Goal: Information Seeking & Learning: Learn about a topic

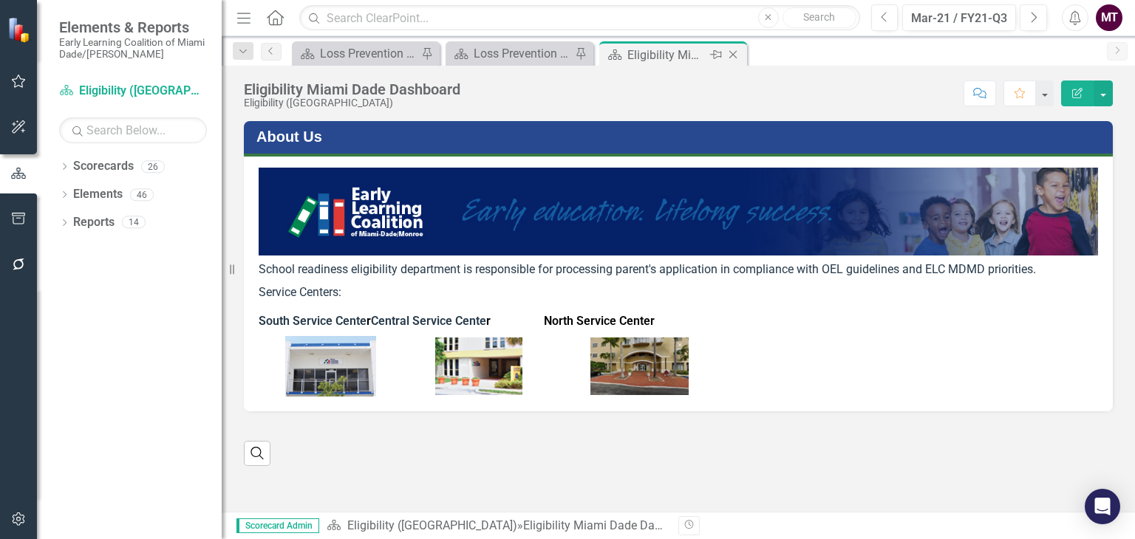
click at [737, 54] on icon "Close" at bounding box center [733, 55] width 15 height 12
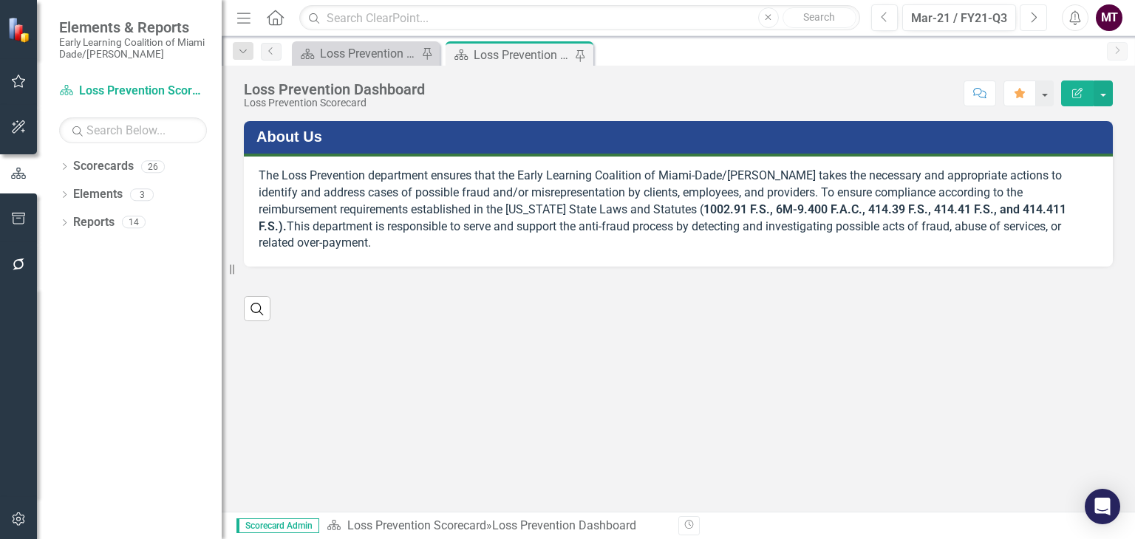
click at [1032, 18] on icon "Next" at bounding box center [1033, 17] width 8 height 13
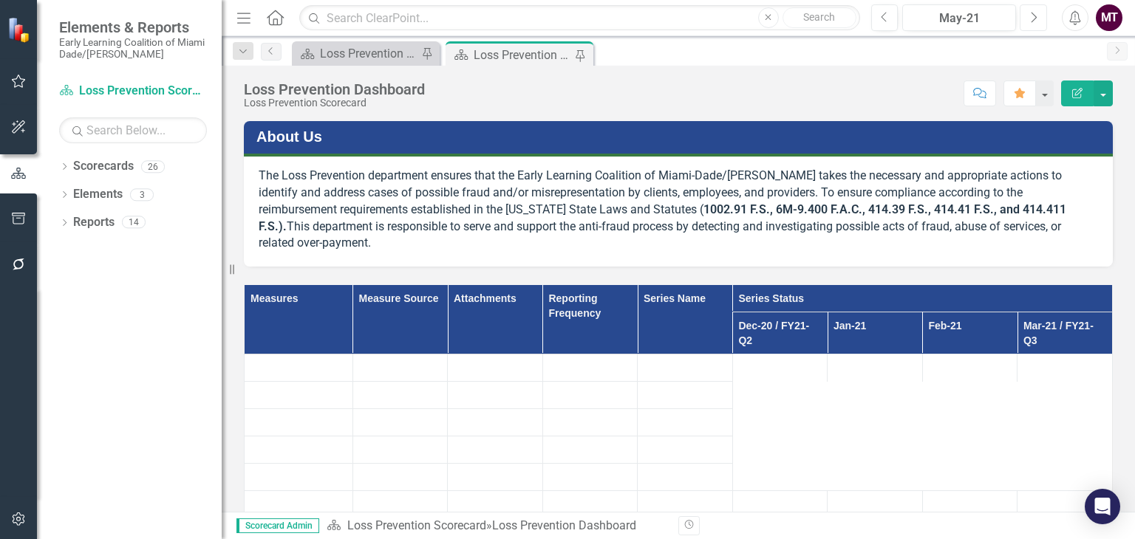
click at [1032, 18] on icon "Next" at bounding box center [1033, 17] width 8 height 13
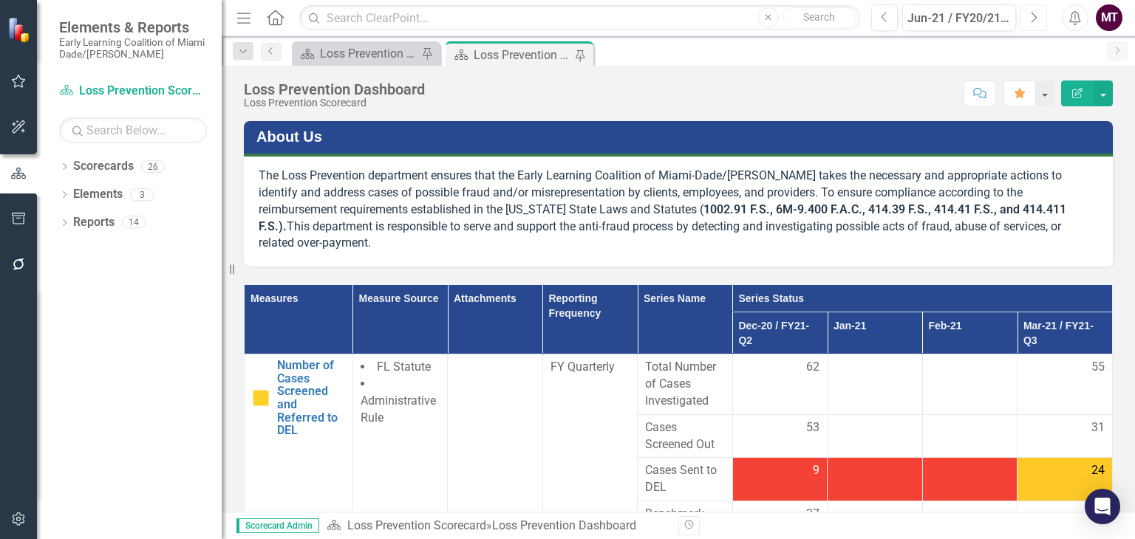
click at [1032, 18] on icon "Next" at bounding box center [1033, 17] width 8 height 13
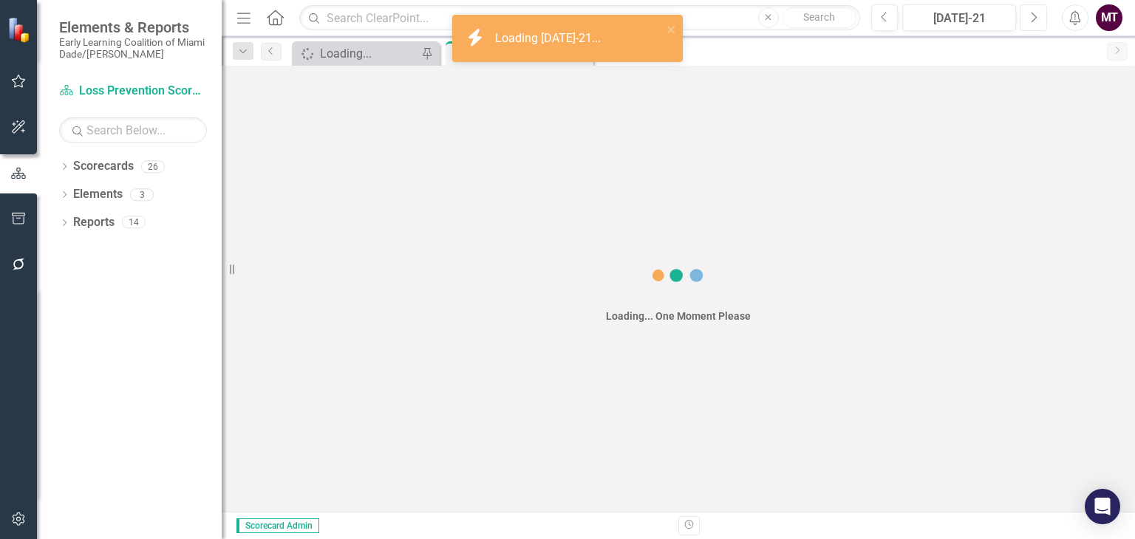
click at [1032, 18] on icon "Next" at bounding box center [1033, 17] width 8 height 13
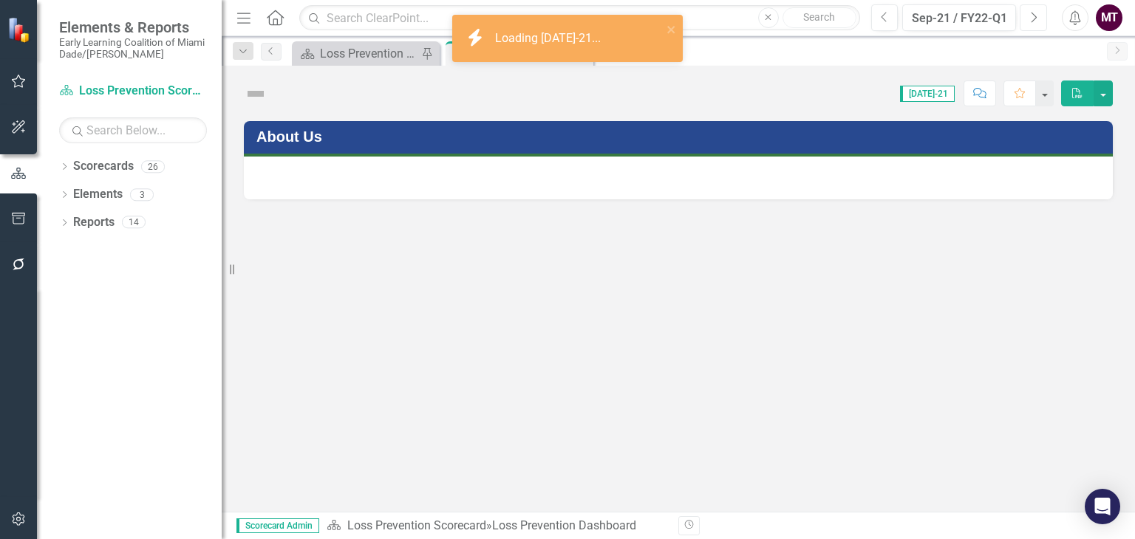
click at [1032, 18] on icon "Next" at bounding box center [1033, 17] width 8 height 13
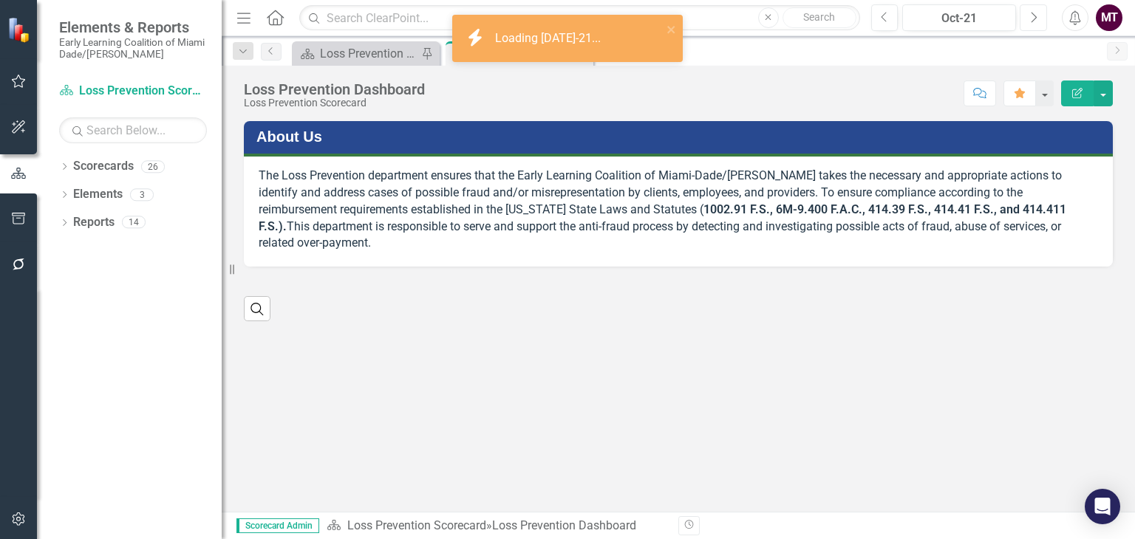
click at [1032, 18] on icon "Next" at bounding box center [1033, 17] width 8 height 13
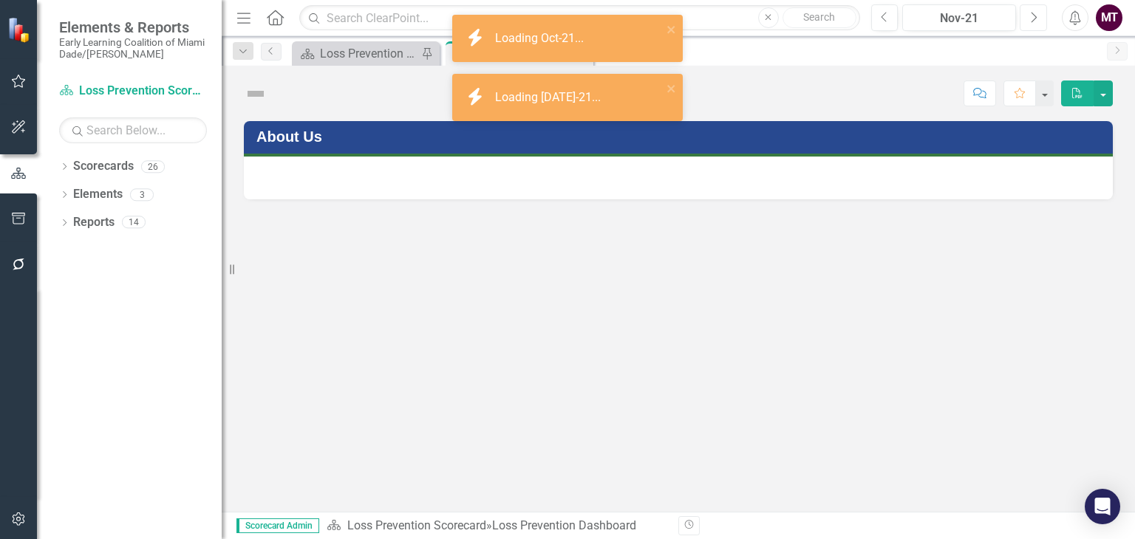
click at [1032, 18] on icon "Next" at bounding box center [1033, 17] width 8 height 13
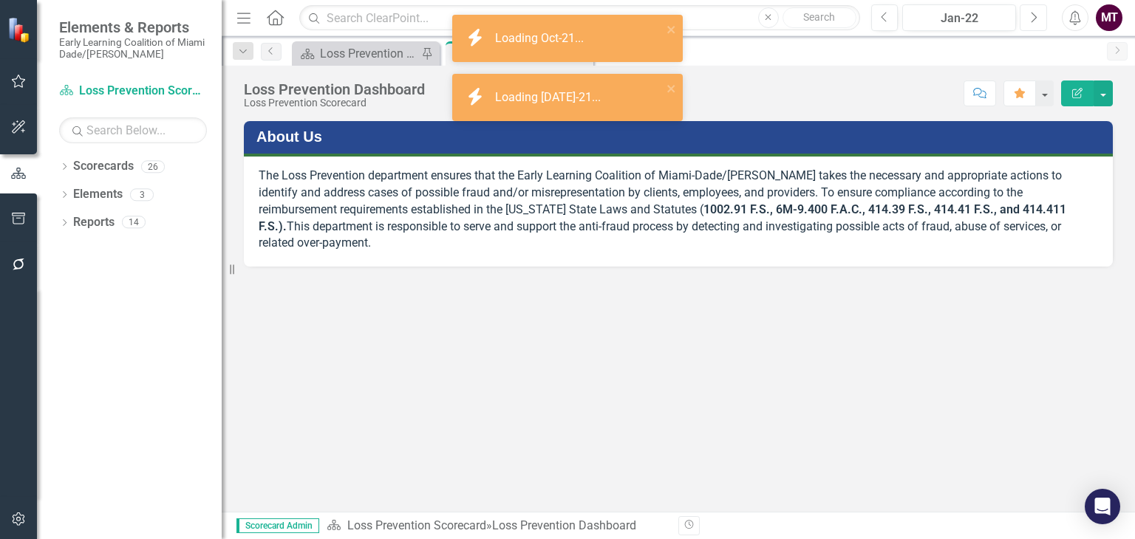
click at [1032, 18] on icon "Next" at bounding box center [1033, 17] width 8 height 13
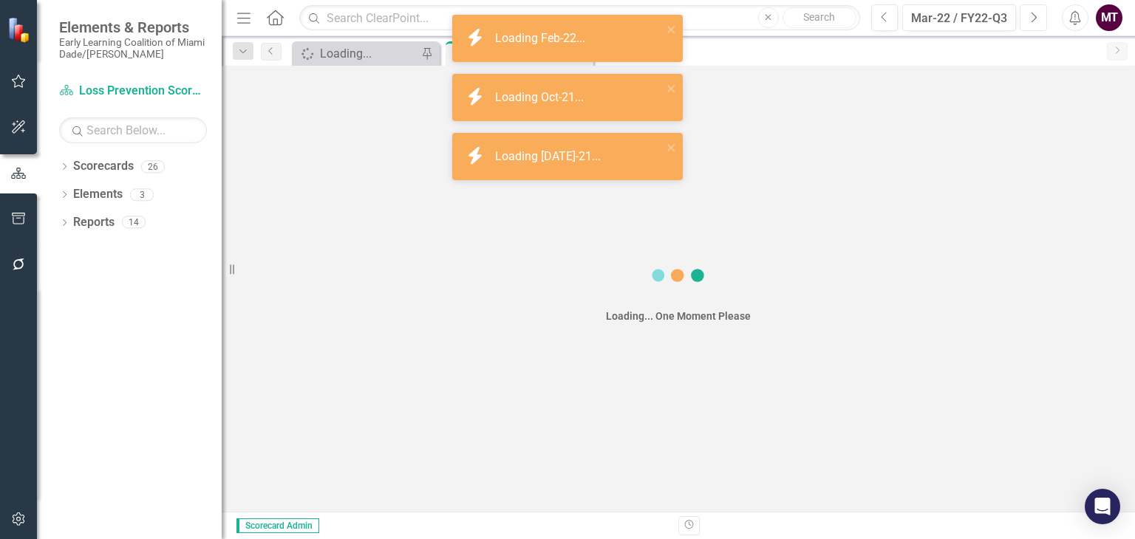
click at [1032, 18] on icon "Next" at bounding box center [1033, 17] width 8 height 13
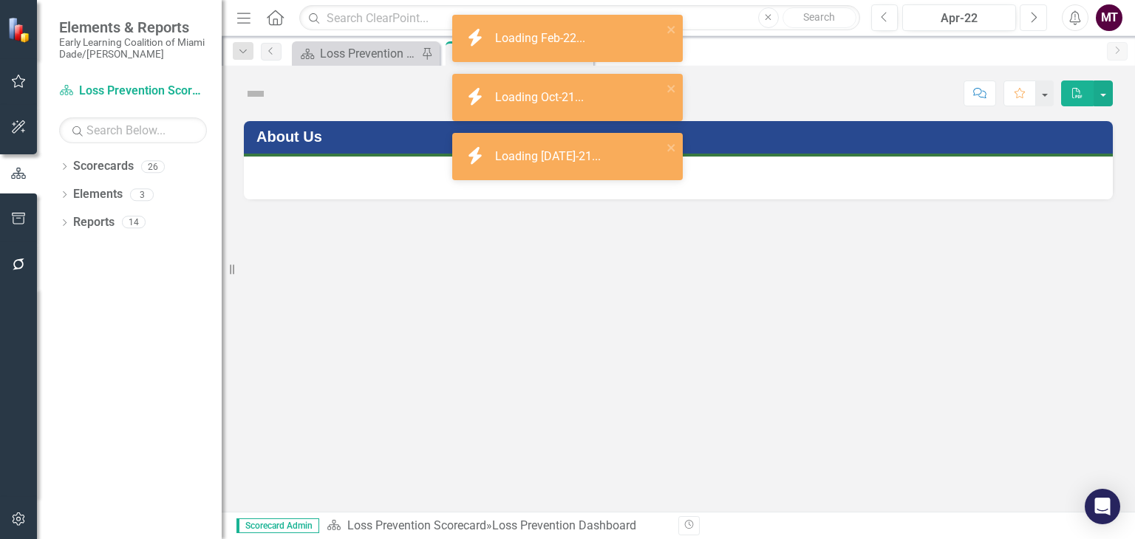
click at [1032, 18] on icon "Next" at bounding box center [1033, 17] width 8 height 13
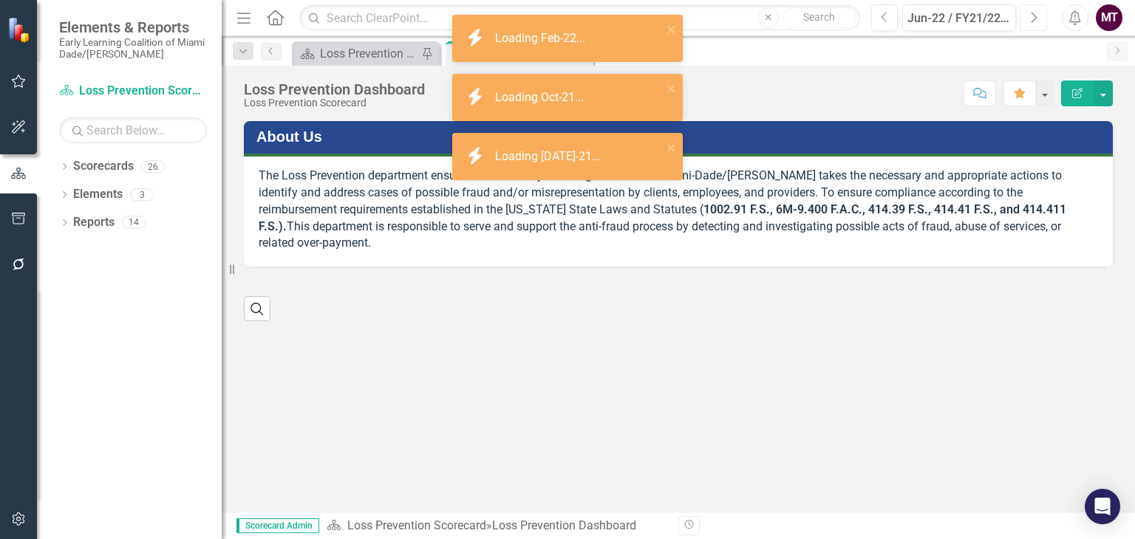
click at [1032, 18] on icon "Next" at bounding box center [1033, 17] width 8 height 13
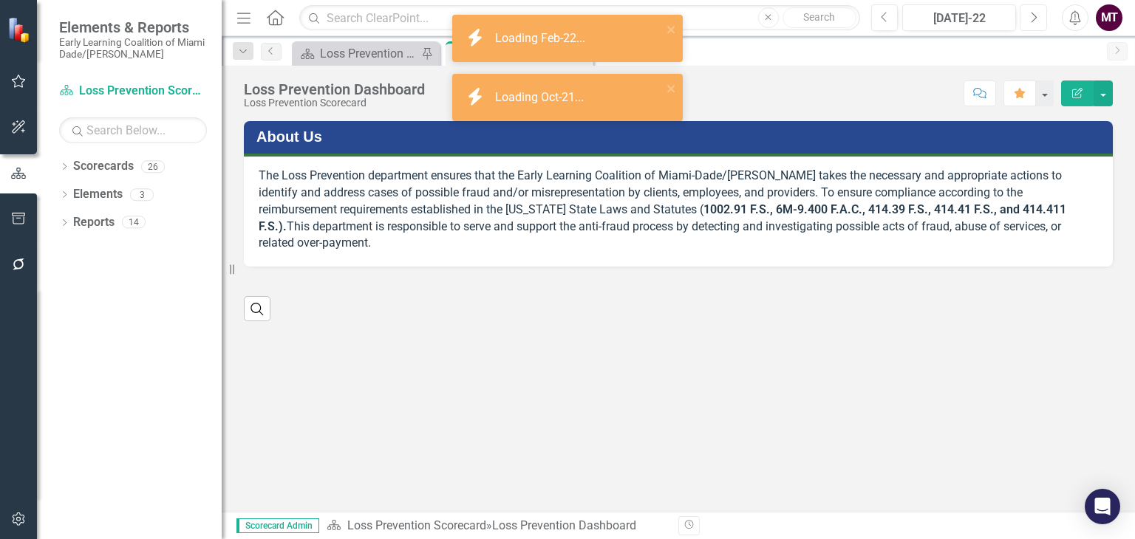
click at [1032, 18] on icon "Next" at bounding box center [1033, 17] width 8 height 13
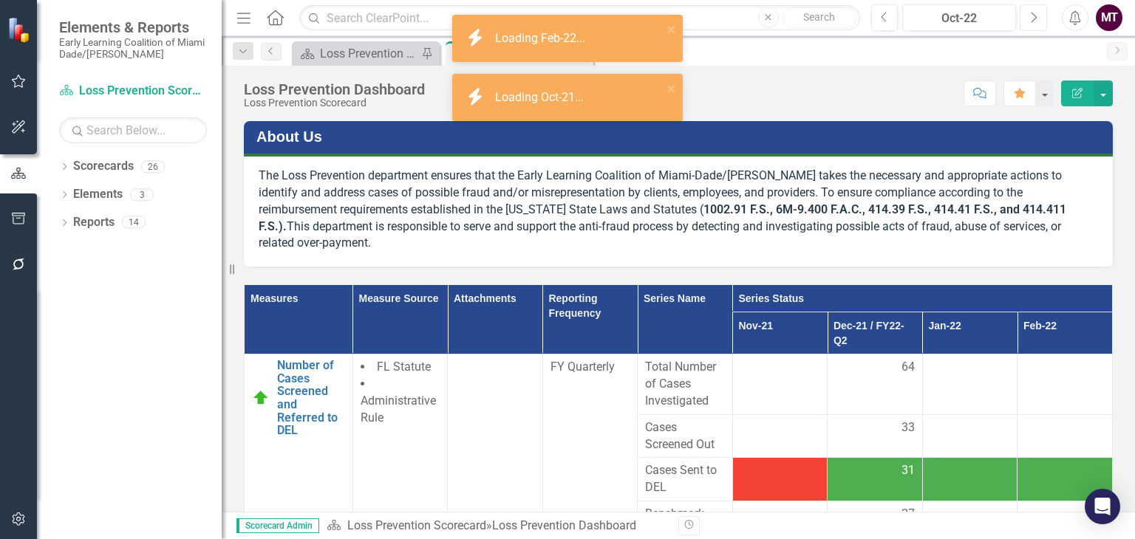
click at [1032, 18] on icon "Next" at bounding box center [1033, 17] width 8 height 13
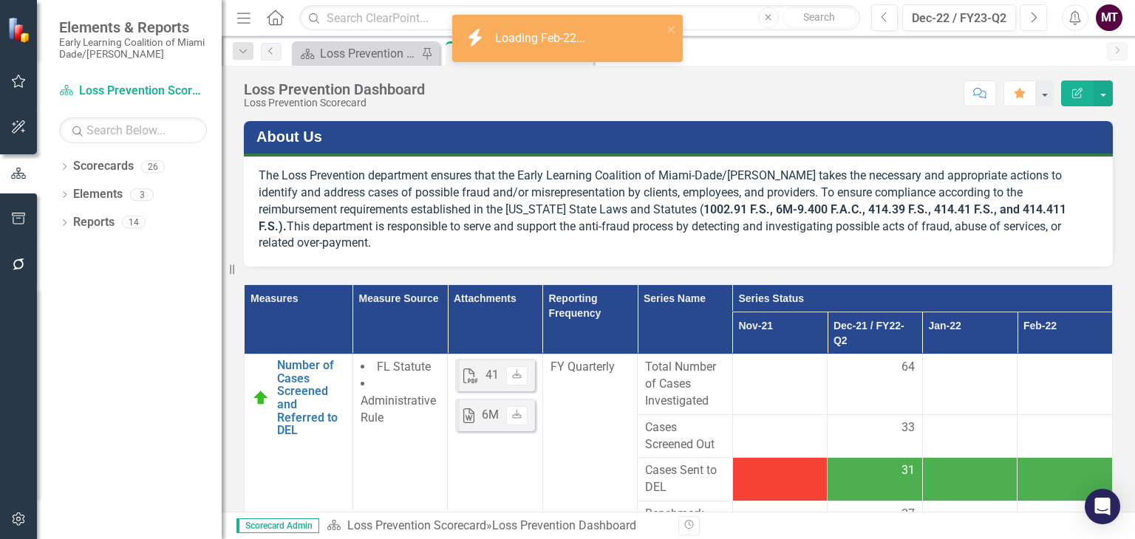
click at [1032, 18] on icon "Next" at bounding box center [1033, 17] width 8 height 13
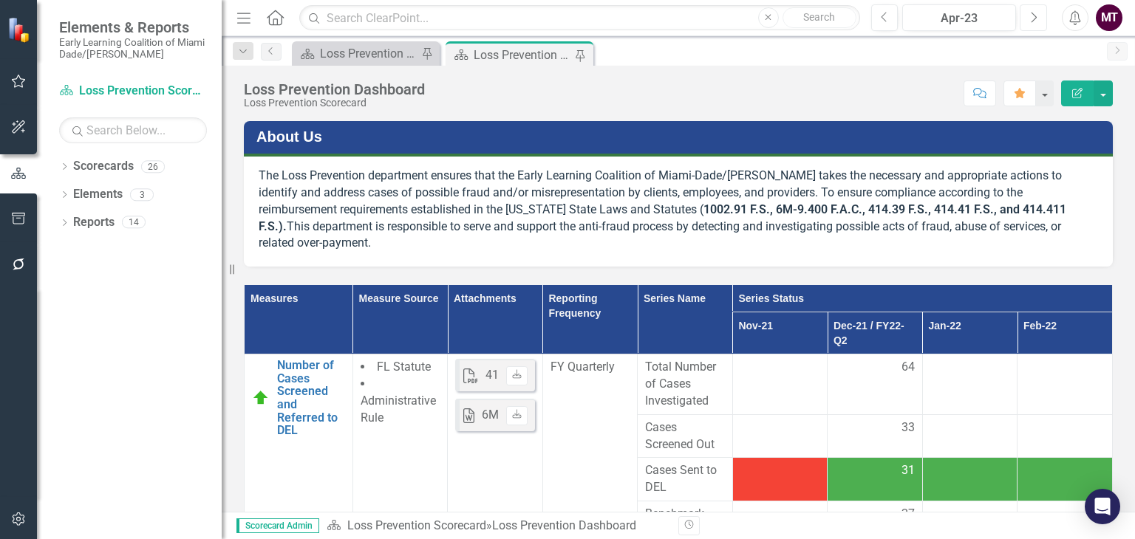
click at [1032, 18] on icon "Next" at bounding box center [1033, 17] width 8 height 13
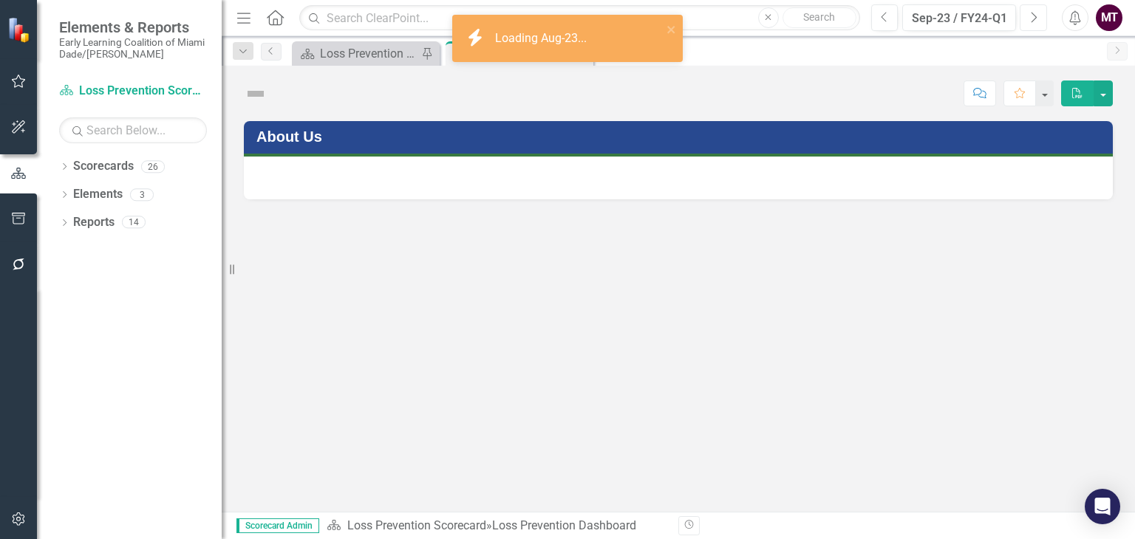
click at [1032, 18] on icon "Next" at bounding box center [1033, 17] width 8 height 13
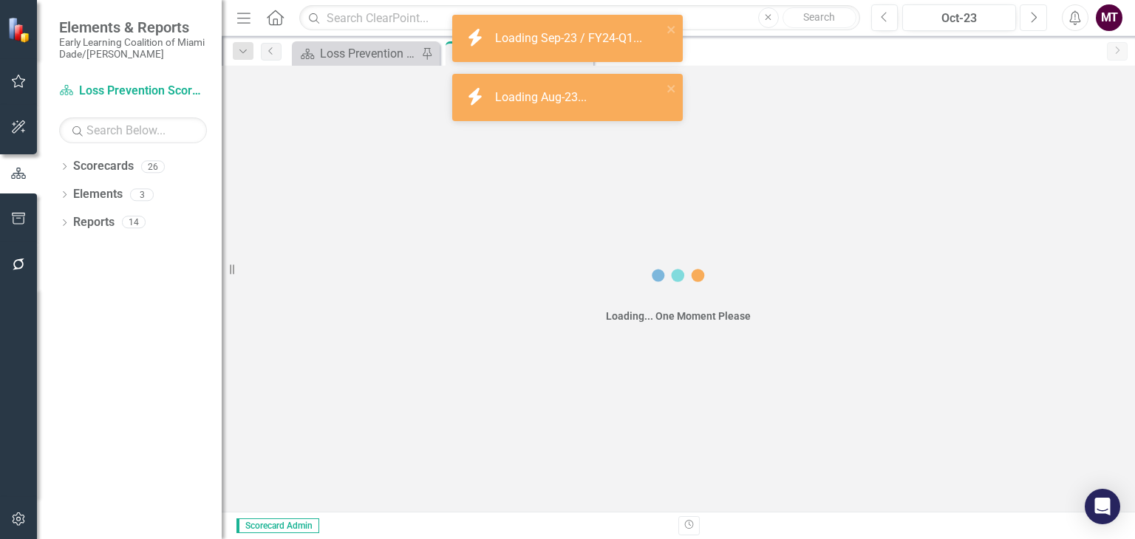
click at [1032, 18] on icon "Next" at bounding box center [1033, 17] width 8 height 13
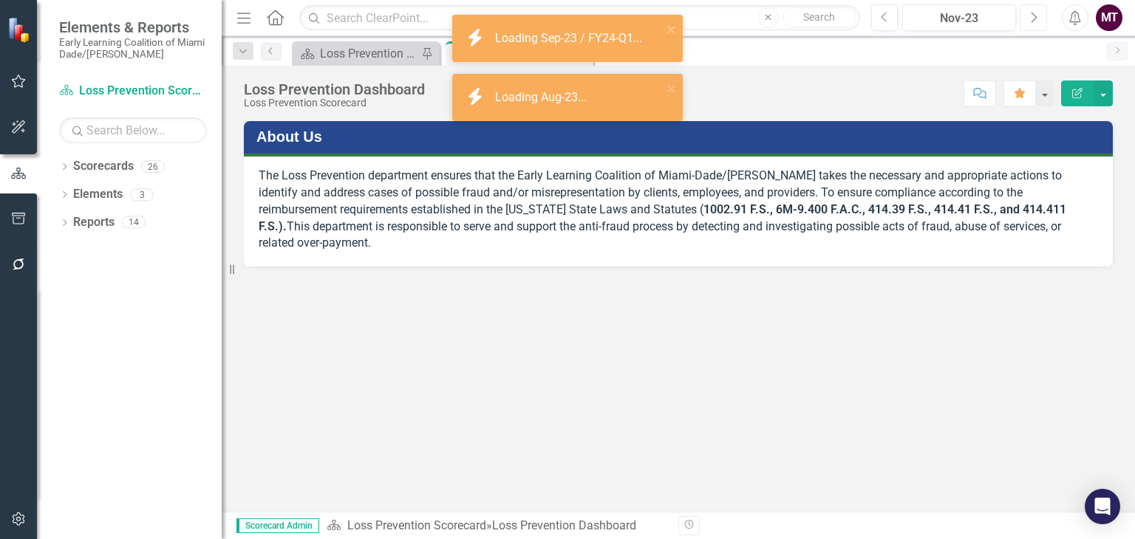
click at [1032, 18] on icon "Next" at bounding box center [1033, 17] width 8 height 13
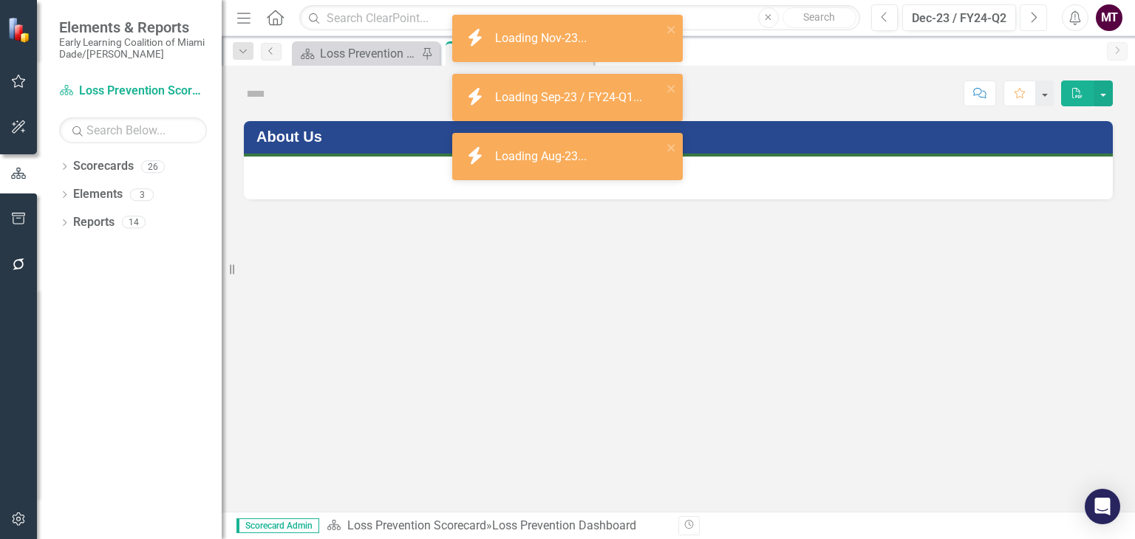
click at [1032, 18] on icon "Next" at bounding box center [1033, 17] width 8 height 13
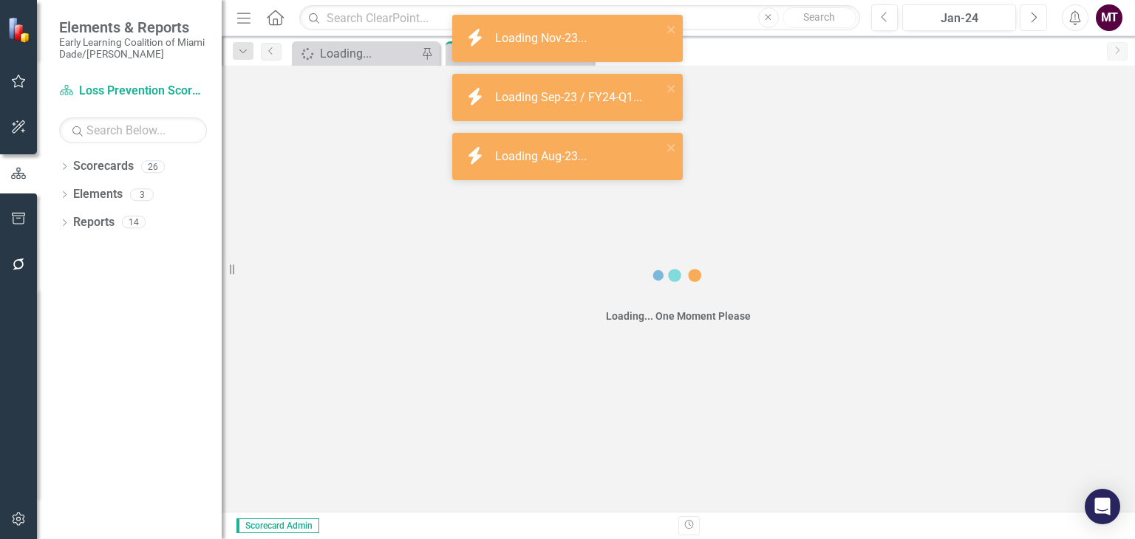
click at [1032, 18] on icon "Next" at bounding box center [1033, 17] width 8 height 13
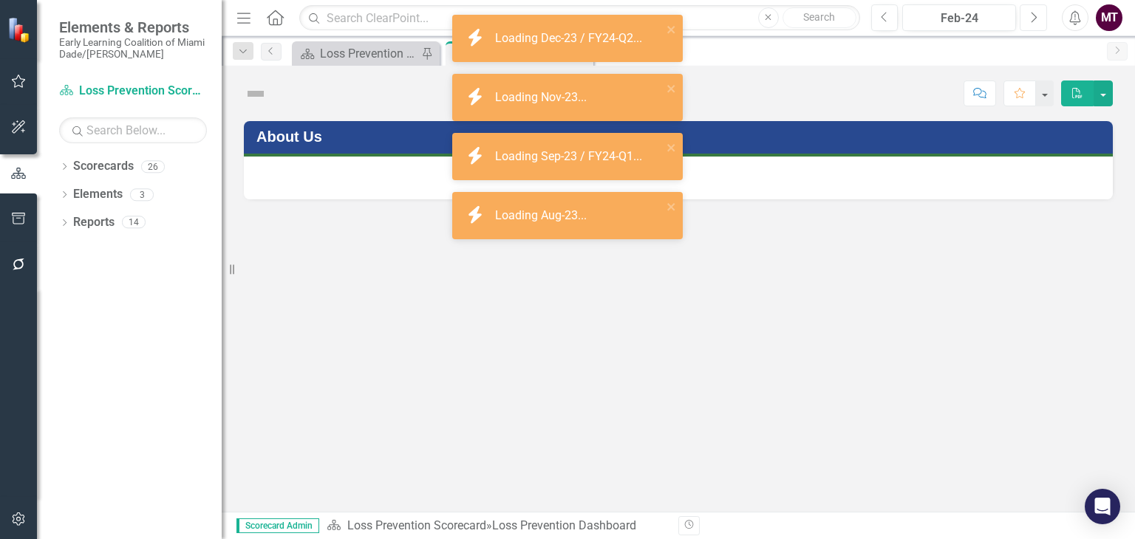
click at [1032, 18] on icon "Next" at bounding box center [1033, 17] width 8 height 13
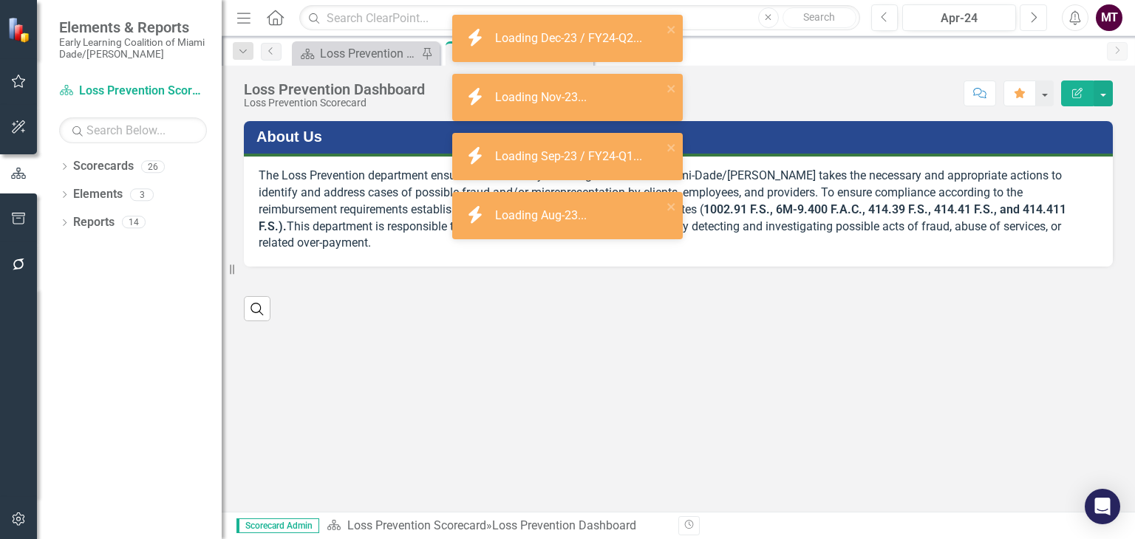
click at [1032, 18] on icon "Next" at bounding box center [1033, 17] width 8 height 13
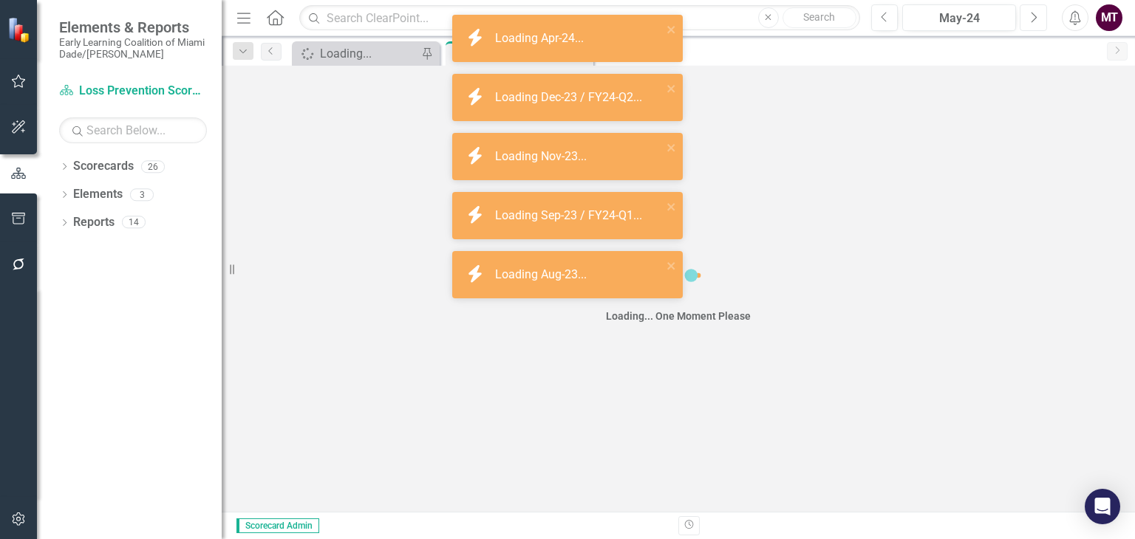
click at [1032, 18] on icon "Next" at bounding box center [1033, 17] width 8 height 13
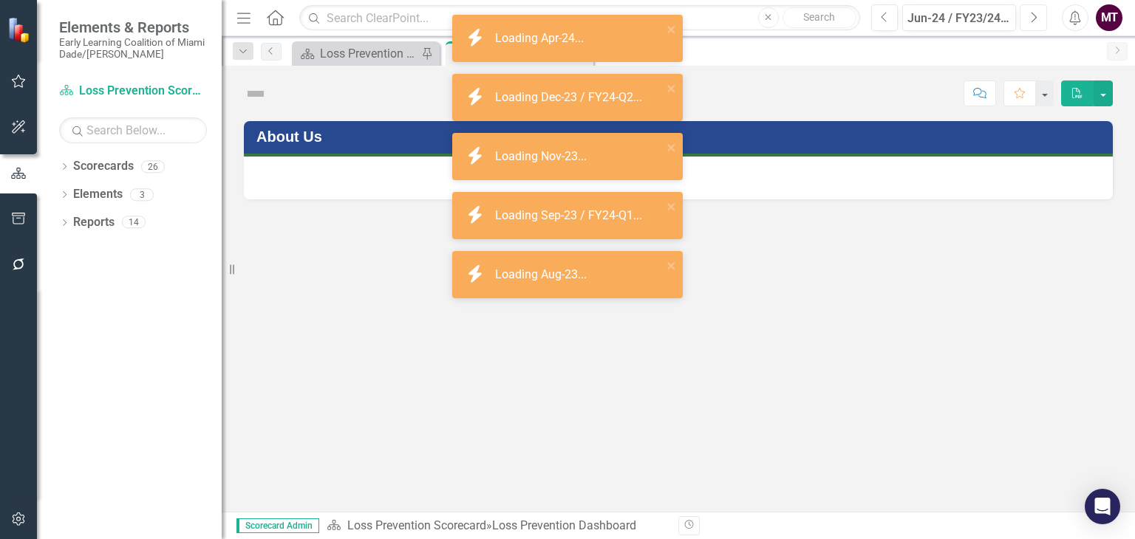
click at [1032, 18] on icon "Next" at bounding box center [1033, 17] width 8 height 13
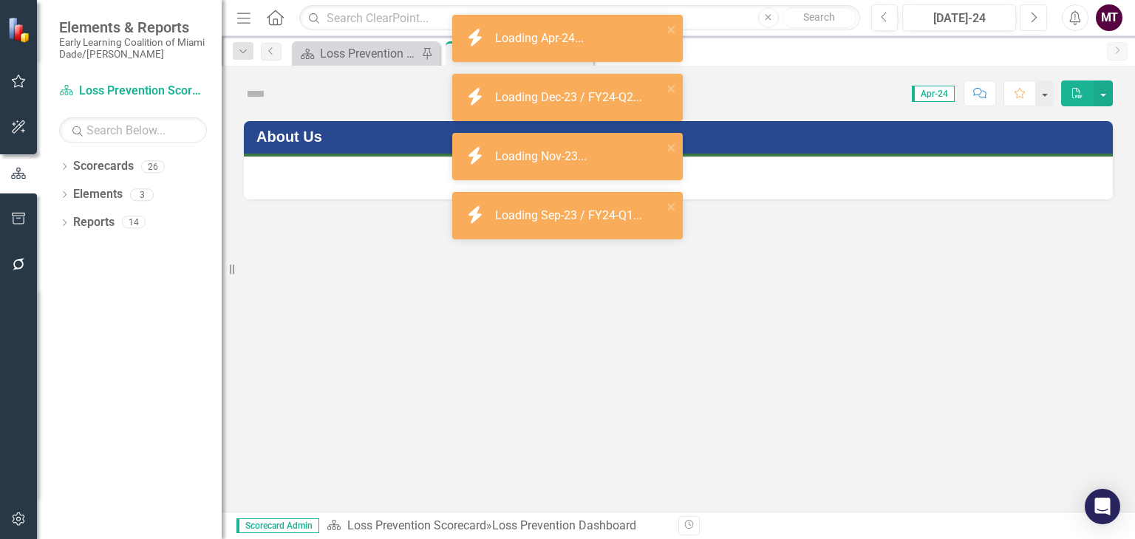
click at [1032, 18] on icon "Next" at bounding box center [1033, 17] width 8 height 13
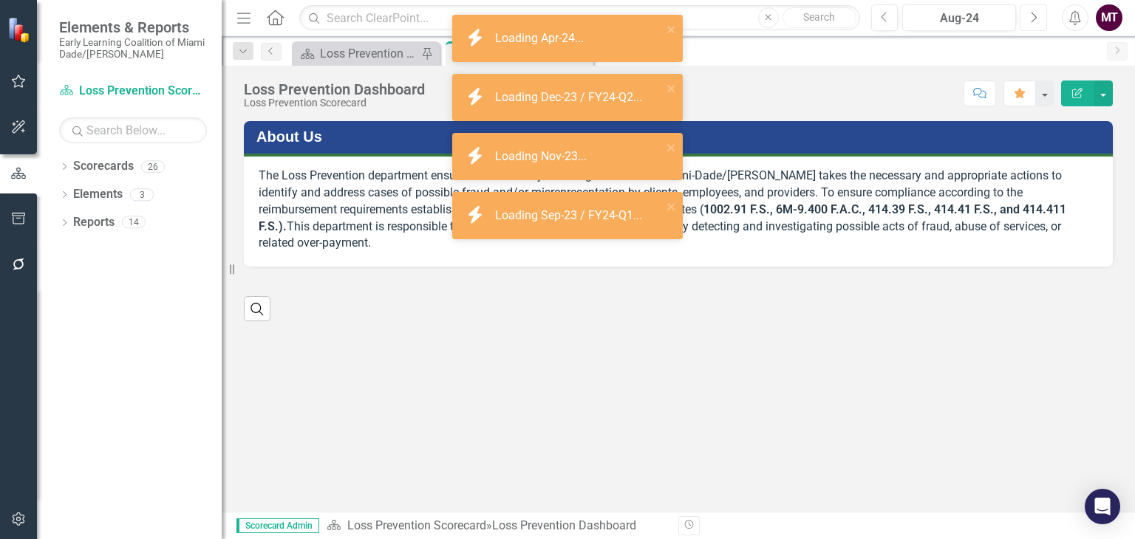
click at [1032, 18] on icon "Next" at bounding box center [1033, 17] width 8 height 13
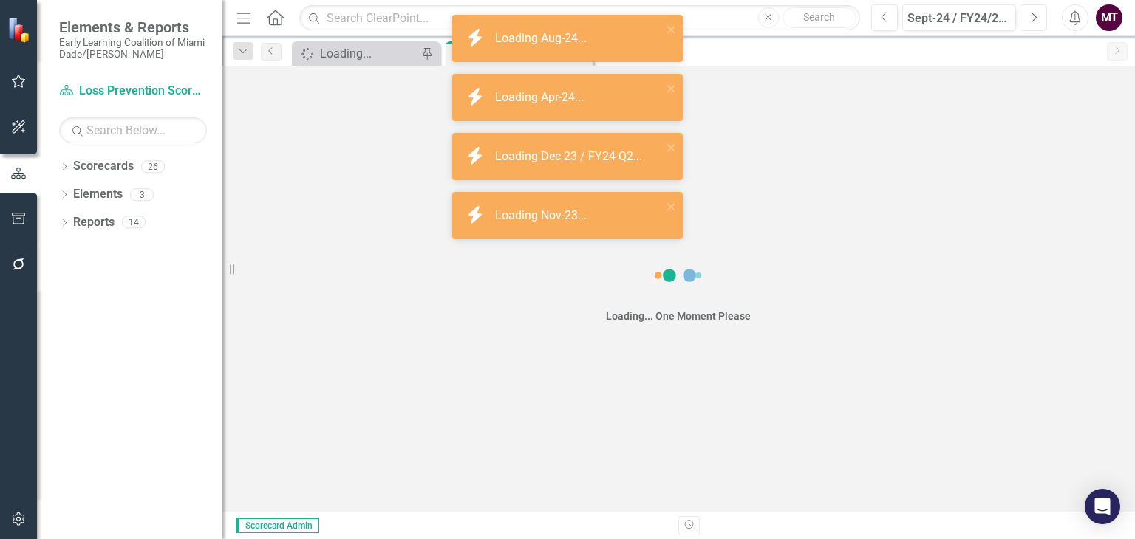
click at [1032, 18] on icon "Next" at bounding box center [1033, 17] width 8 height 13
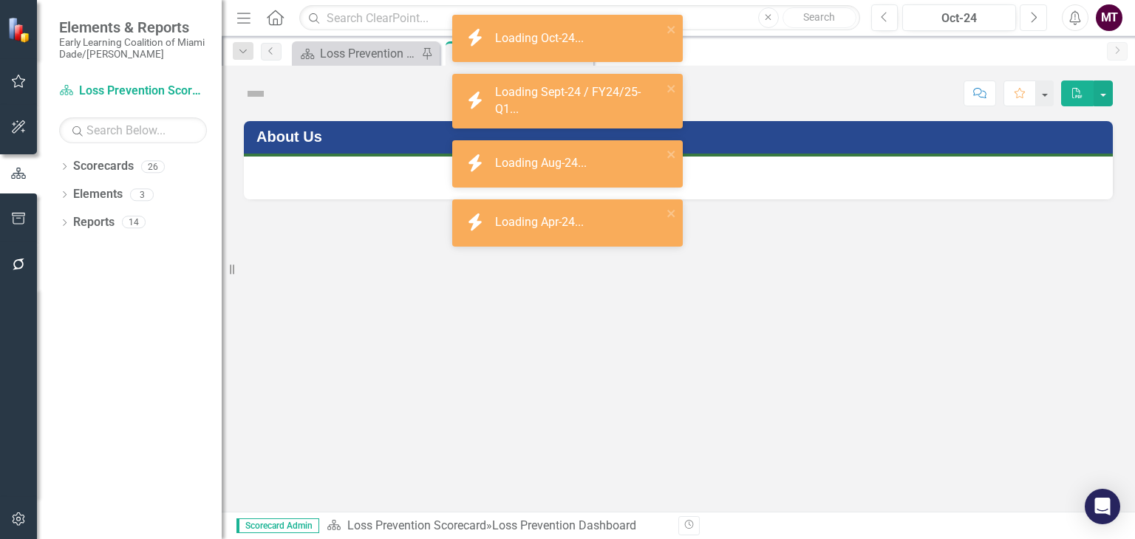
click at [1032, 18] on icon "Next" at bounding box center [1033, 17] width 8 height 13
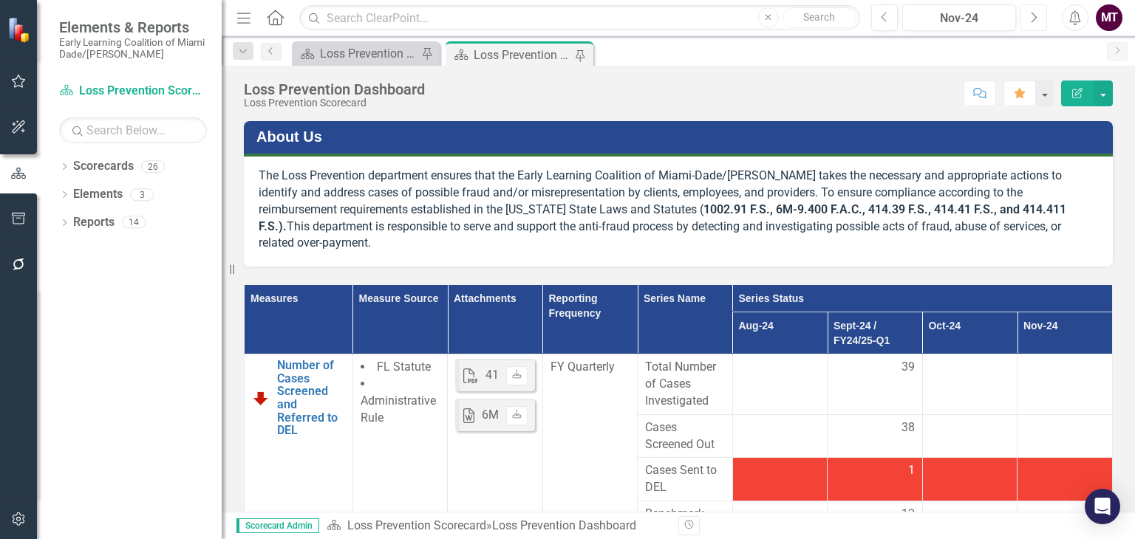
click at [1036, 25] on button "Next" at bounding box center [1033, 17] width 27 height 27
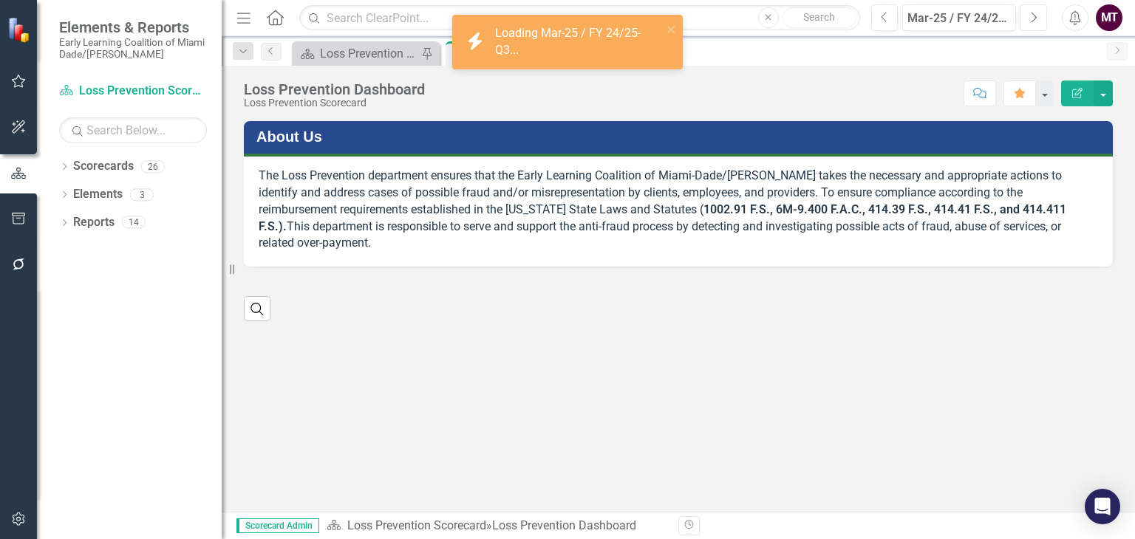
click at [1041, 17] on button "Next" at bounding box center [1033, 17] width 27 height 27
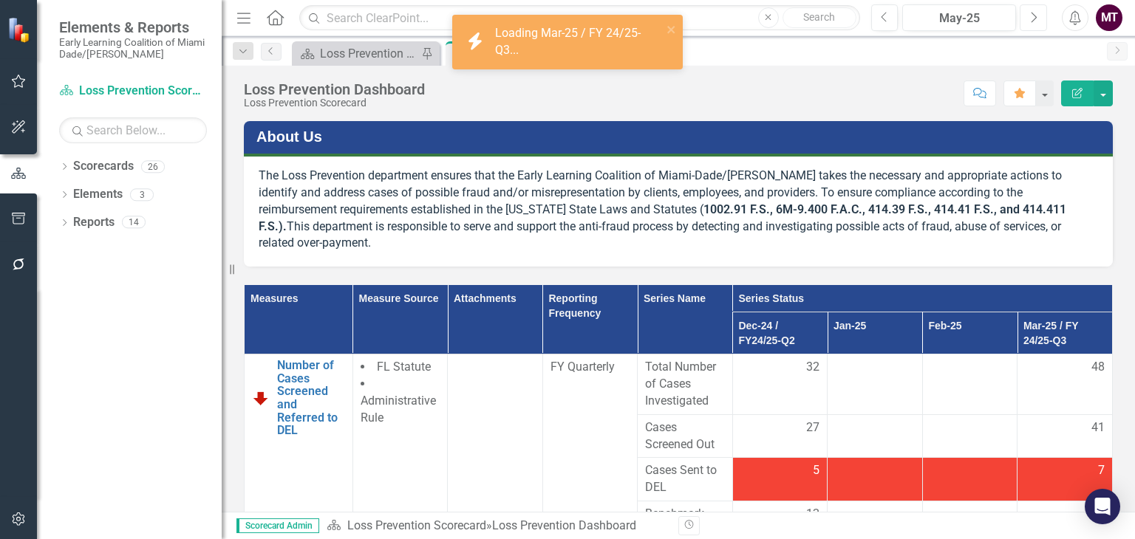
click at [1041, 17] on button "Next" at bounding box center [1033, 17] width 27 height 27
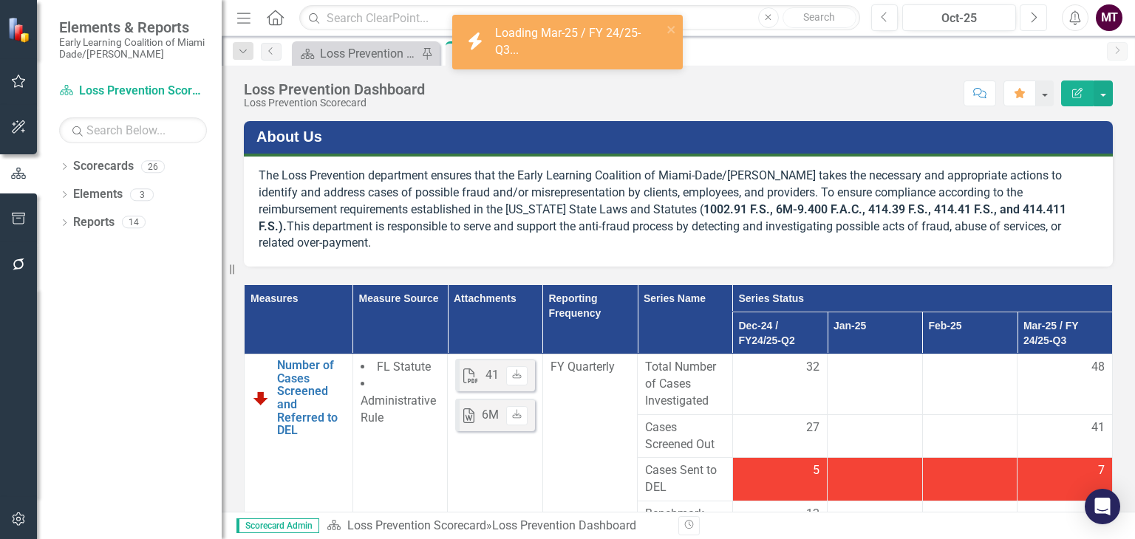
click at [1041, 17] on button "Next" at bounding box center [1033, 17] width 27 height 27
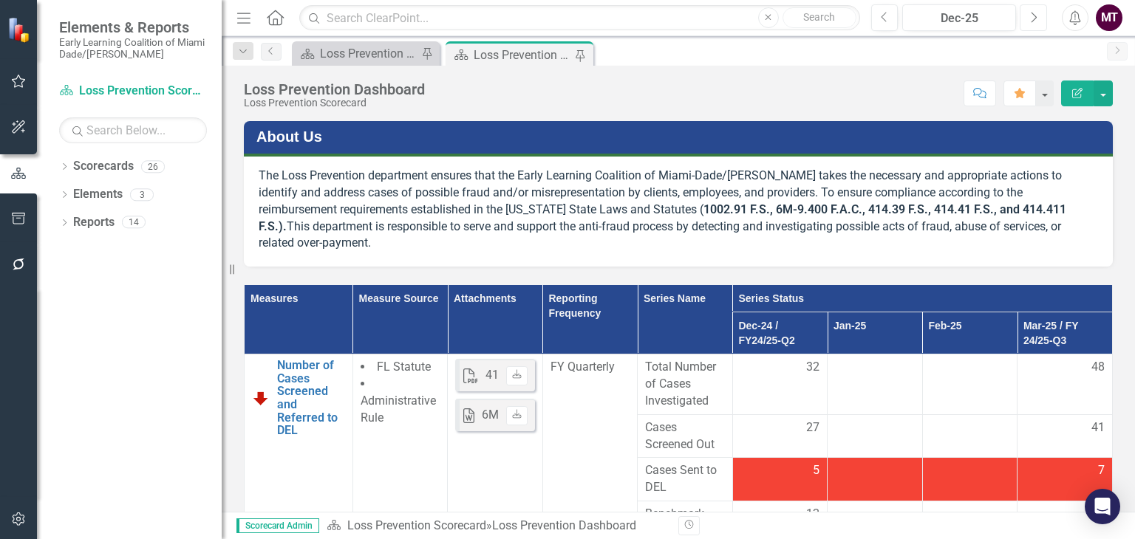
click at [1041, 17] on button "Next" at bounding box center [1033, 17] width 27 height 27
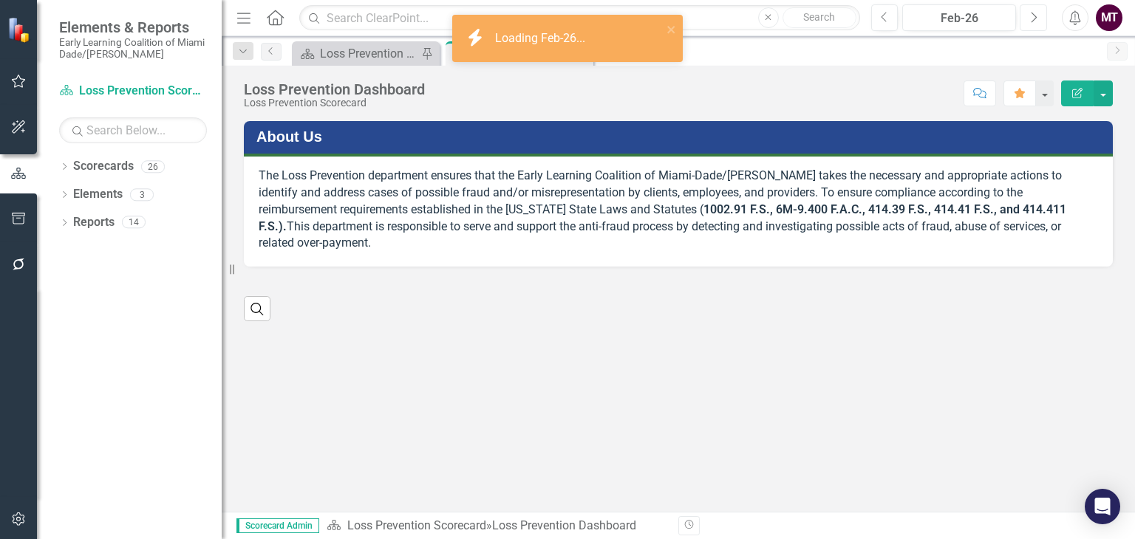
click at [1041, 17] on button "Next" at bounding box center [1033, 17] width 27 height 27
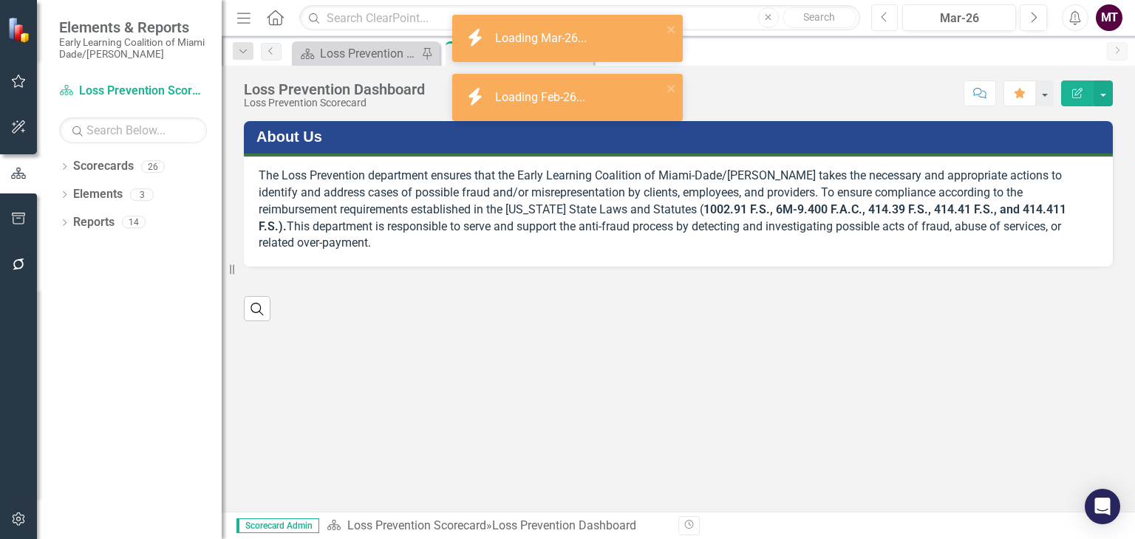
click at [890, 24] on button "Previous" at bounding box center [884, 17] width 27 height 27
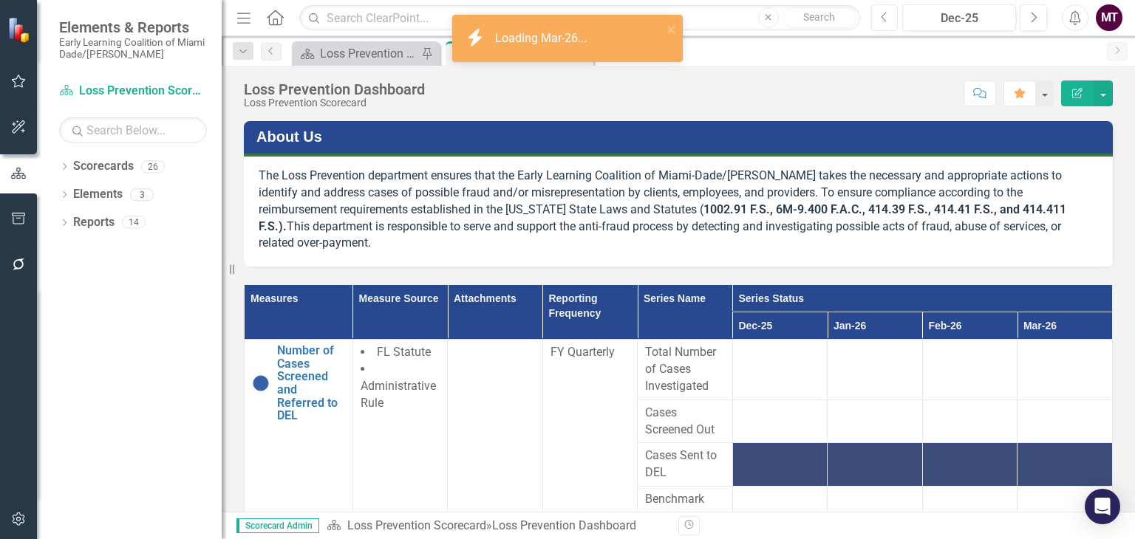
click at [890, 24] on button "Previous" at bounding box center [884, 17] width 27 height 27
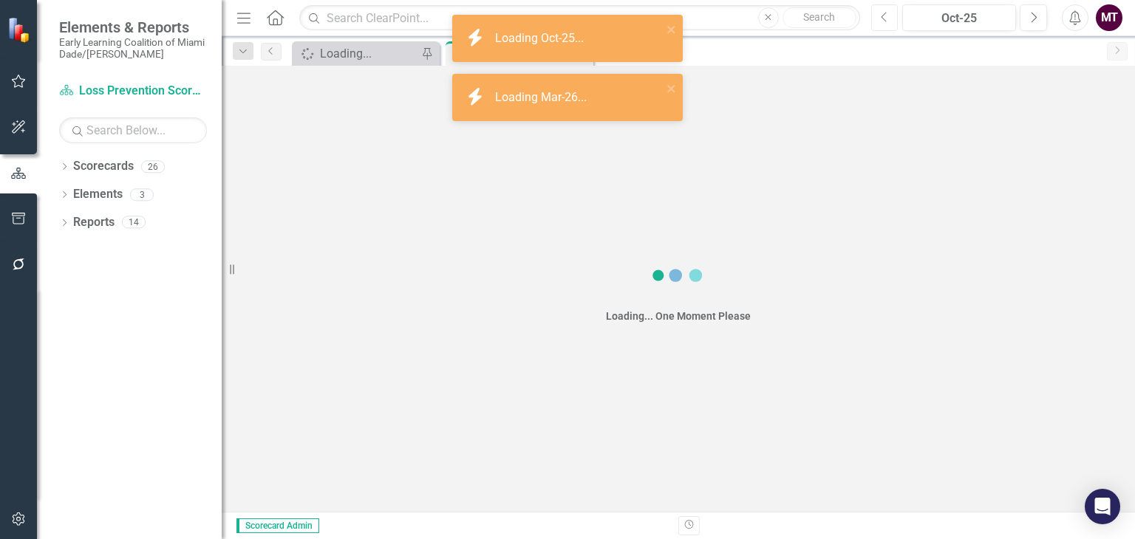
click at [890, 24] on button "Previous" at bounding box center [884, 17] width 27 height 27
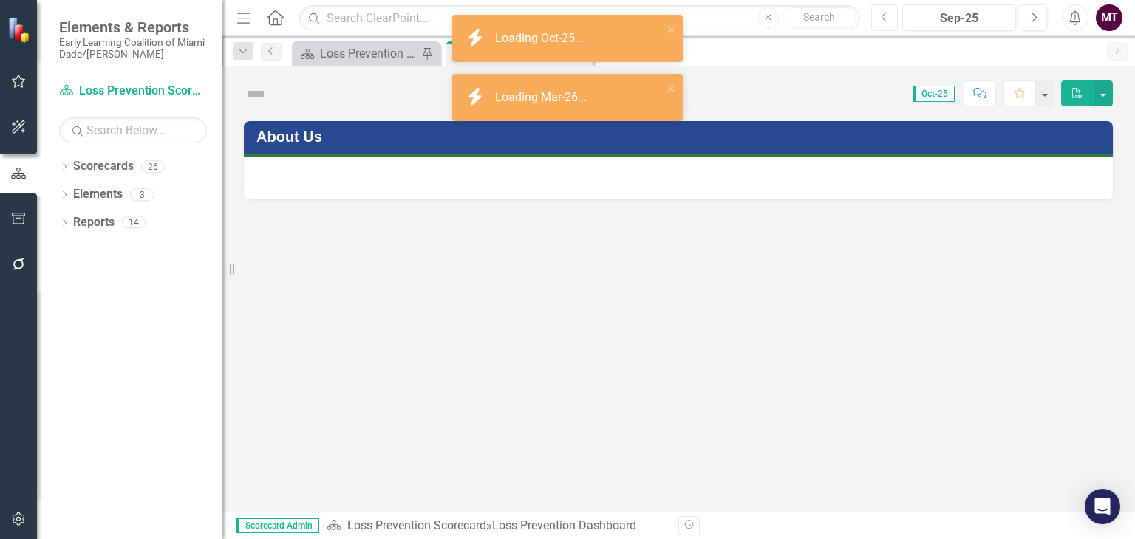
click at [890, 24] on button "Previous" at bounding box center [884, 17] width 27 height 27
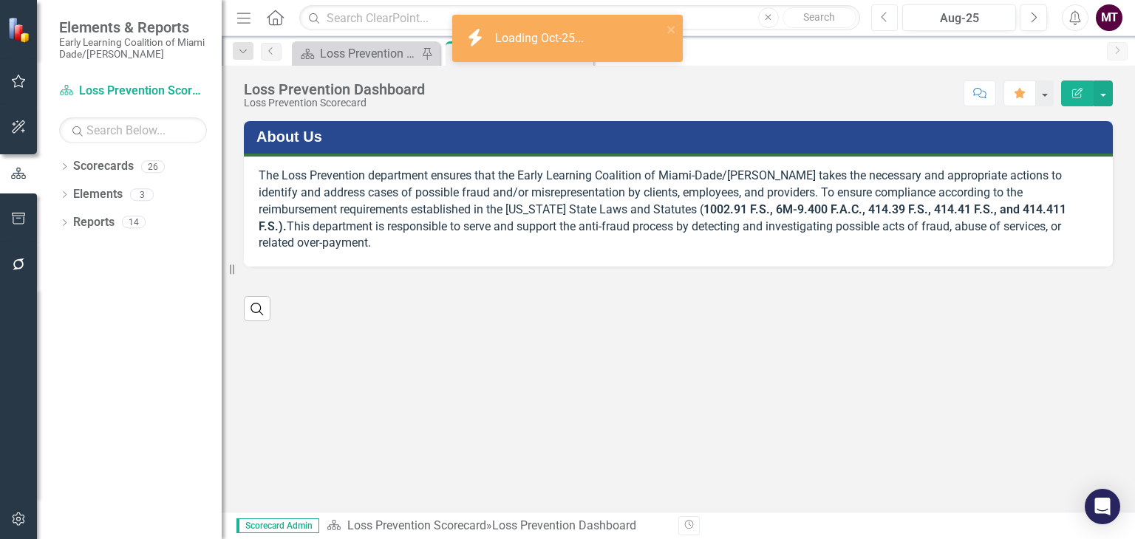
click at [890, 24] on button "Previous" at bounding box center [884, 17] width 27 height 27
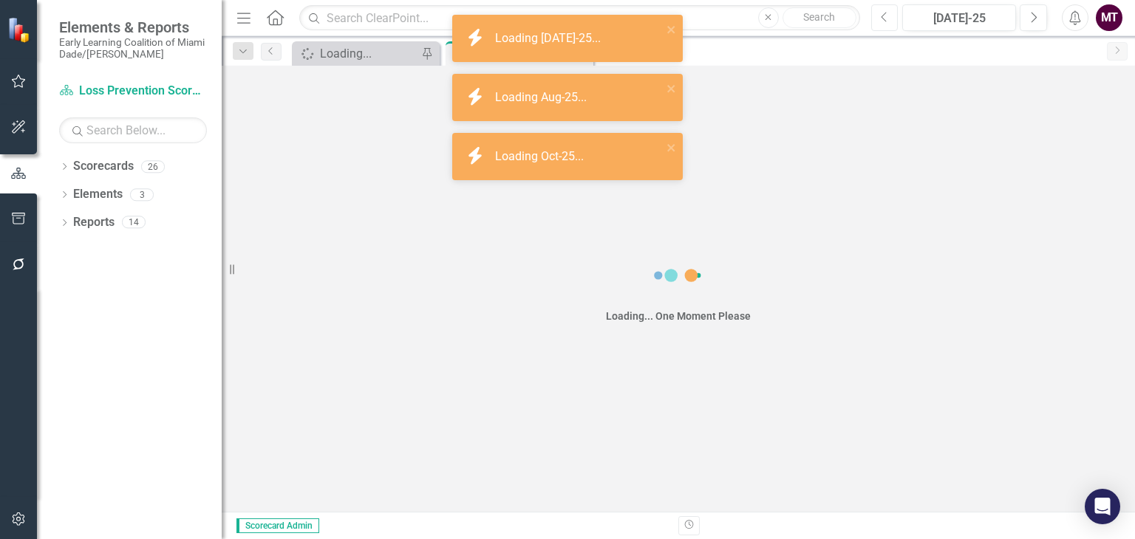
click at [890, 24] on button "Previous" at bounding box center [884, 17] width 27 height 27
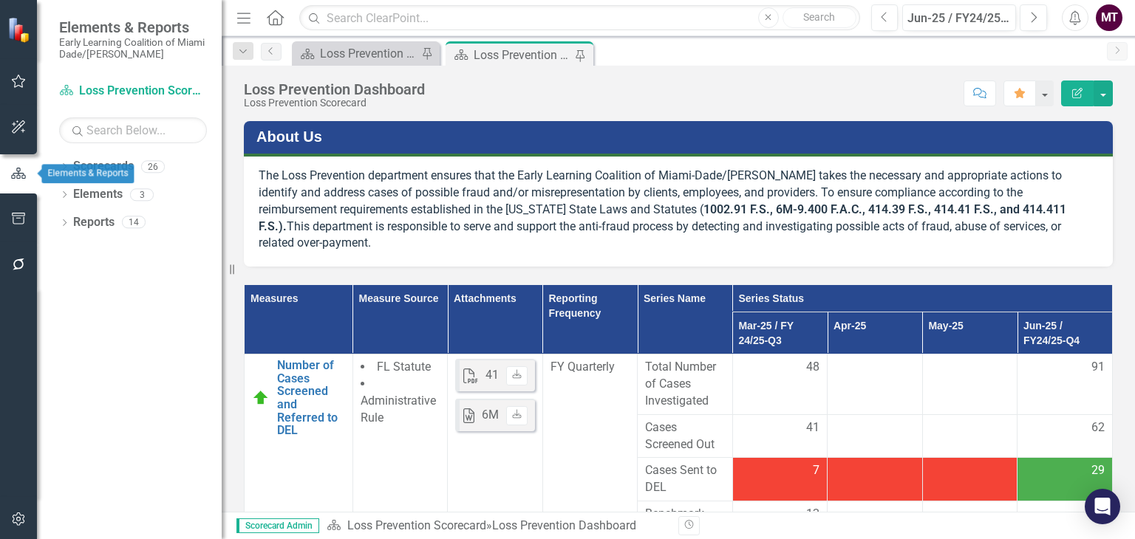
click at [13, 177] on icon "button" at bounding box center [18, 173] width 16 height 13
click at [216, 21] on div "Elements & Reports Early Learning Coalition of Miami Dade/[PERSON_NAME]" at bounding box center [129, 39] width 185 height 79
click at [219, 36] on div "Elements & Reports Early Learning Coalition of Miami Dade/[PERSON_NAME]" at bounding box center [129, 39] width 185 height 79
drag, startPoint x: 224, startPoint y: 35, endPoint x: 134, endPoint y: 24, distance: 90.8
click at [134, 24] on div "Elements & Reports Early Learning Coalition of Miami Dade/Monroe Scorecard Loss…" at bounding box center [111, 269] width 222 height 539
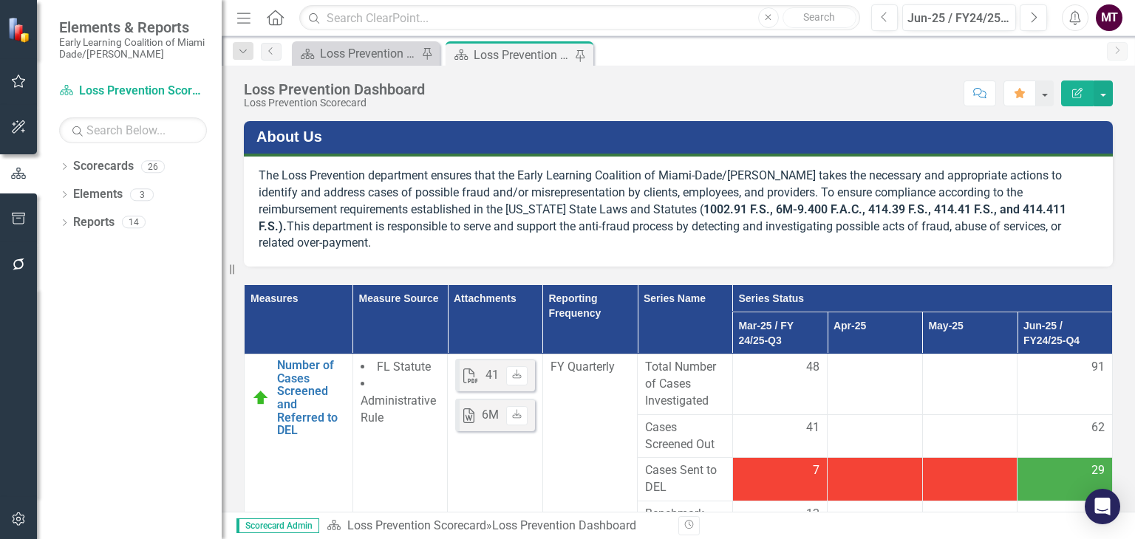
click at [239, 27] on button "Menu" at bounding box center [243, 17] width 19 height 25
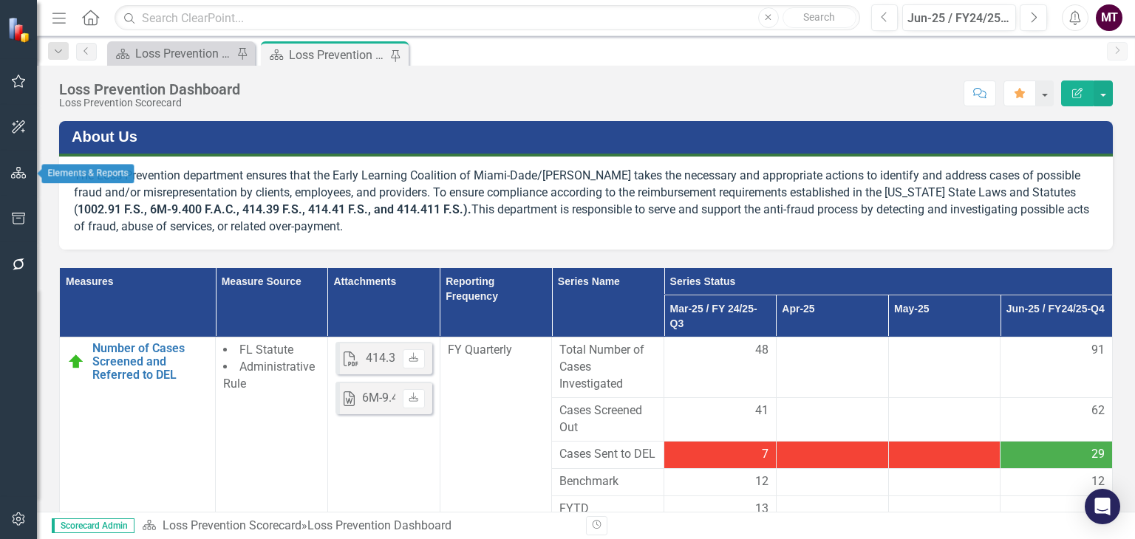
click at [18, 172] on icon "button" at bounding box center [19, 173] width 16 height 12
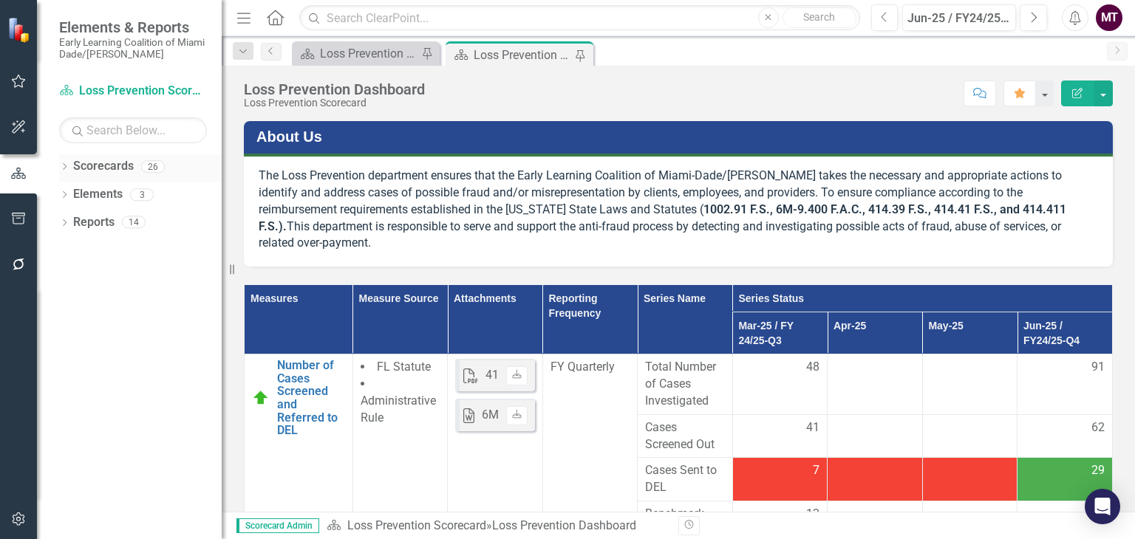
click at [65, 166] on icon "Dropdown" at bounding box center [64, 168] width 10 height 8
click at [76, 199] on div "Dropdown" at bounding box center [72, 194] width 11 height 13
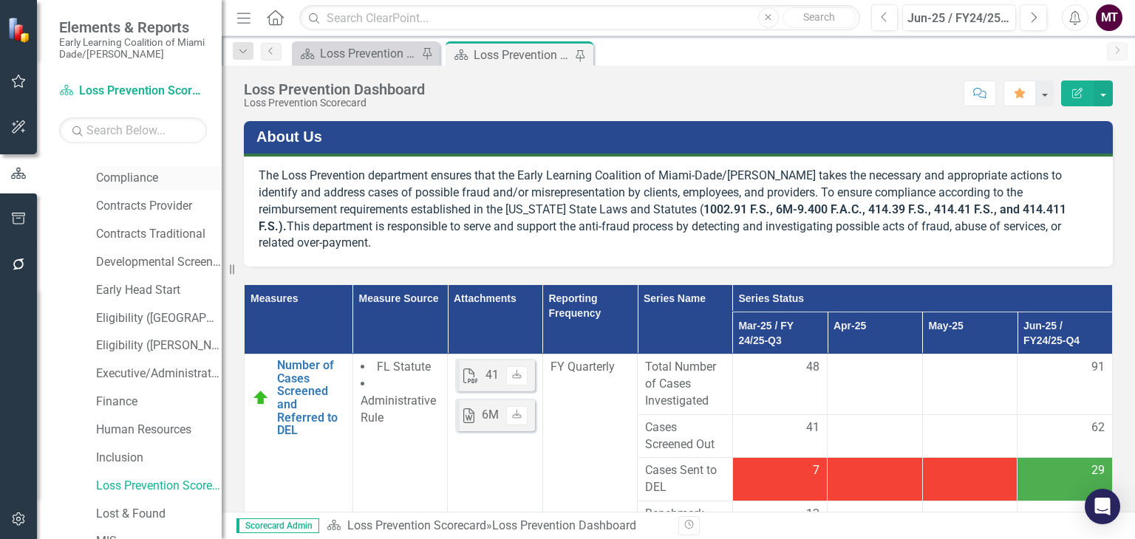
scroll to position [157, 0]
click at [134, 178] on link "Compliance" at bounding box center [159, 177] width 126 height 17
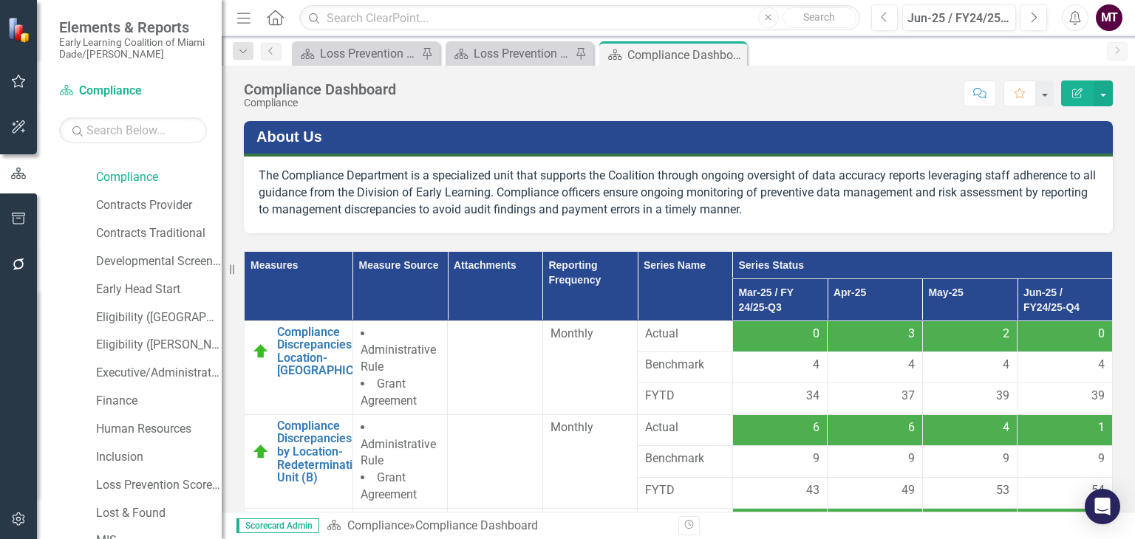
click at [242, 19] on icon "Menu" at bounding box center [243, 18] width 19 height 16
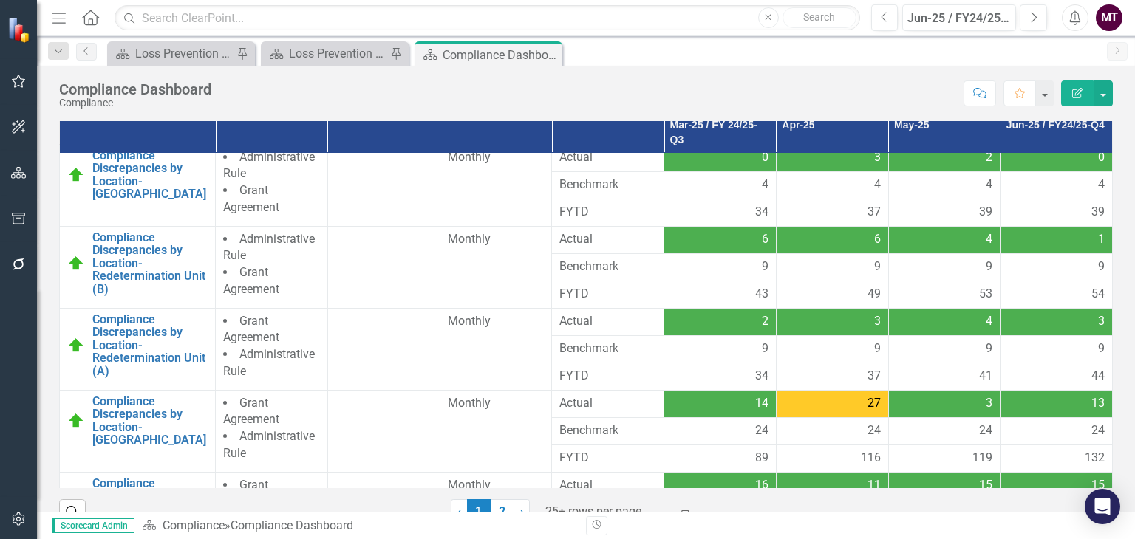
scroll to position [194, 0]
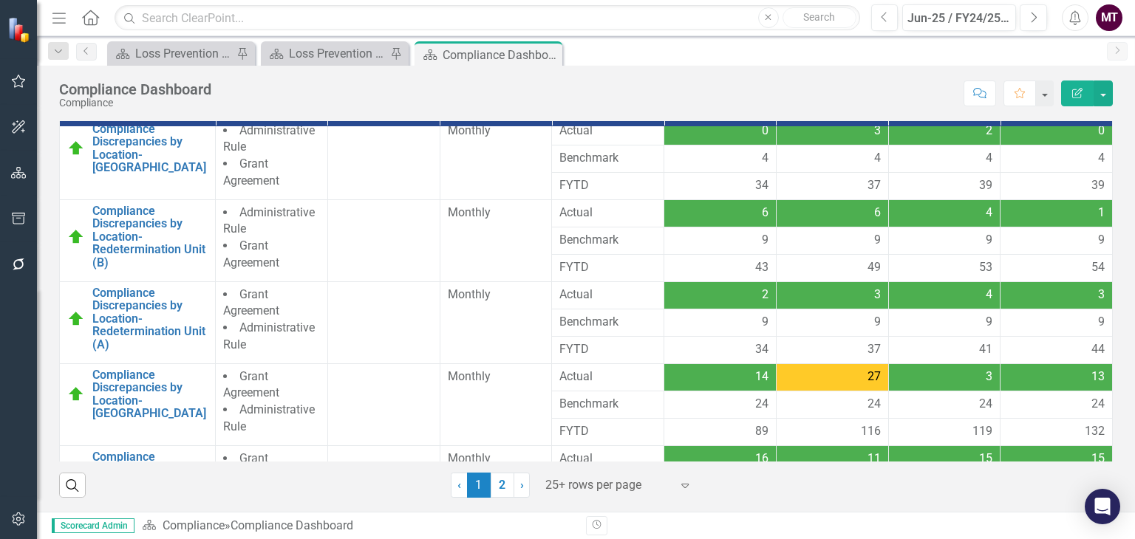
click at [1134, 321] on div "About Us The Compliance Department is a specialized unit that supports the Coal…" at bounding box center [586, 316] width 1098 height 391
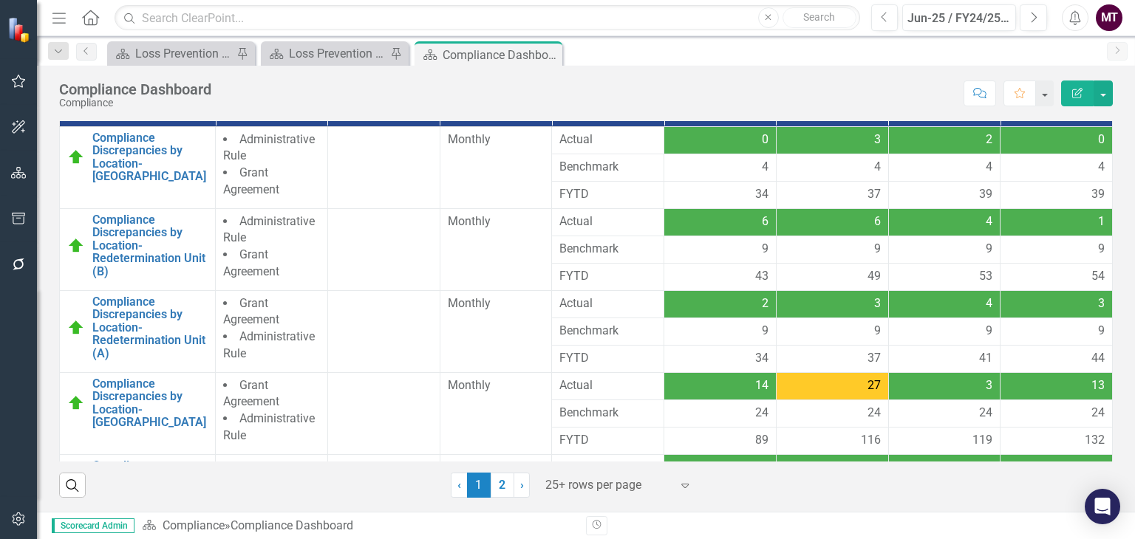
click at [593, 491] on div at bounding box center [608, 486] width 126 height 20
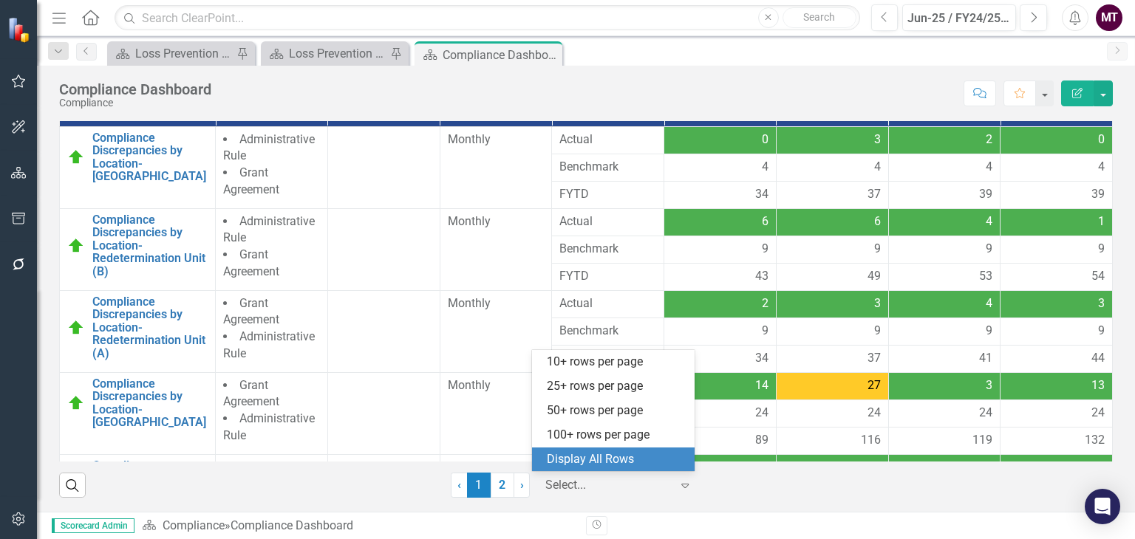
click at [590, 469] on div "Display All Rows" at bounding box center [613, 460] width 163 height 24
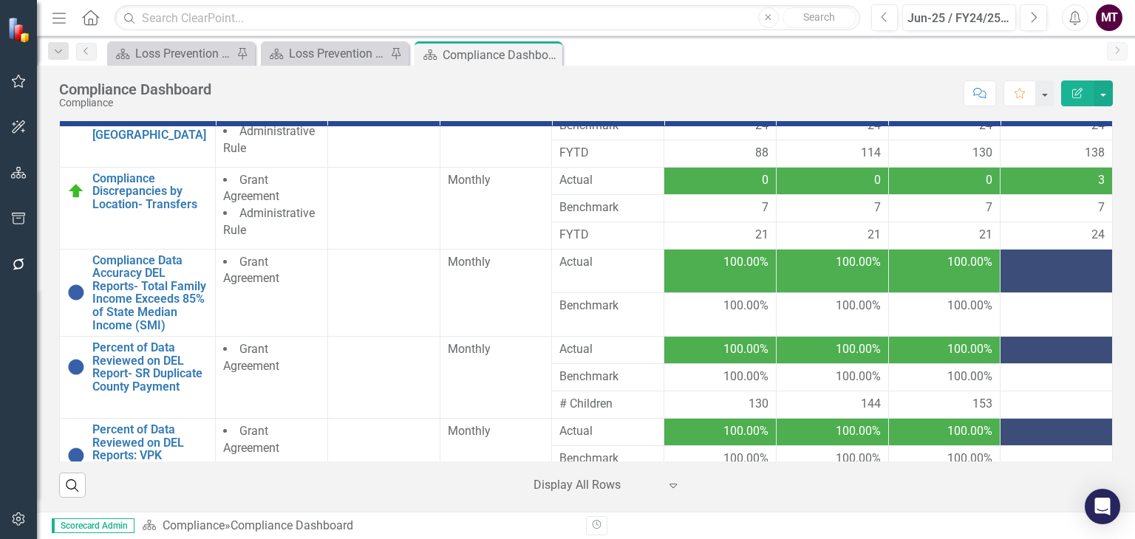
scroll to position [503, 0]
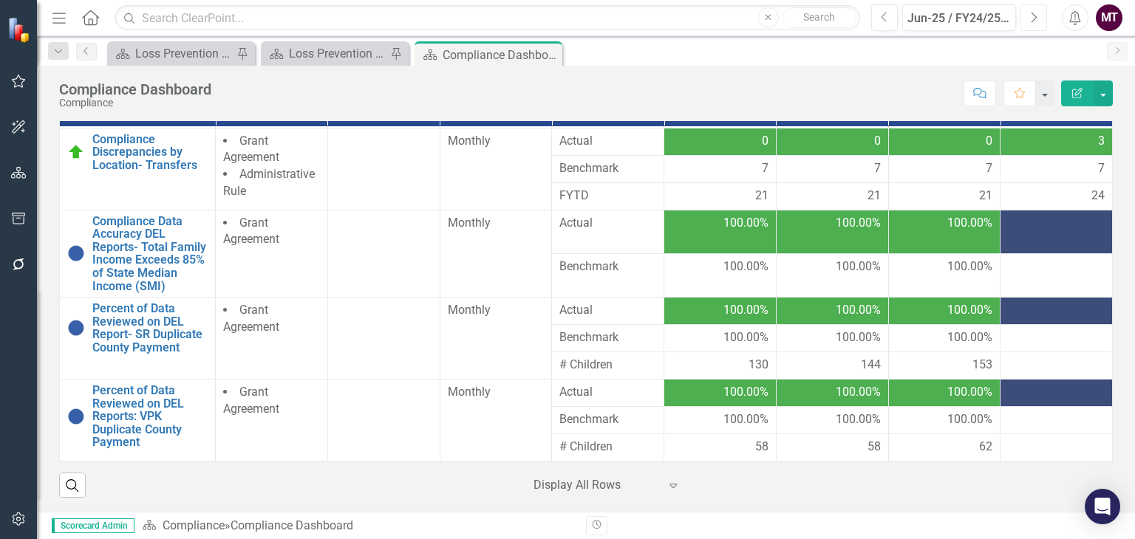
click at [1031, 17] on icon "Next" at bounding box center [1033, 17] width 8 height 13
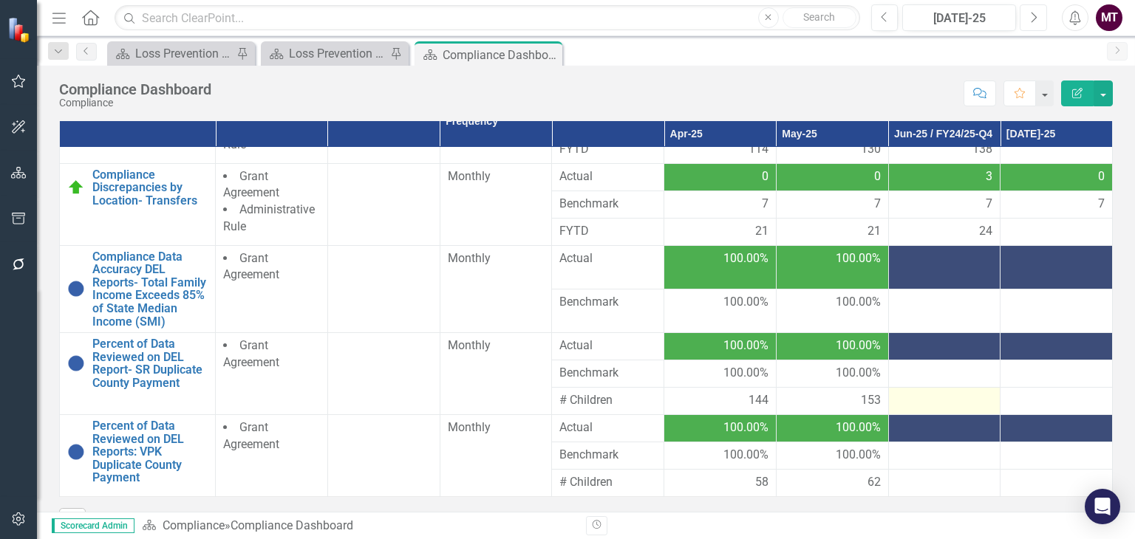
scroll to position [194, 0]
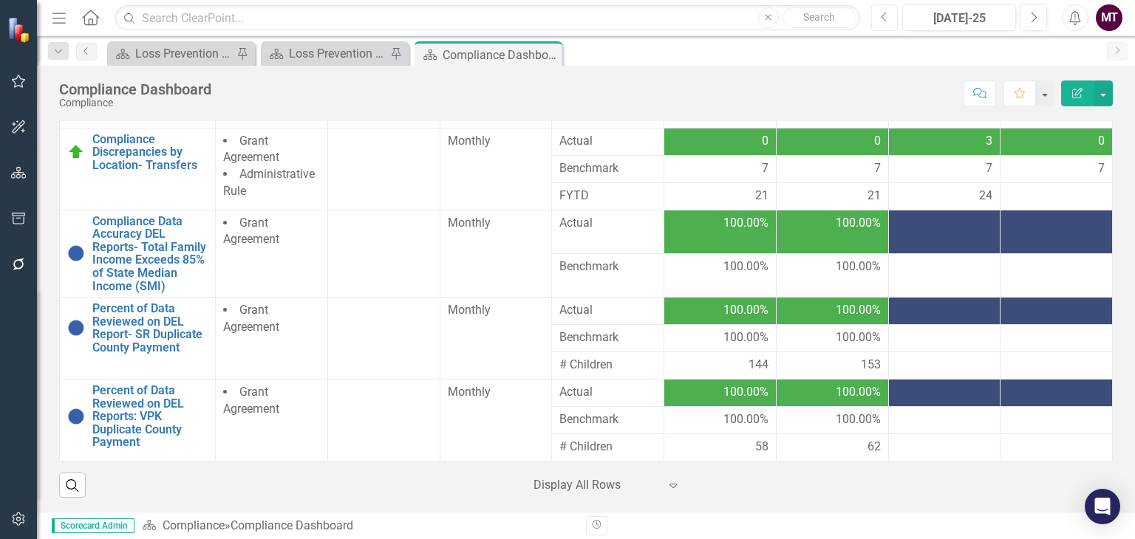
click at [887, 18] on icon "Previous" at bounding box center [885, 17] width 8 height 13
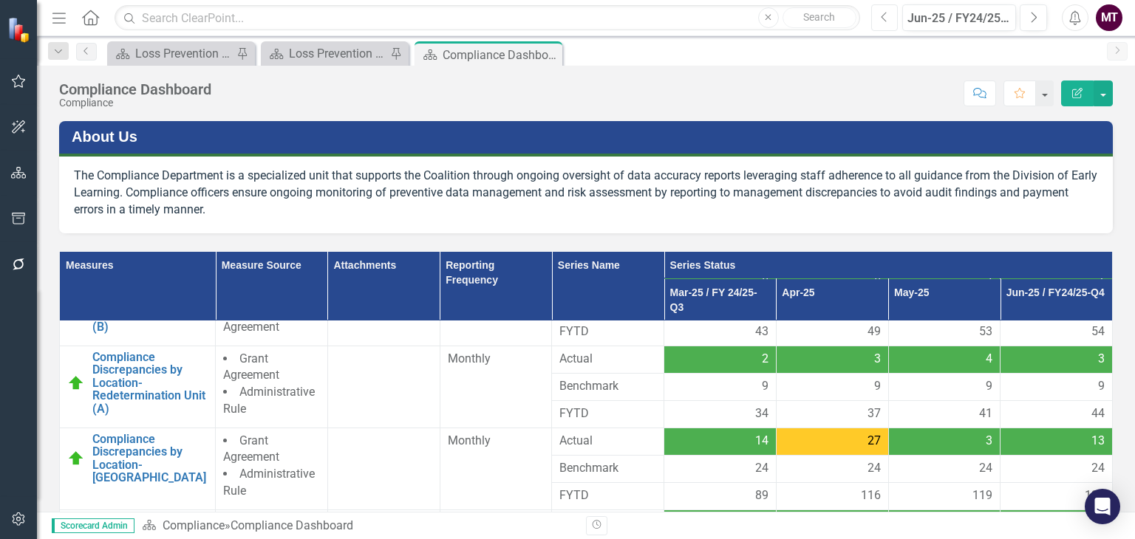
scroll to position [140, 0]
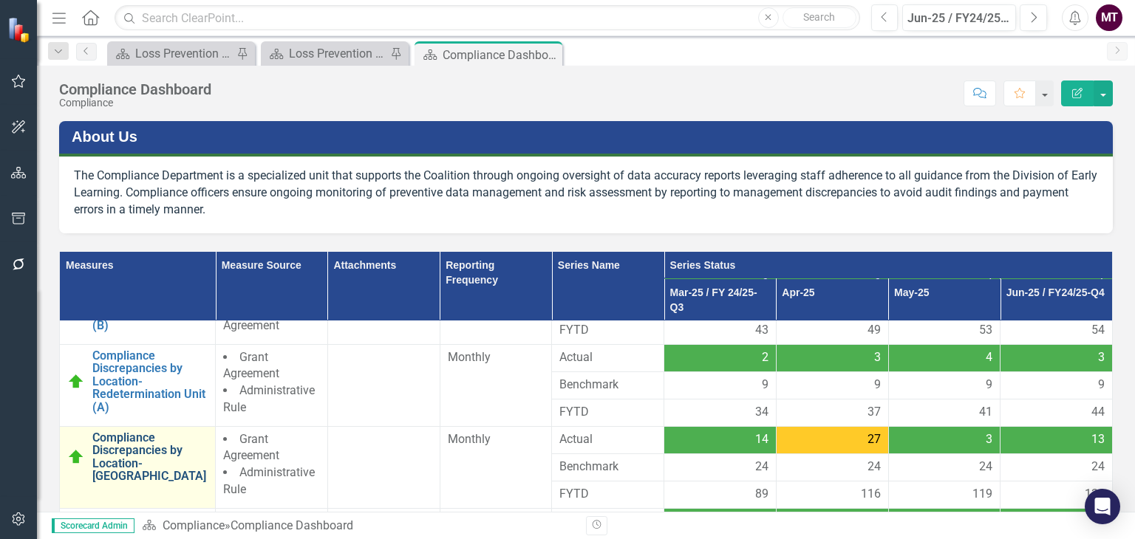
click at [130, 451] on link "Compliance Discrepancies by Location- [GEOGRAPHIC_DATA]" at bounding box center [149, 458] width 115 height 52
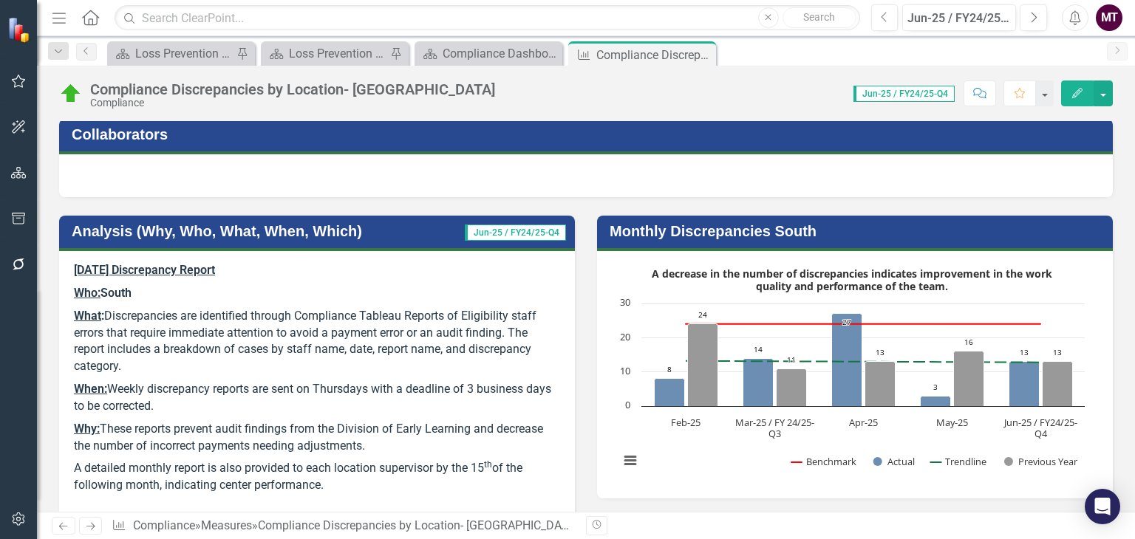
scroll to position [98, 0]
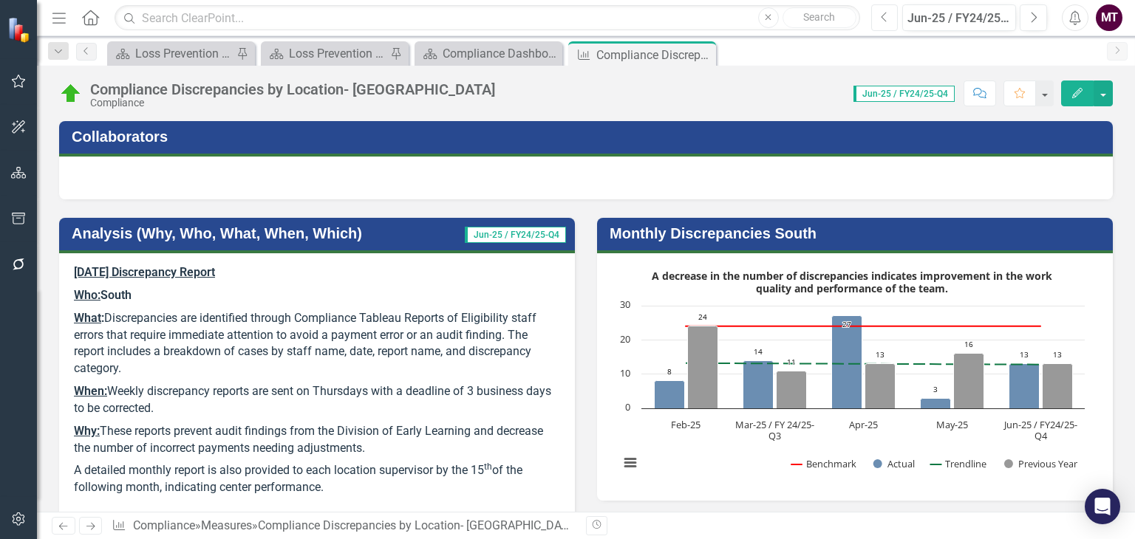
click at [884, 27] on button "Previous" at bounding box center [884, 17] width 27 height 27
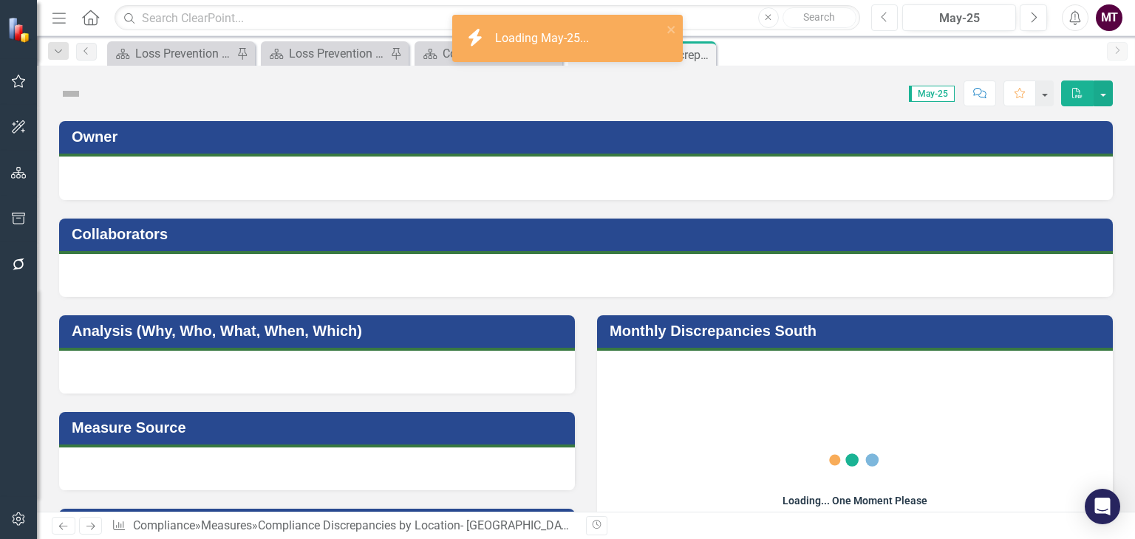
click at [881, 21] on icon "Previous" at bounding box center [885, 17] width 8 height 13
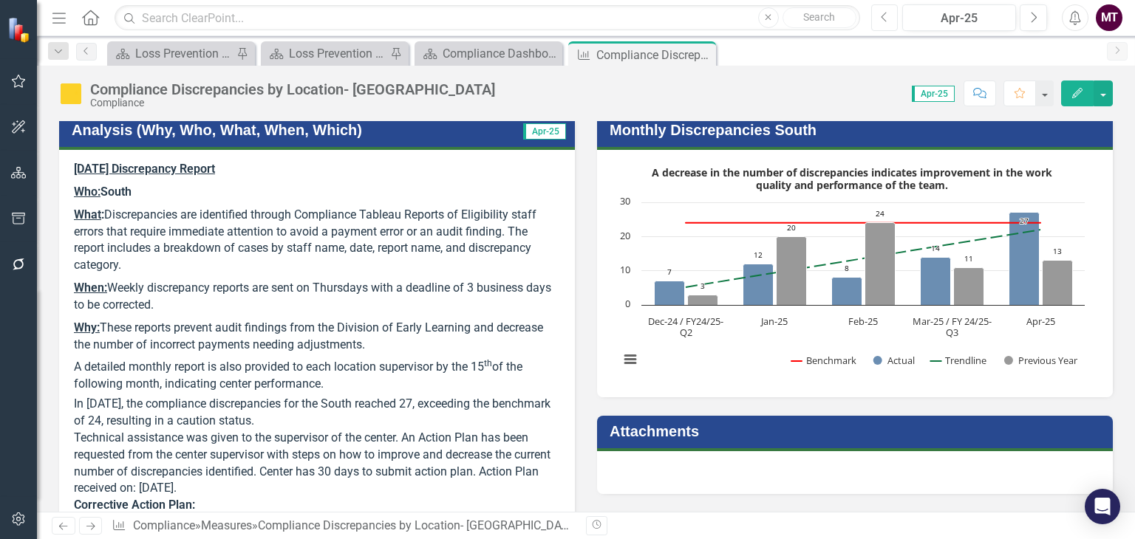
scroll to position [200, 0]
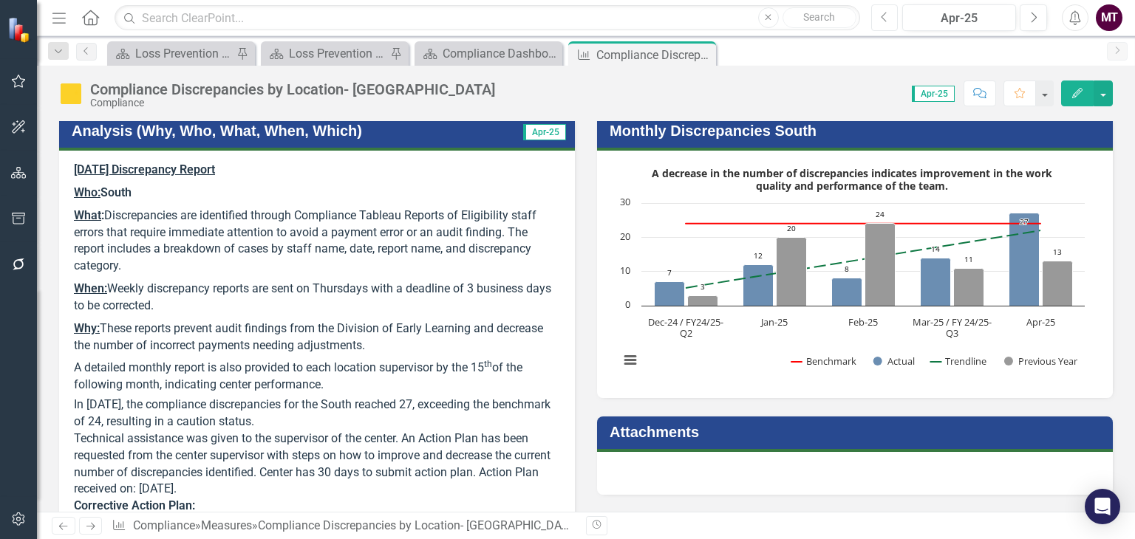
click at [668, 370] on rect "Interactive chart" at bounding box center [852, 273] width 480 height 222
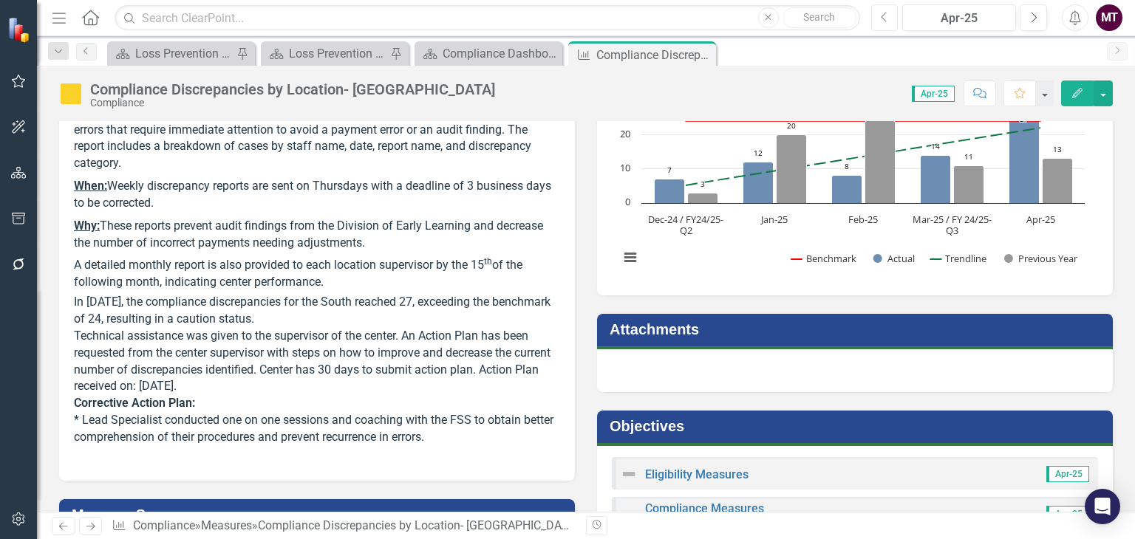
scroll to position [301, 0]
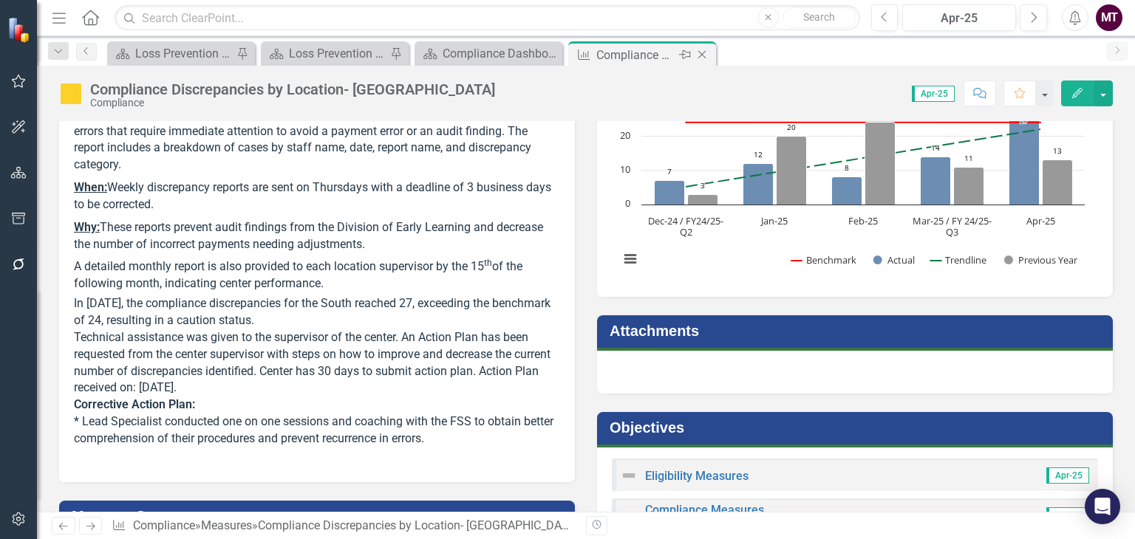
click at [706, 54] on icon "Close" at bounding box center [702, 55] width 15 height 12
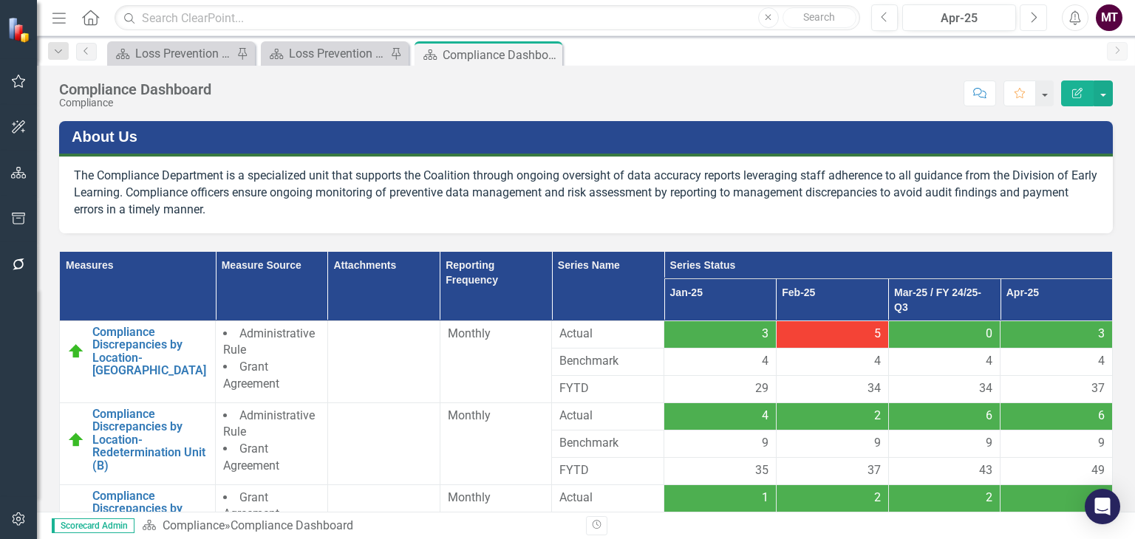
click at [1033, 13] on icon "Next" at bounding box center [1033, 17] width 8 height 13
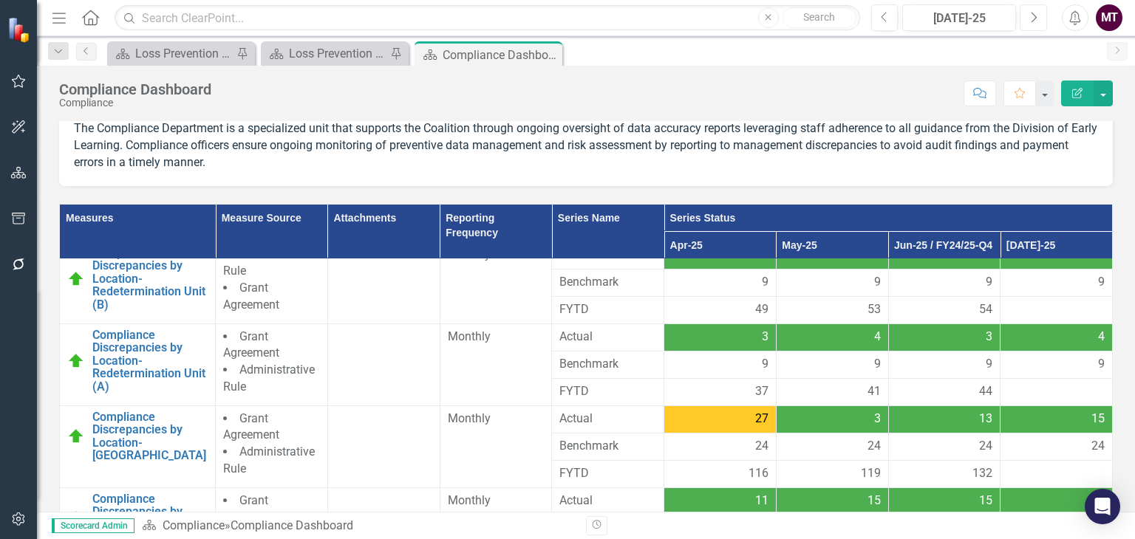
scroll to position [47, 0]
click at [885, 16] on icon "Previous" at bounding box center [885, 17] width 8 height 13
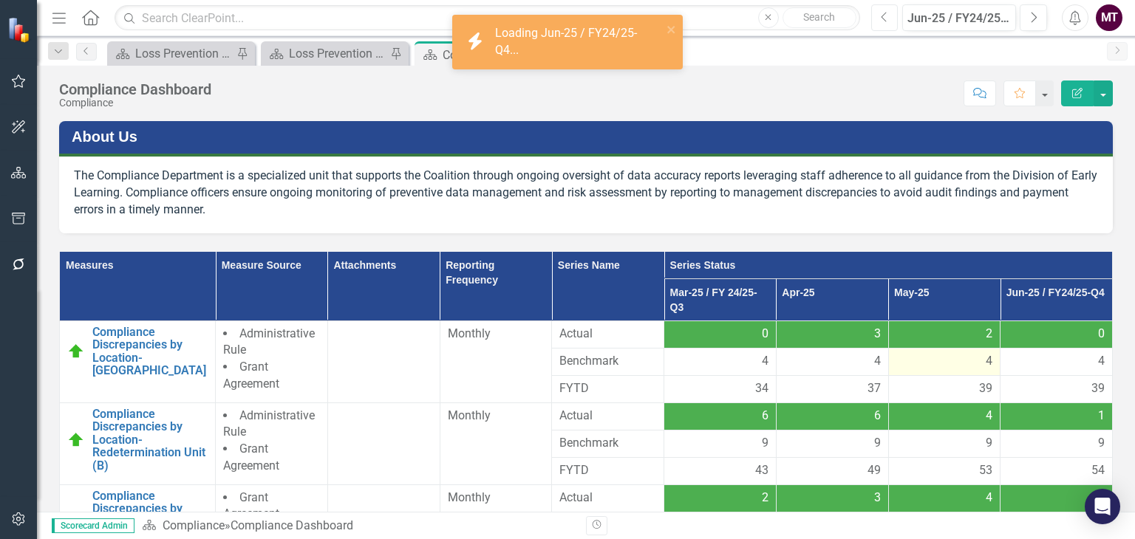
scroll to position [160, 0]
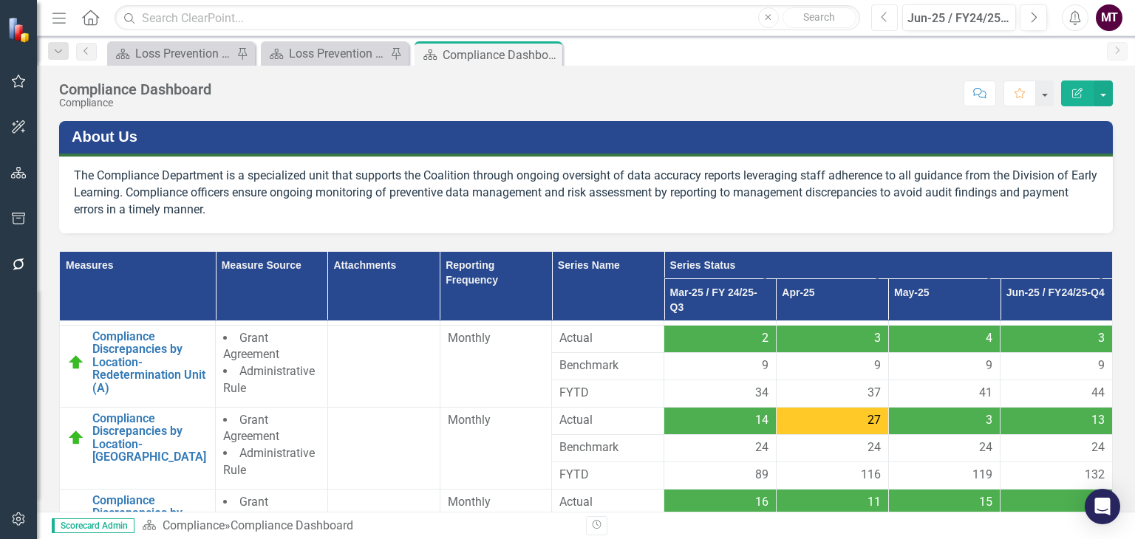
click at [884, 18] on icon "Previous" at bounding box center [885, 17] width 8 height 13
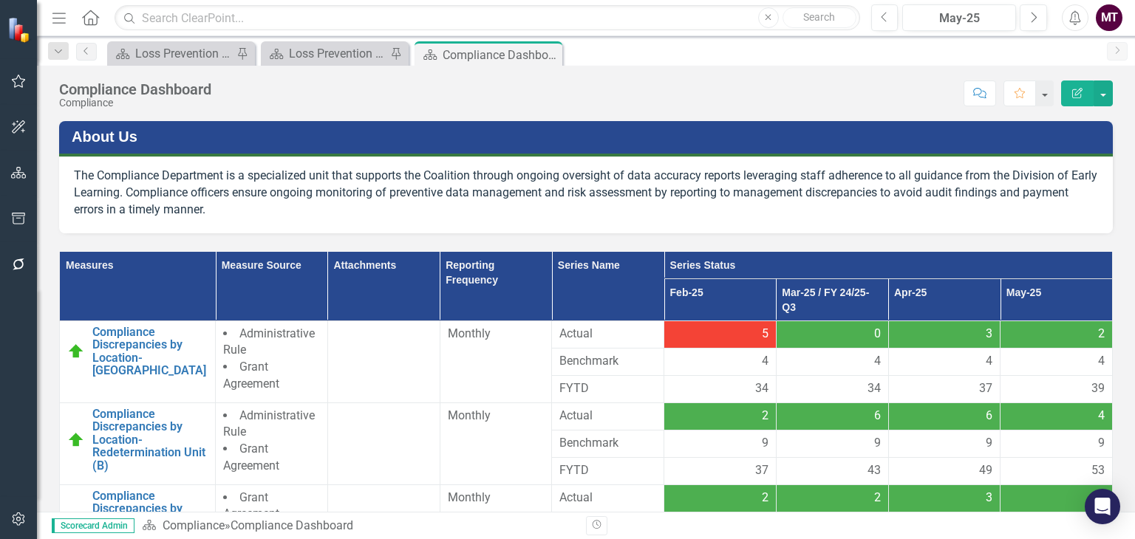
drag, startPoint x: 1134, startPoint y: 190, endPoint x: 1114, endPoint y: 144, distance: 50.0
click at [1114, 144] on div "About Us The Compliance Department is a specialized unit that supports the Coal…" at bounding box center [586, 316] width 1098 height 391
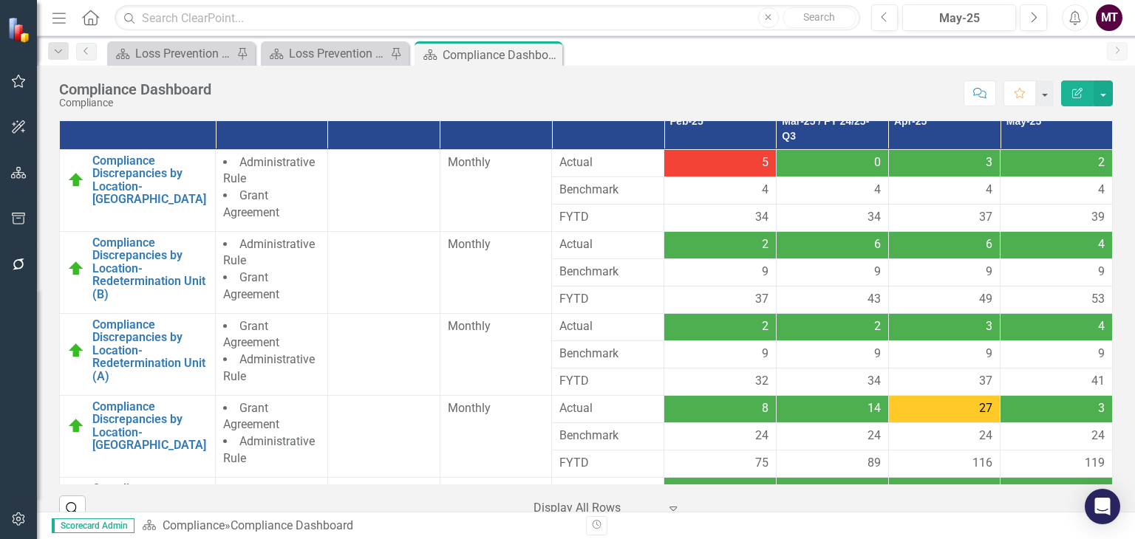
scroll to position [168, 0]
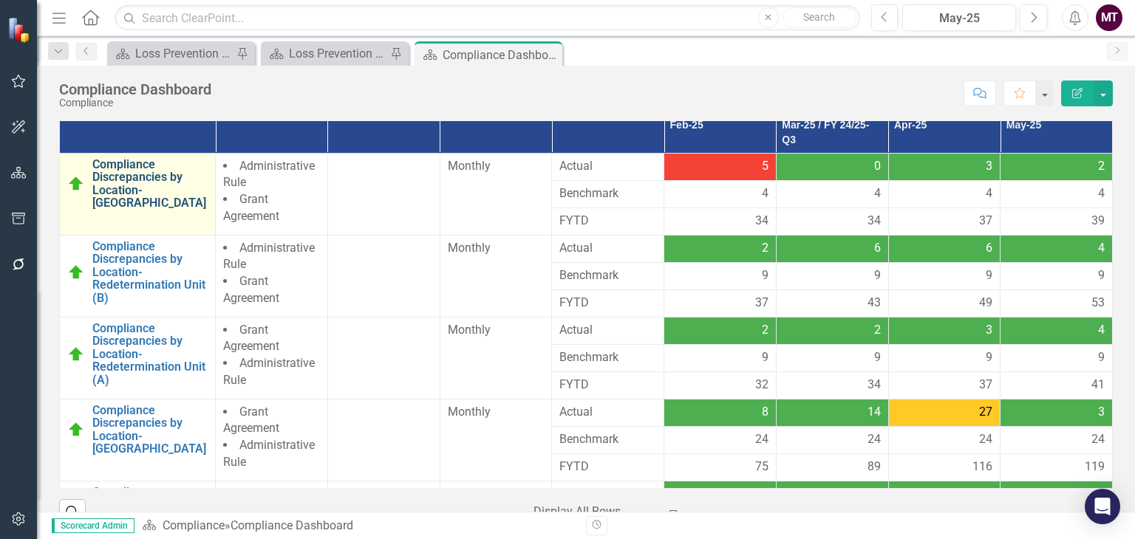
click at [163, 170] on link "Compliance Discrepancies by Location- [GEOGRAPHIC_DATA]" at bounding box center [149, 184] width 115 height 52
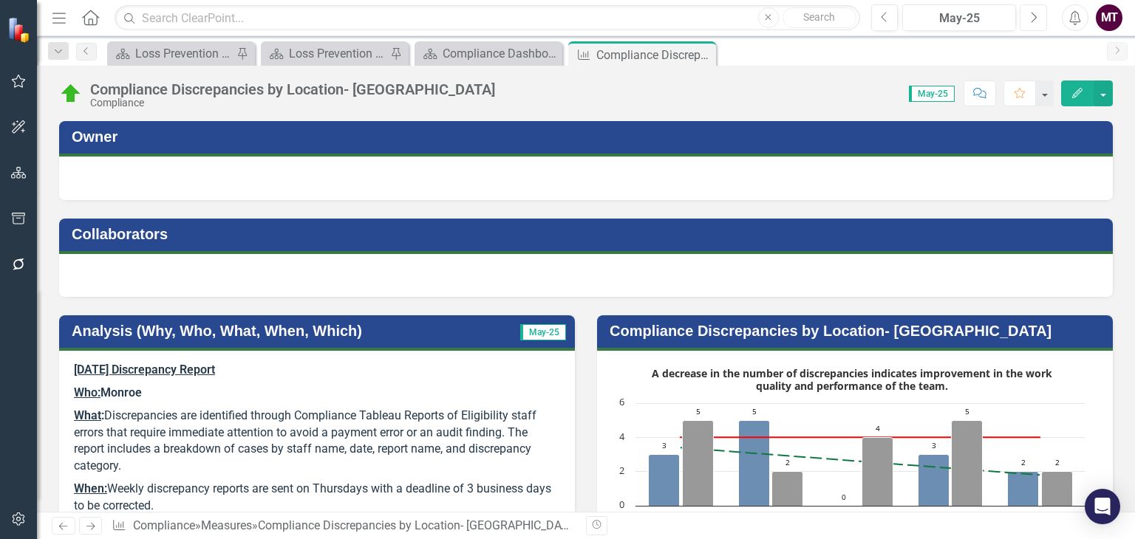
click at [1037, 19] on icon "Next" at bounding box center [1033, 17] width 8 height 13
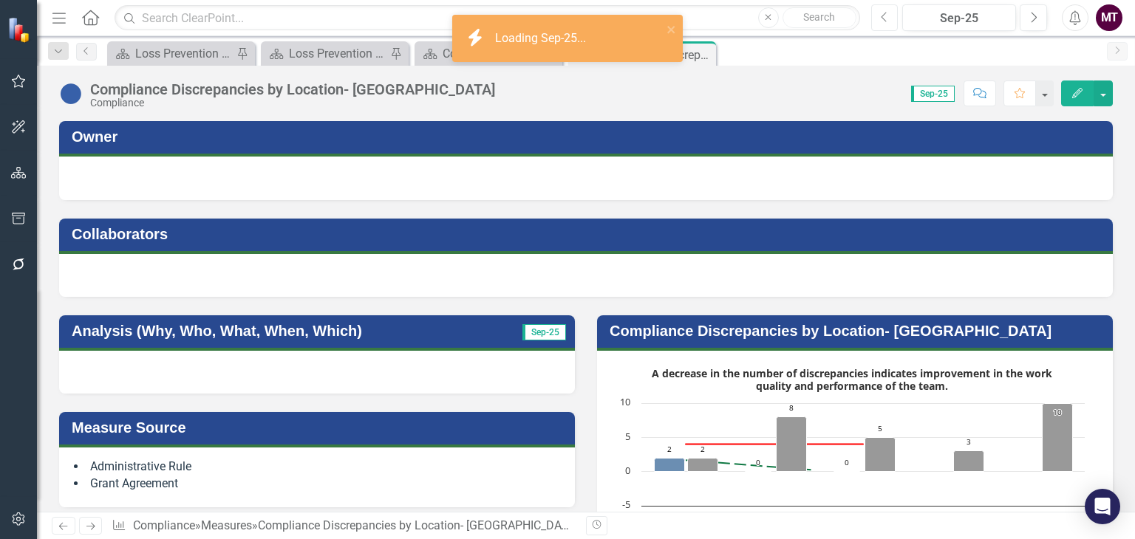
click at [893, 19] on button "Previous" at bounding box center [884, 17] width 27 height 27
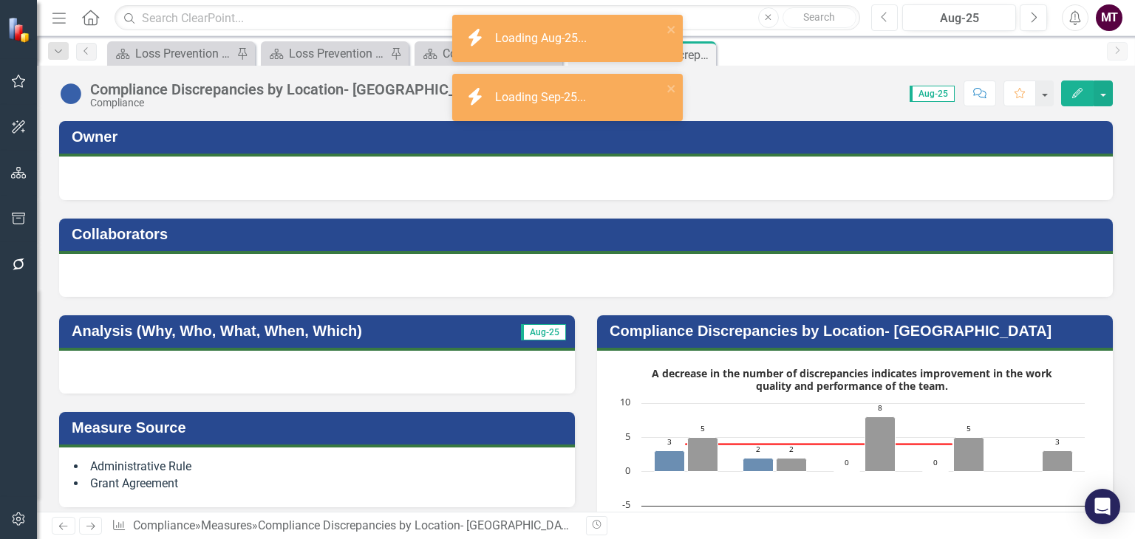
click at [893, 19] on button "Previous" at bounding box center [884, 17] width 27 height 27
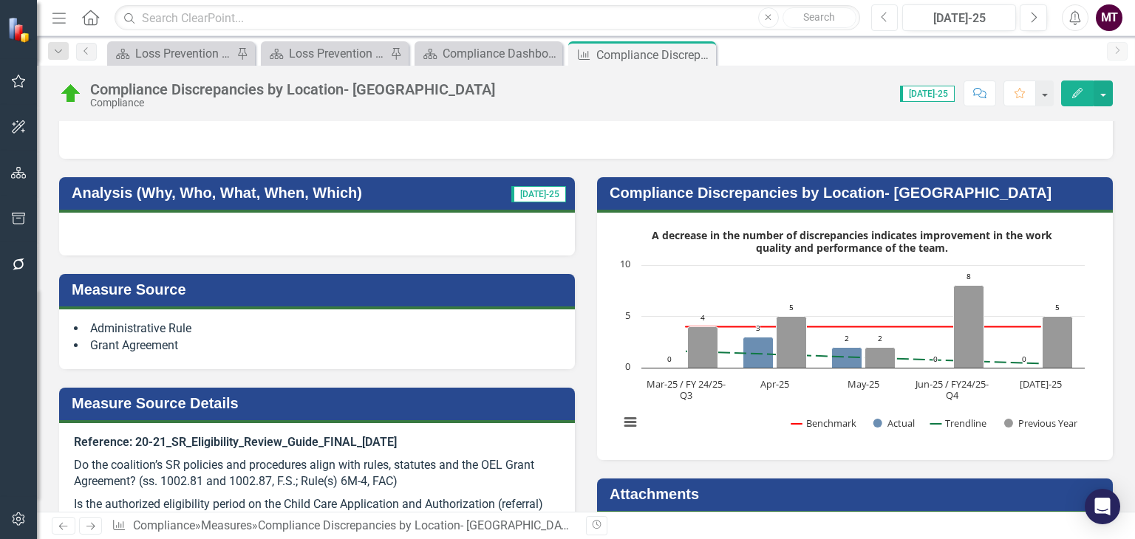
scroll to position [137, 0]
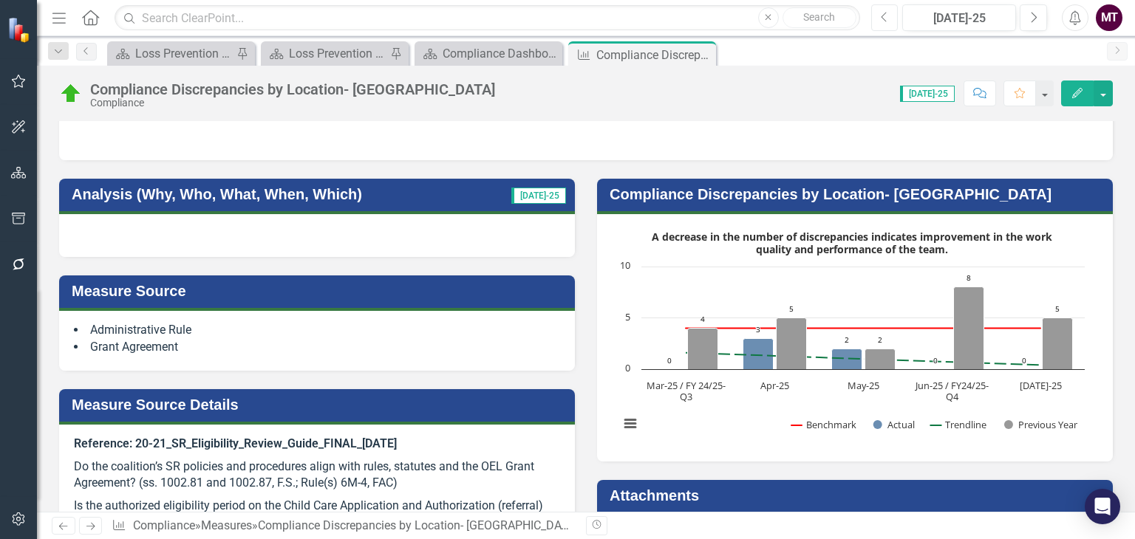
click at [896, 20] on button "Previous" at bounding box center [884, 17] width 27 height 27
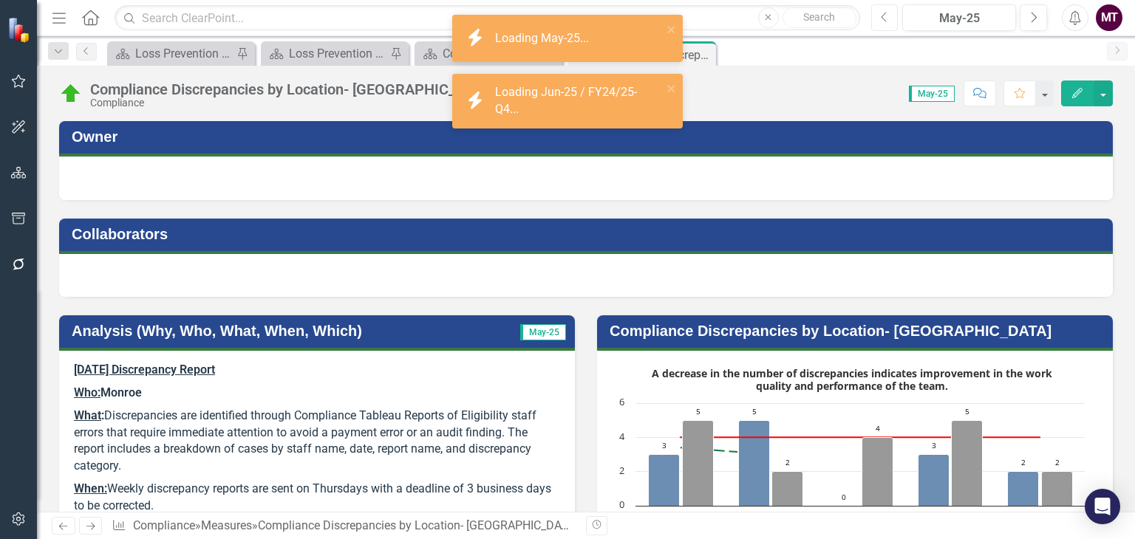
click at [896, 20] on button "Previous" at bounding box center [884, 17] width 27 height 27
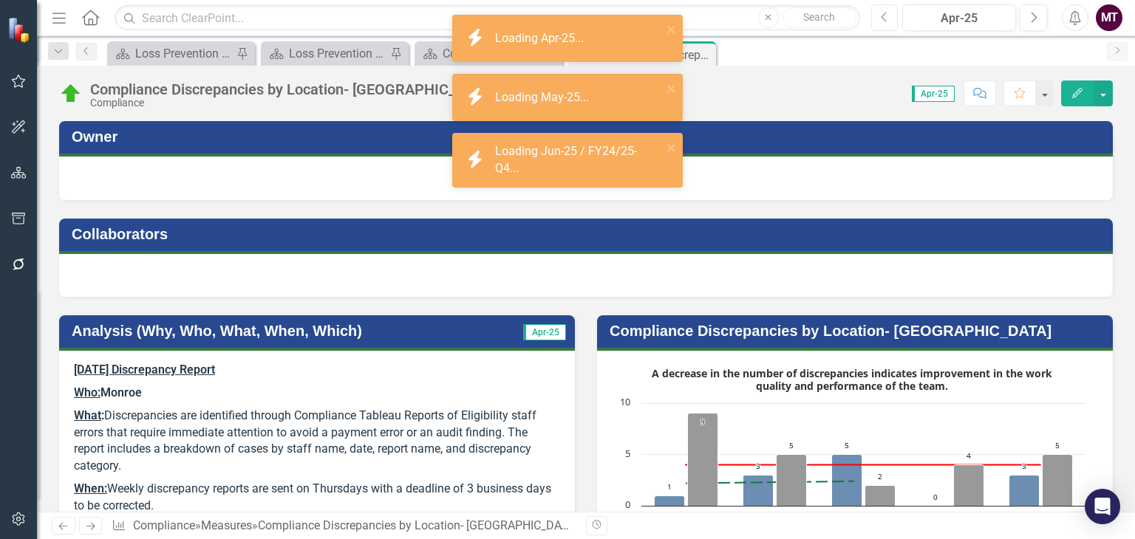
click at [896, 20] on button "Previous" at bounding box center [884, 17] width 27 height 27
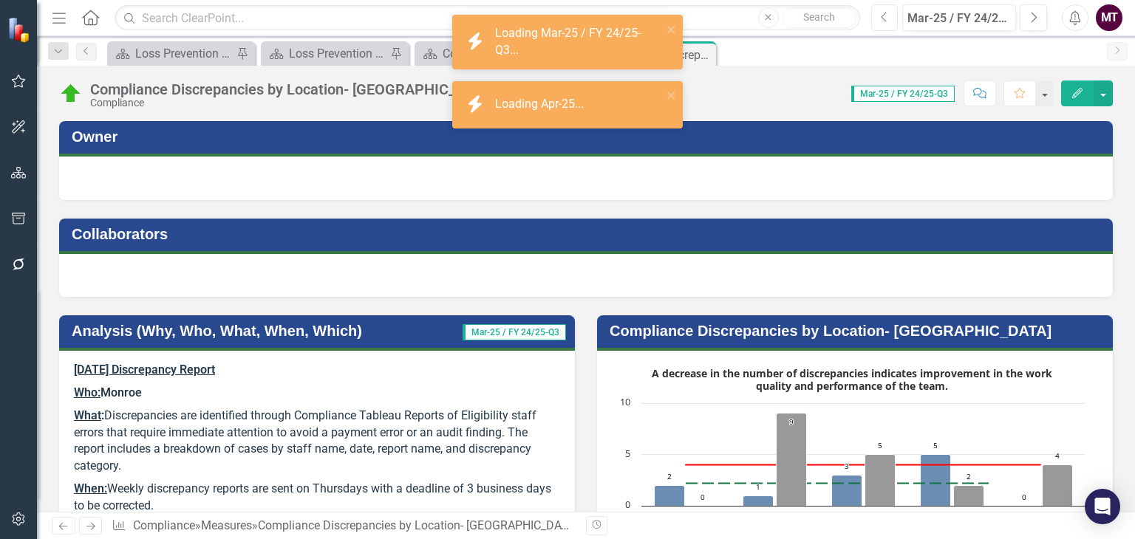
click at [896, 20] on button "Previous" at bounding box center [884, 17] width 27 height 27
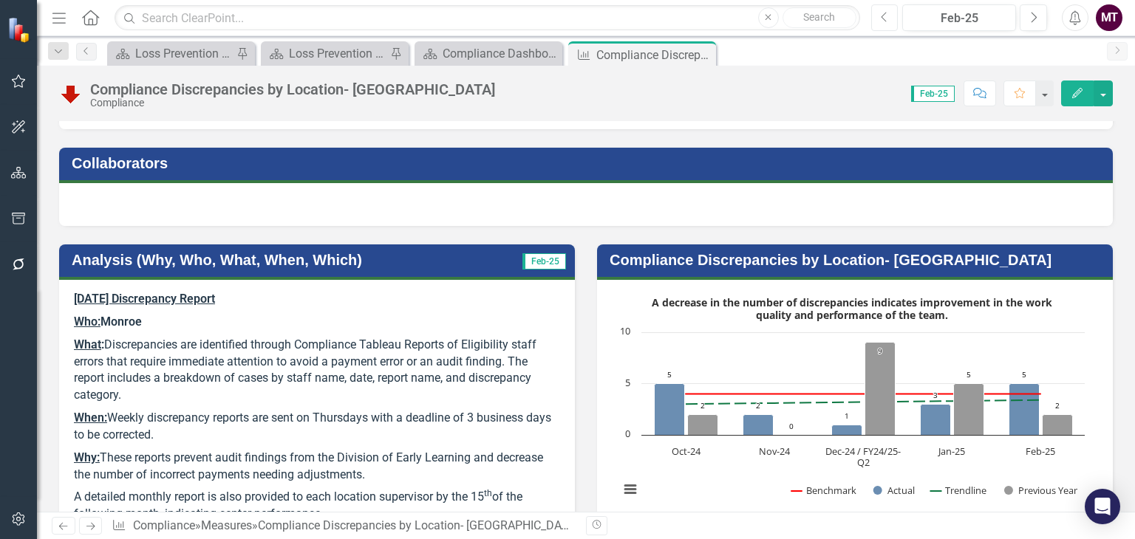
scroll to position [71, 0]
click at [706, 58] on icon "Close" at bounding box center [702, 55] width 15 height 12
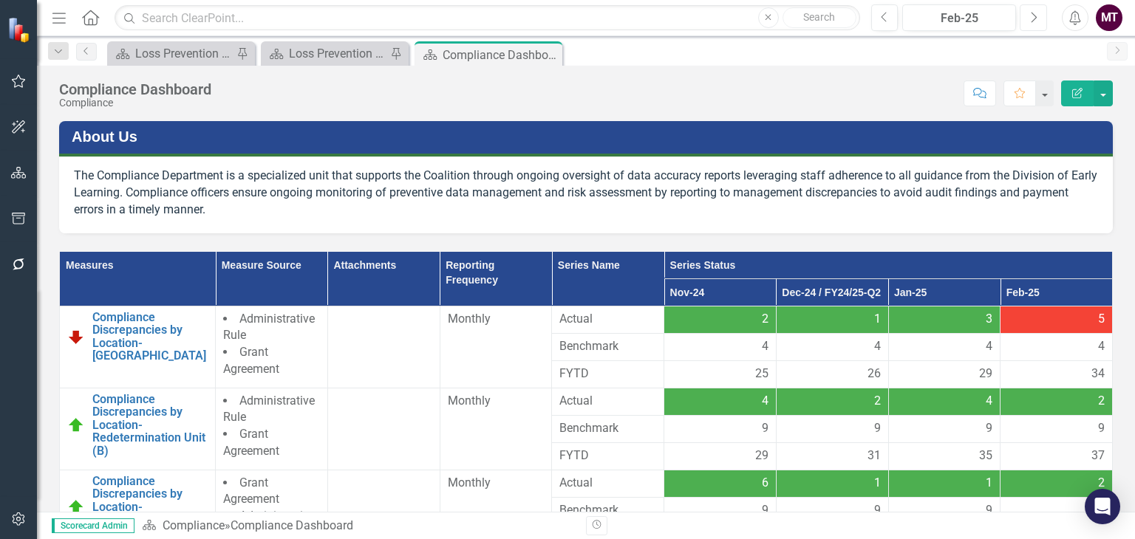
click at [1040, 22] on button "Next" at bounding box center [1033, 17] width 27 height 27
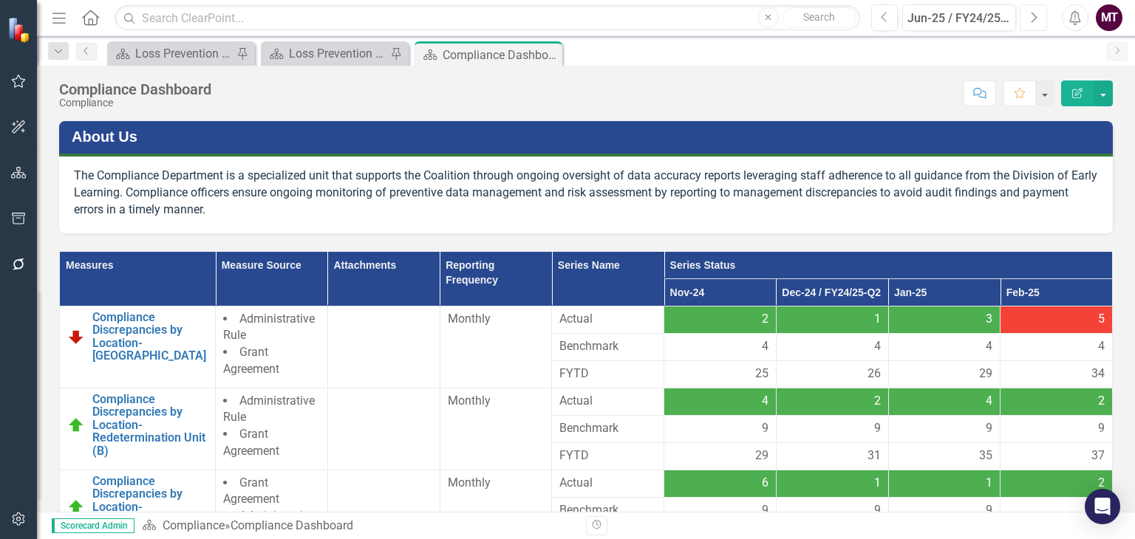
click at [1040, 22] on button "Next" at bounding box center [1033, 17] width 27 height 27
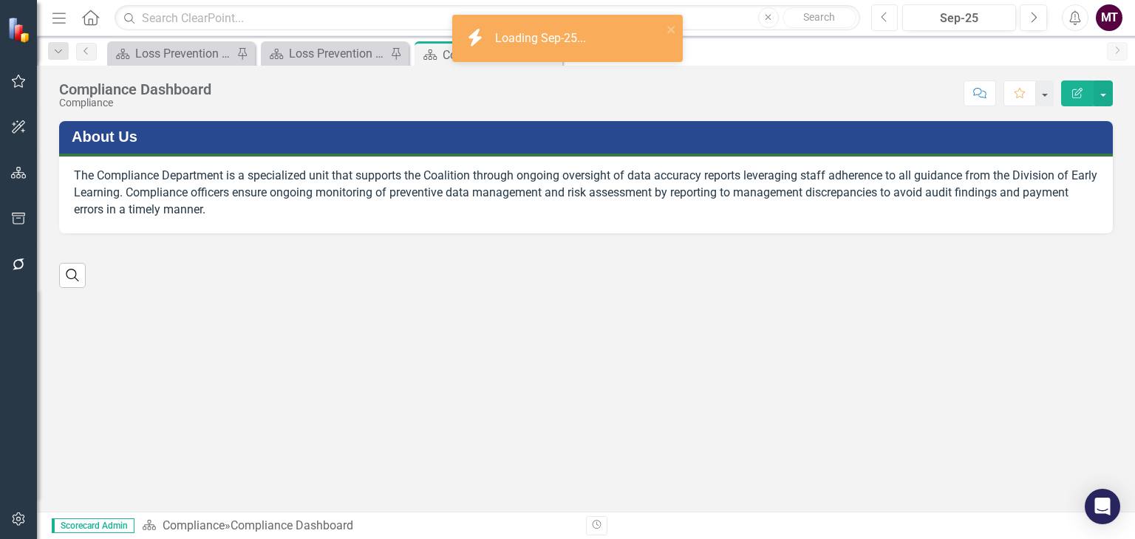
click at [884, 15] on icon "button" at bounding box center [884, 17] width 6 height 10
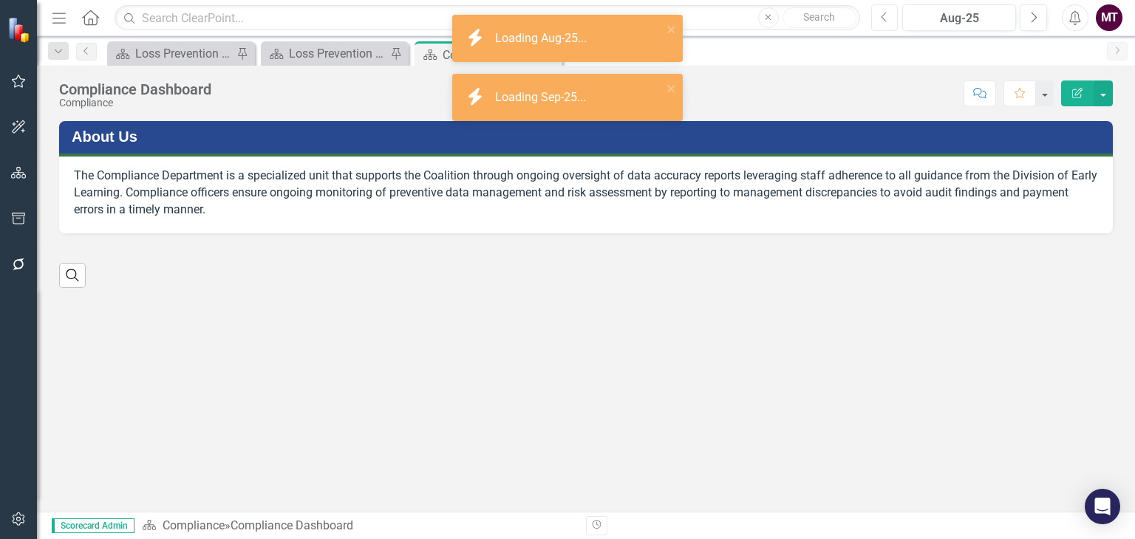
click at [884, 15] on icon "button" at bounding box center [884, 17] width 6 height 10
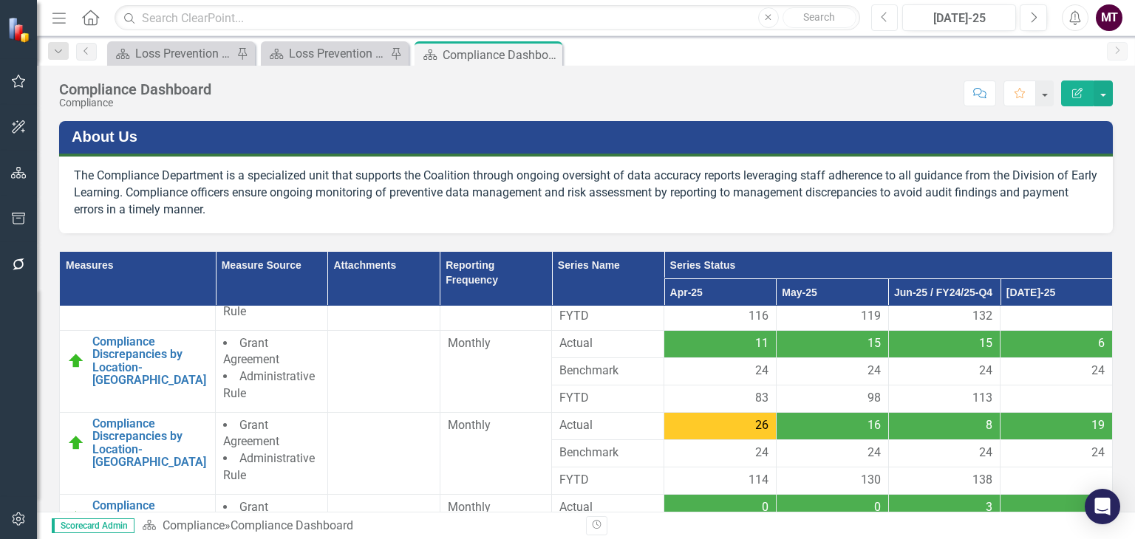
scroll to position [304, 0]
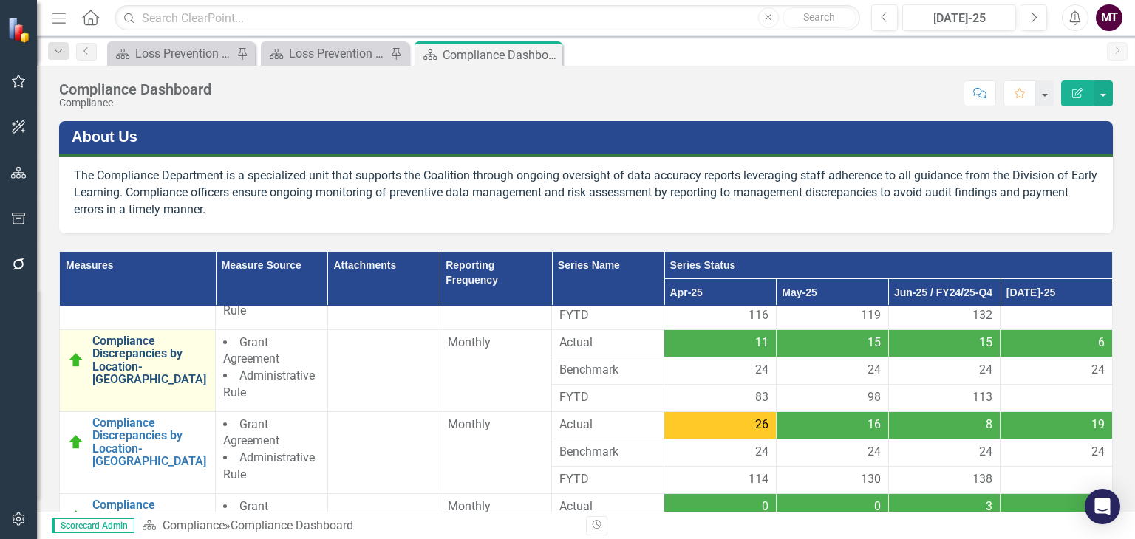
click at [120, 372] on link "Compliance Discrepancies by Location- [GEOGRAPHIC_DATA]" at bounding box center [149, 361] width 115 height 52
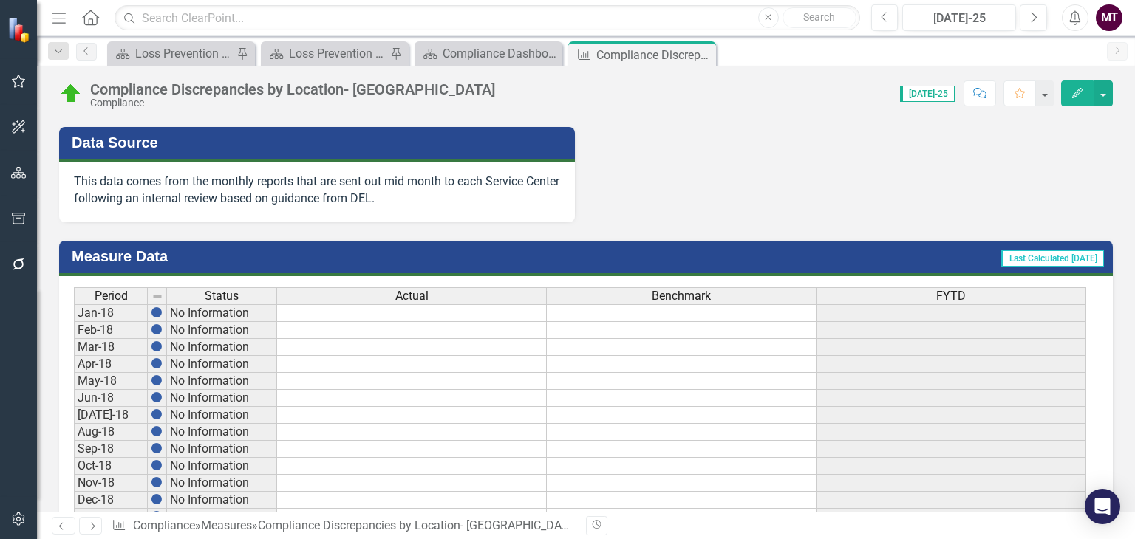
scroll to position [1023, 0]
click at [707, 55] on icon "Close" at bounding box center [702, 55] width 15 height 12
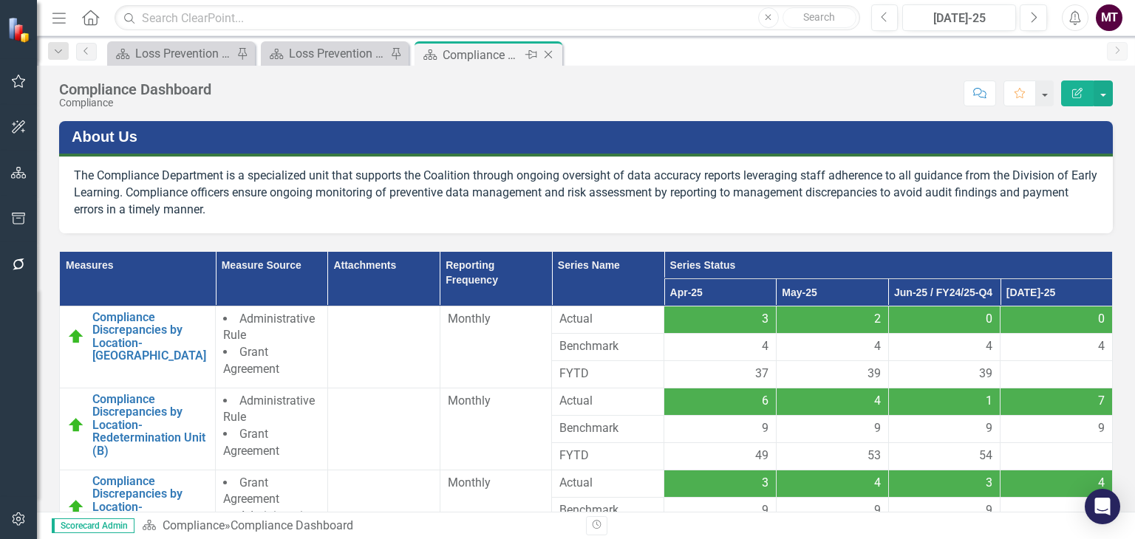
click at [546, 55] on icon "Close" at bounding box center [548, 55] width 15 height 12
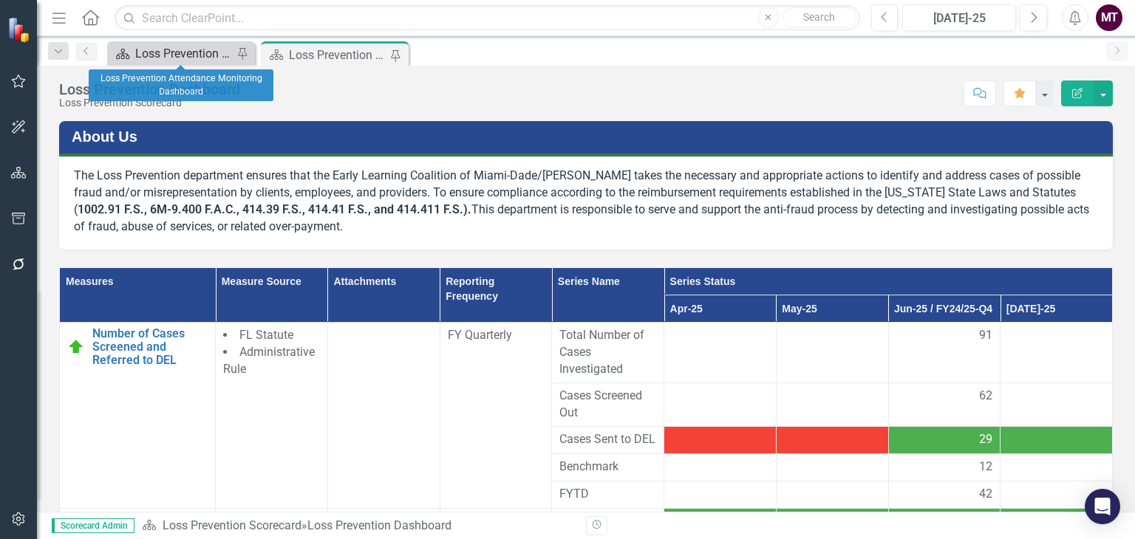
click at [185, 54] on div "Loss Prevention Attendance Monitoring Dashboard" at bounding box center [184, 53] width 98 height 18
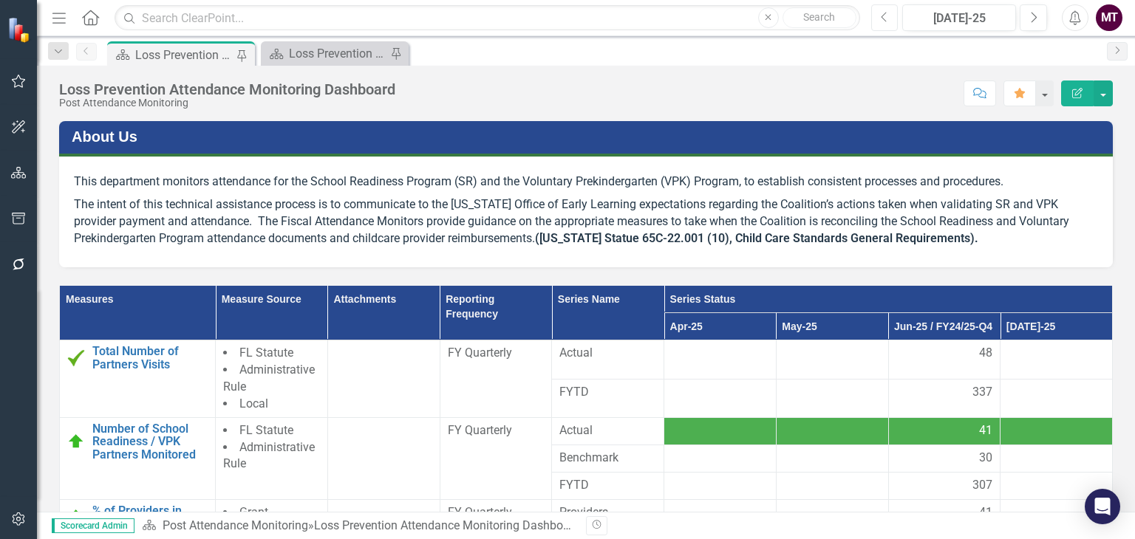
click at [884, 16] on icon "Previous" at bounding box center [885, 17] width 8 height 13
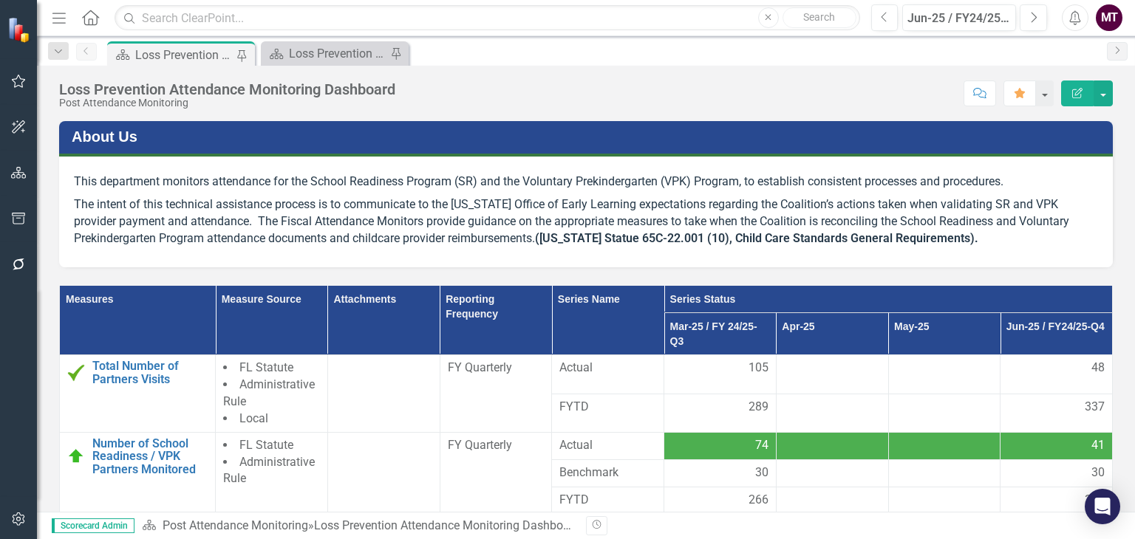
click at [856, 182] on p "This department monitors attendance for the School Readiness Program (SR) and t…" at bounding box center [586, 182] width 1024 height 23
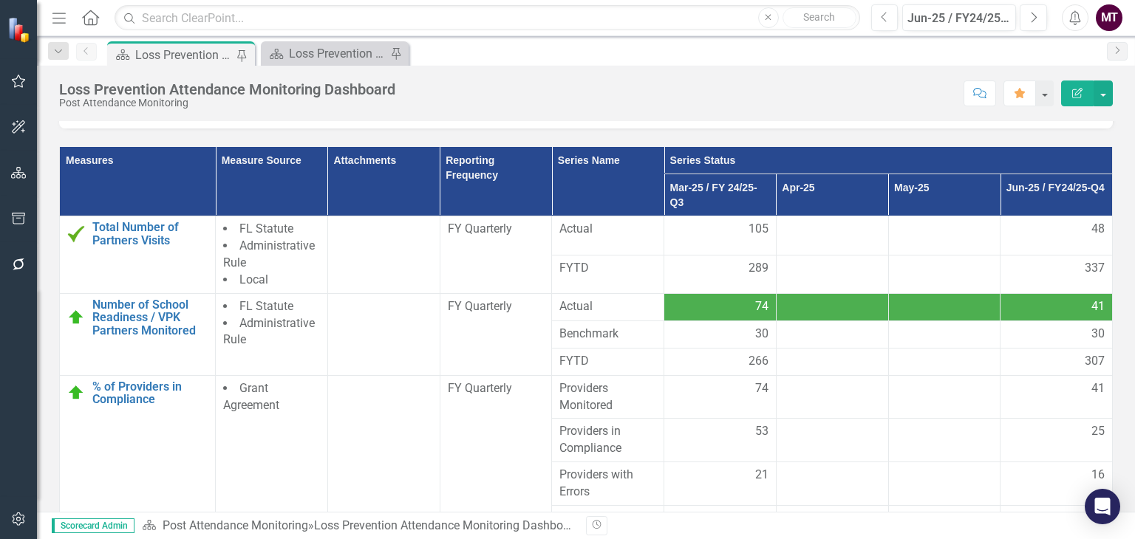
scroll to position [138, 0]
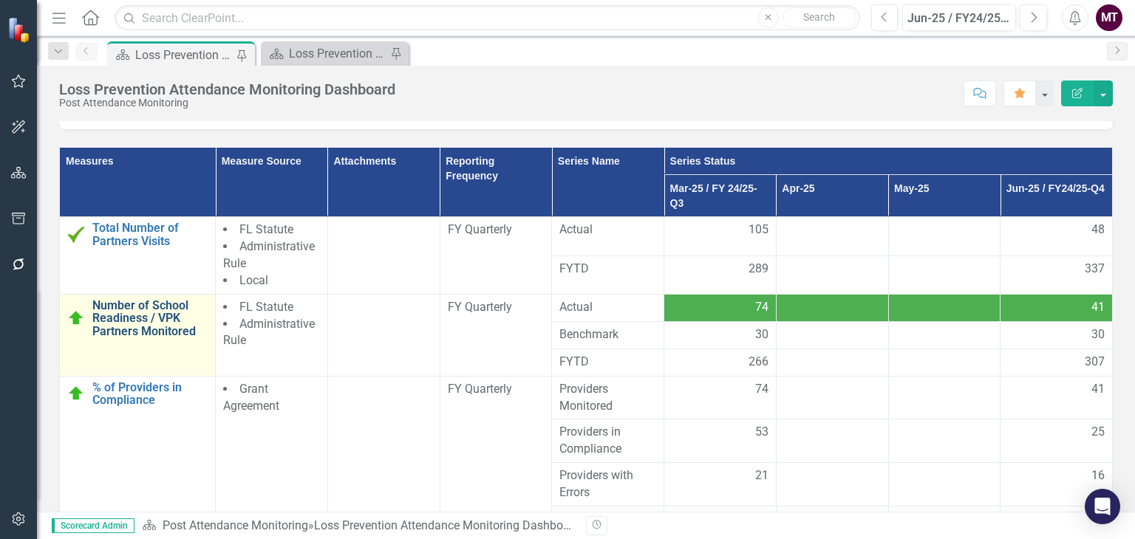
click at [115, 318] on link "Number of School Readiness / VPK Partners Monitored" at bounding box center [149, 318] width 115 height 39
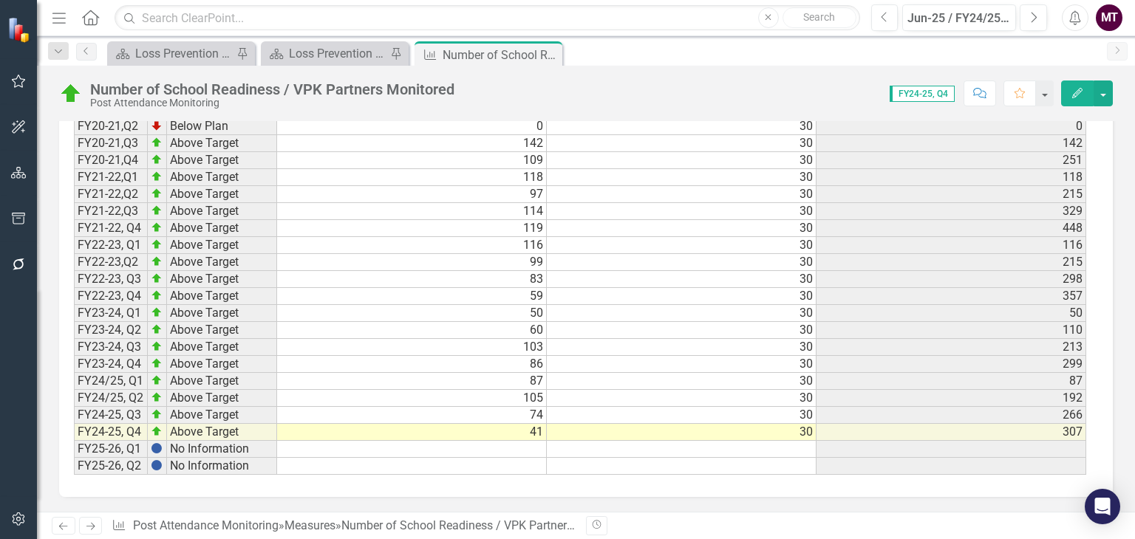
scroll to position [1732, 0]
click at [330, 52] on div "Loss Prevention Dashboard" at bounding box center [338, 53] width 98 height 18
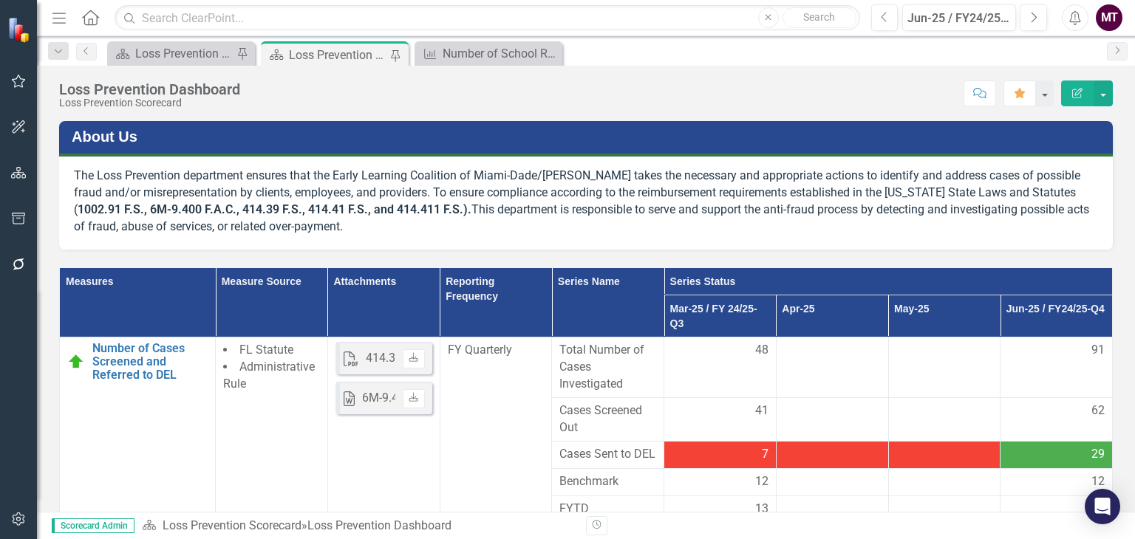
scroll to position [69, 0]
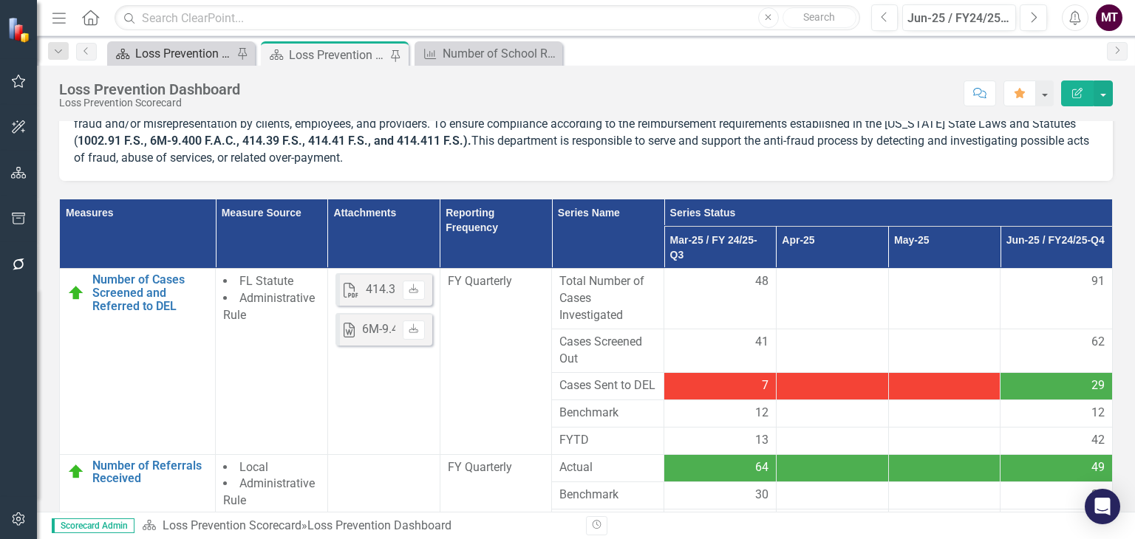
click at [187, 58] on div "Loss Prevention Attendance Monitoring Dashboard" at bounding box center [184, 53] width 98 height 18
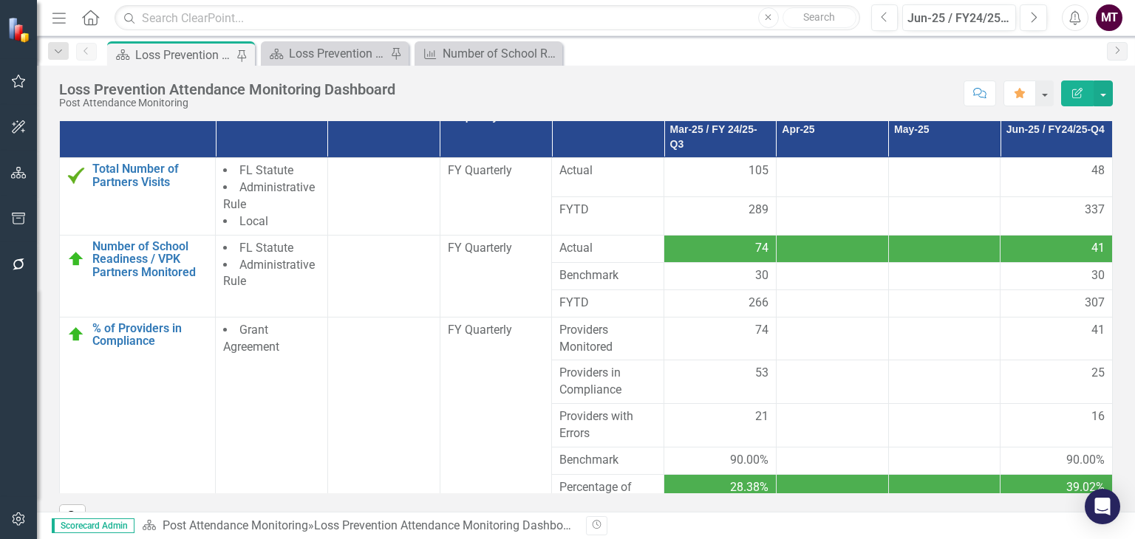
scroll to position [200, 0]
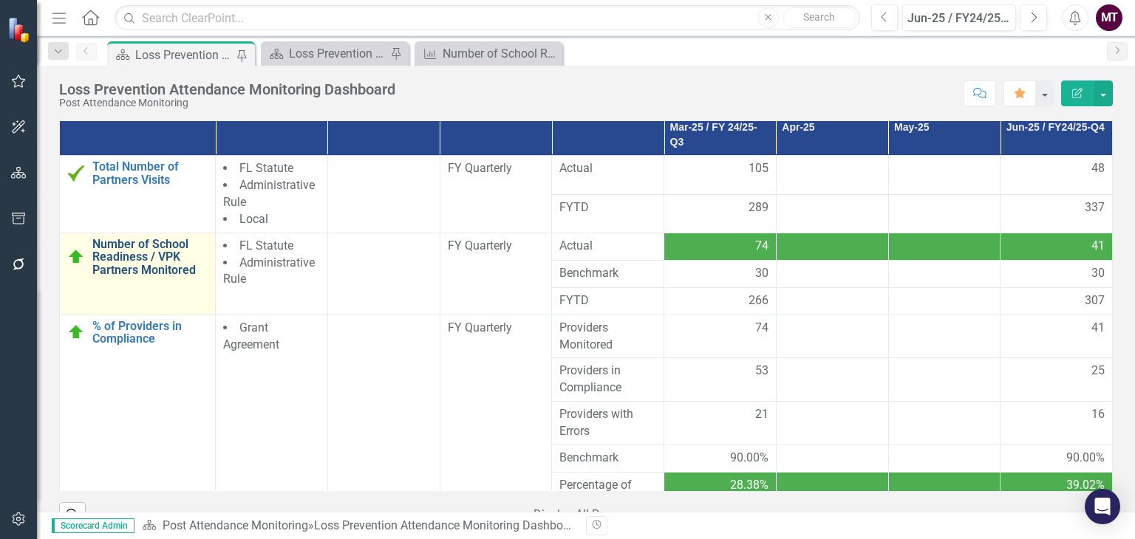
click at [149, 249] on link "Number of School Readiness / VPK Partners Monitored" at bounding box center [149, 257] width 115 height 39
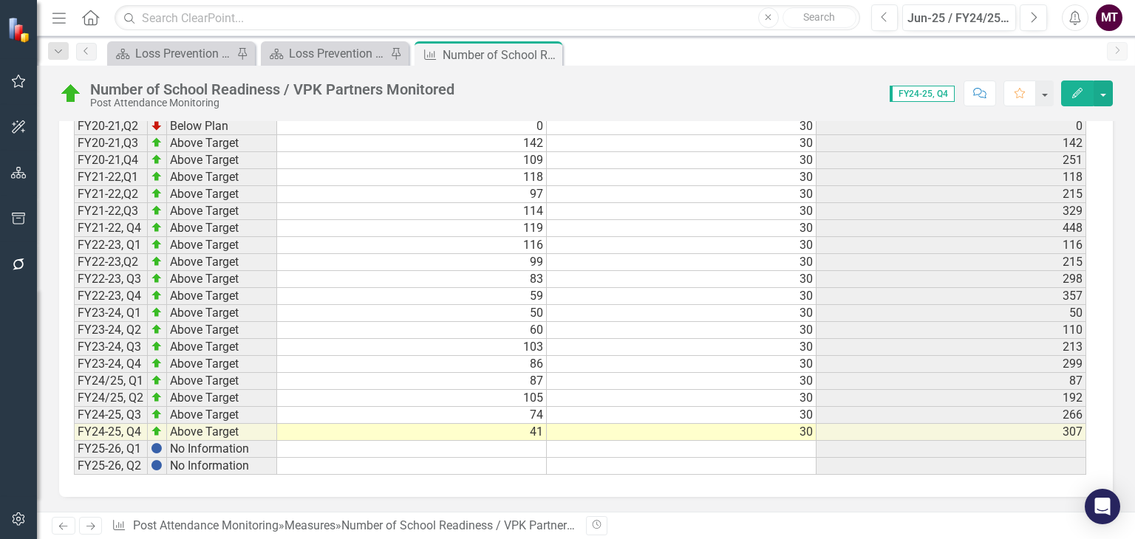
scroll to position [1796, 0]
click at [349, 56] on div "Loss Prevention Dashboard" at bounding box center [338, 53] width 98 height 18
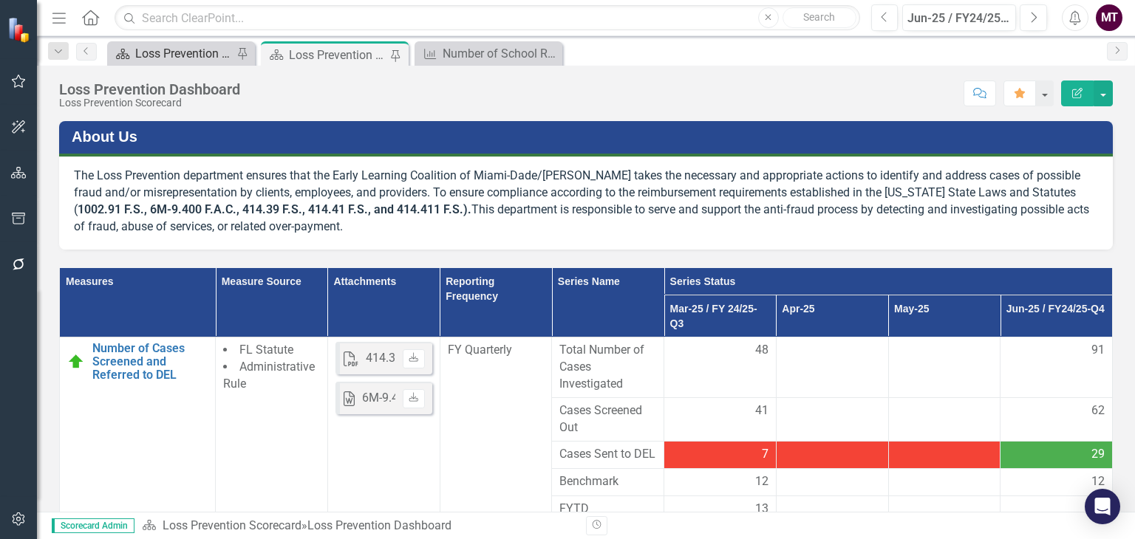
click at [169, 57] on div "Loss Prevention Attendance Monitoring Dashboard" at bounding box center [184, 53] width 98 height 18
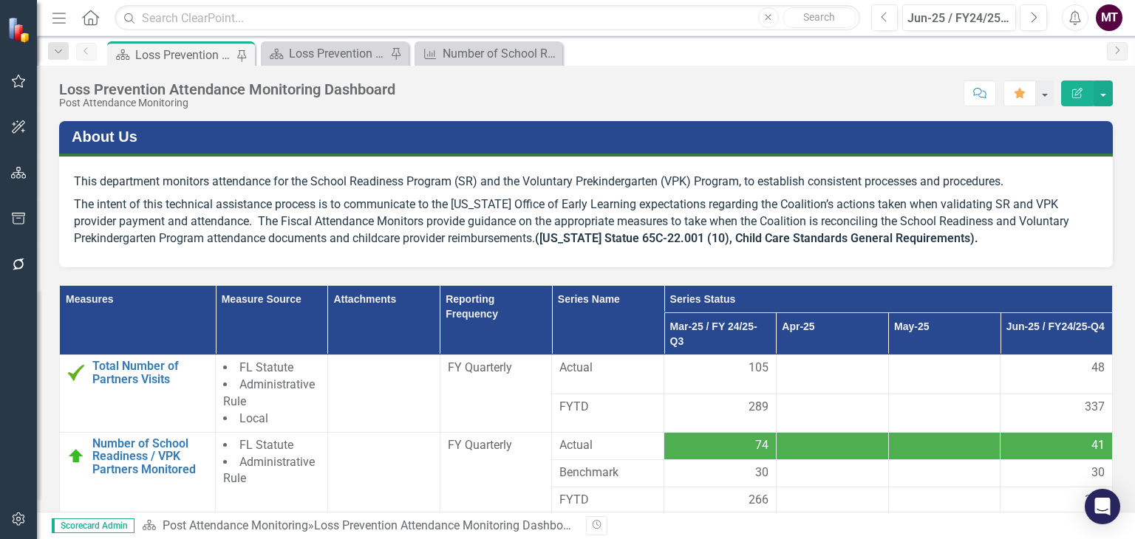
drag, startPoint x: 1134, startPoint y: 277, endPoint x: 1133, endPoint y: 354, distance: 76.9
click at [1133, 354] on div "About Us This department monitors attendance for the School Readiness Program (…" at bounding box center [586, 316] width 1098 height 391
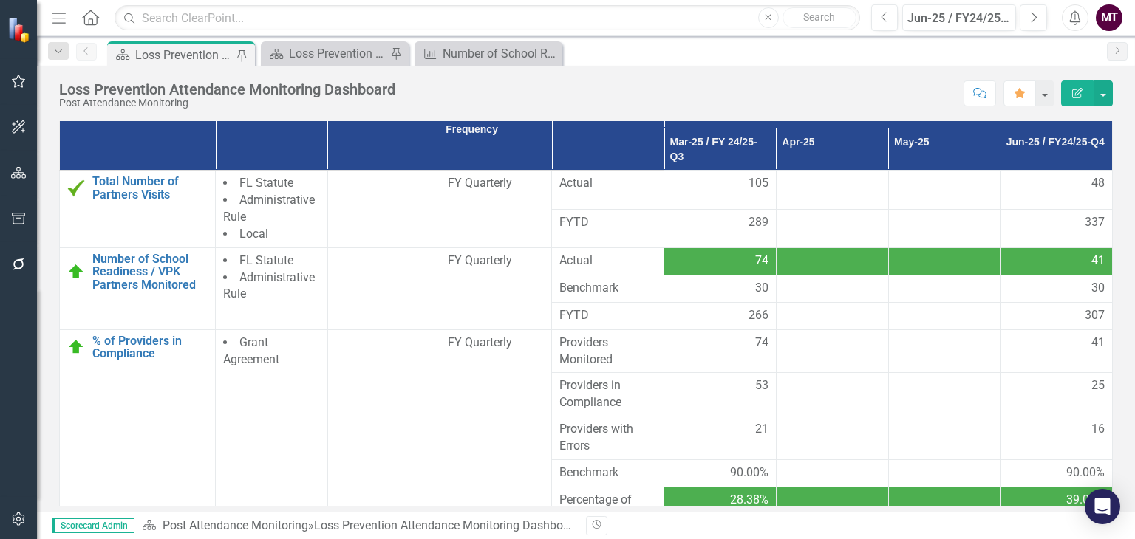
scroll to position [185, 0]
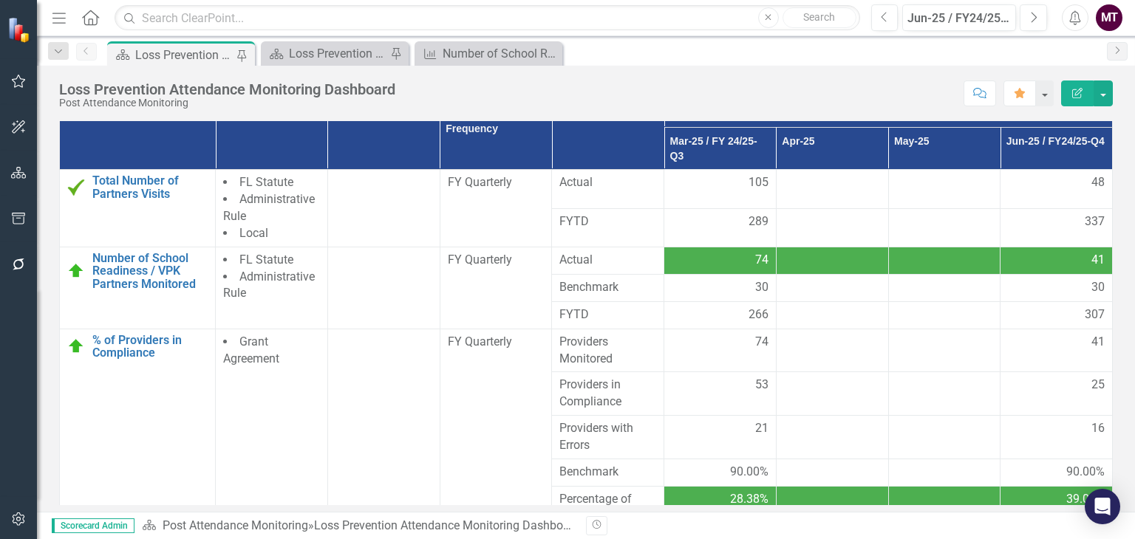
drag, startPoint x: 1134, startPoint y: 369, endPoint x: 1131, endPoint y: 450, distance: 81.4
click at [1131, 450] on div "About Us This department monitors attendance for the School Readiness Program (…" at bounding box center [586, 316] width 1098 height 391
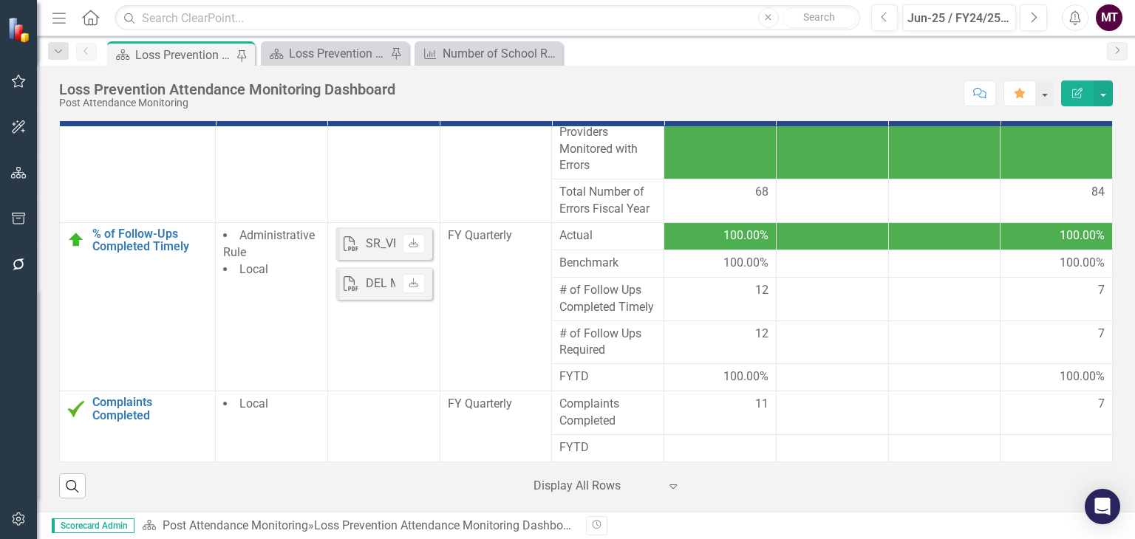
scroll to position [0, 0]
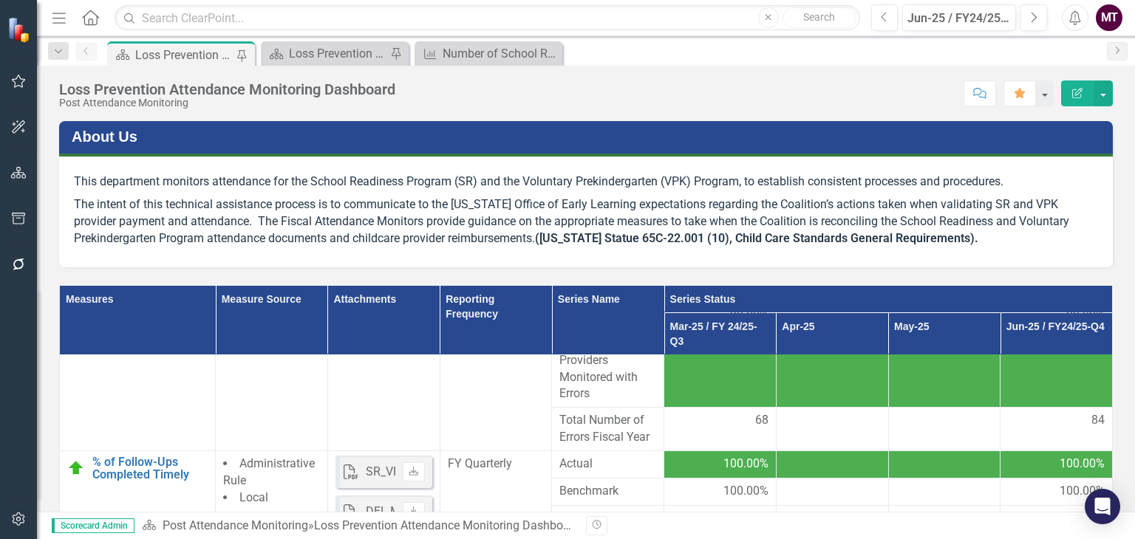
drag, startPoint x: 1134, startPoint y: 265, endPoint x: 1123, endPoint y: 321, distance: 58.0
click at [1123, 321] on div "About Us This department monitors attendance for the School Readiness Program (…" at bounding box center [586, 316] width 1098 height 391
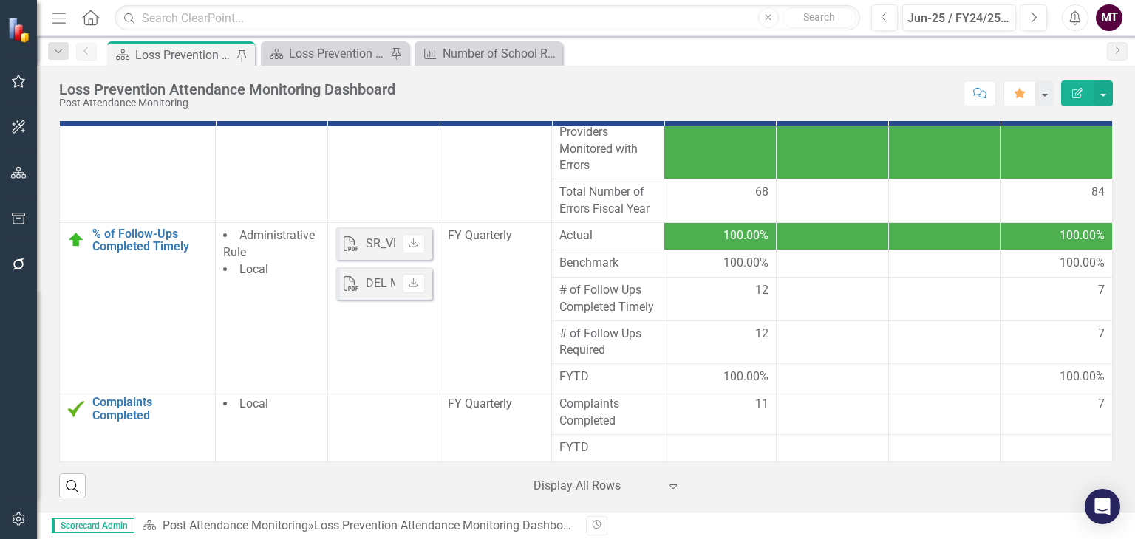
scroll to position [357, 0]
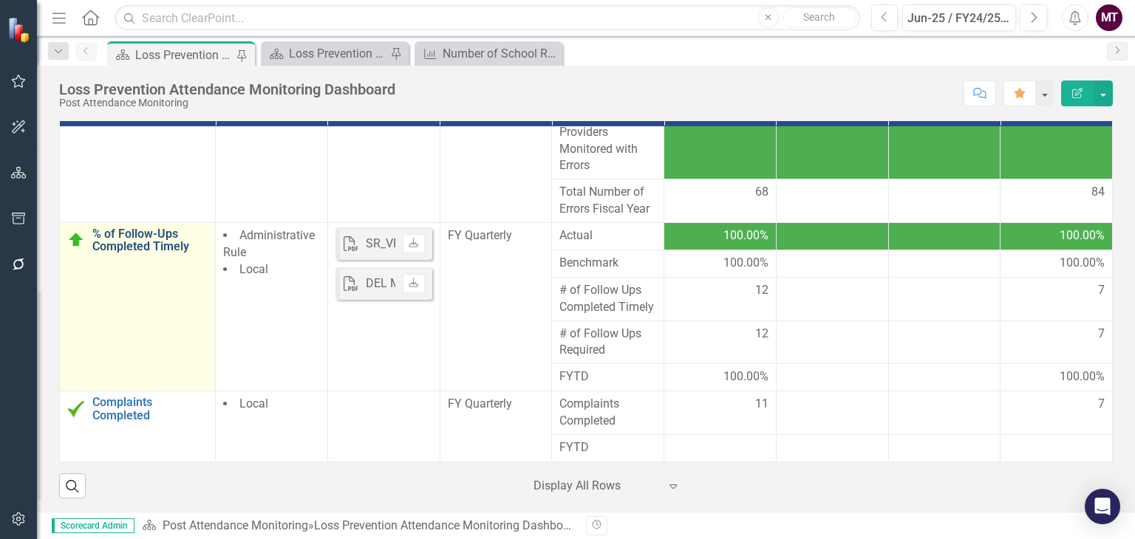
click at [154, 228] on link "% of Follow-Ups Completed Timely" at bounding box center [149, 241] width 115 height 26
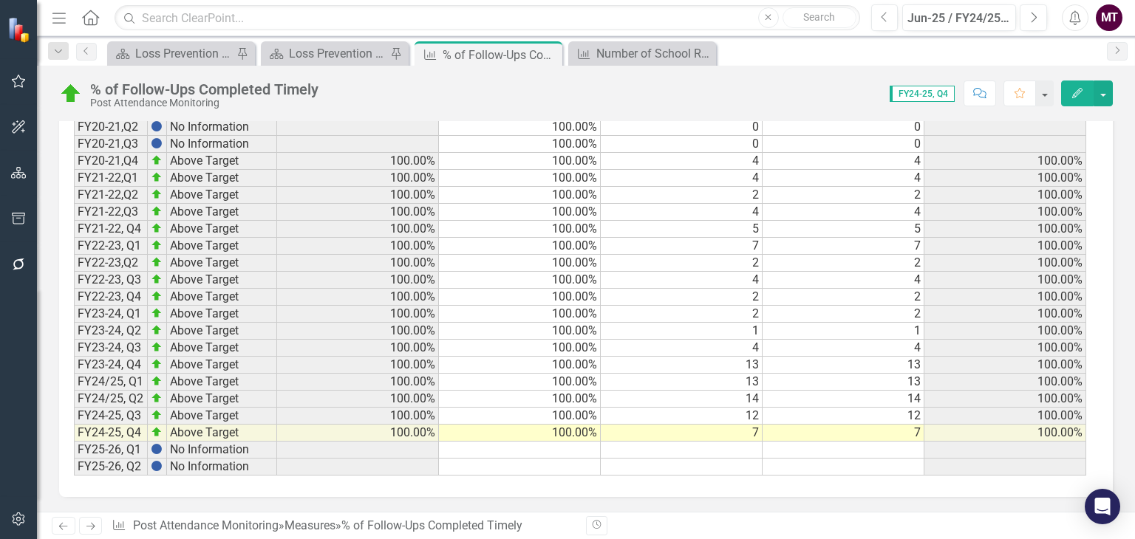
scroll to position [1170, 0]
click at [310, 55] on div "Loss Prevention Dashboard" at bounding box center [338, 53] width 98 height 18
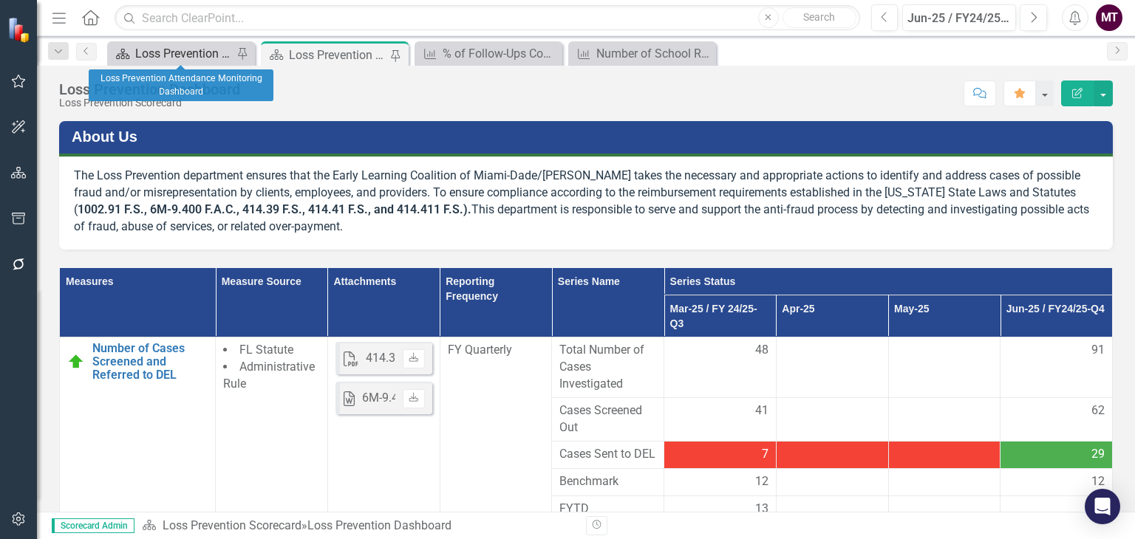
click at [196, 55] on div "Loss Prevention Attendance Monitoring Dashboard" at bounding box center [184, 53] width 98 height 18
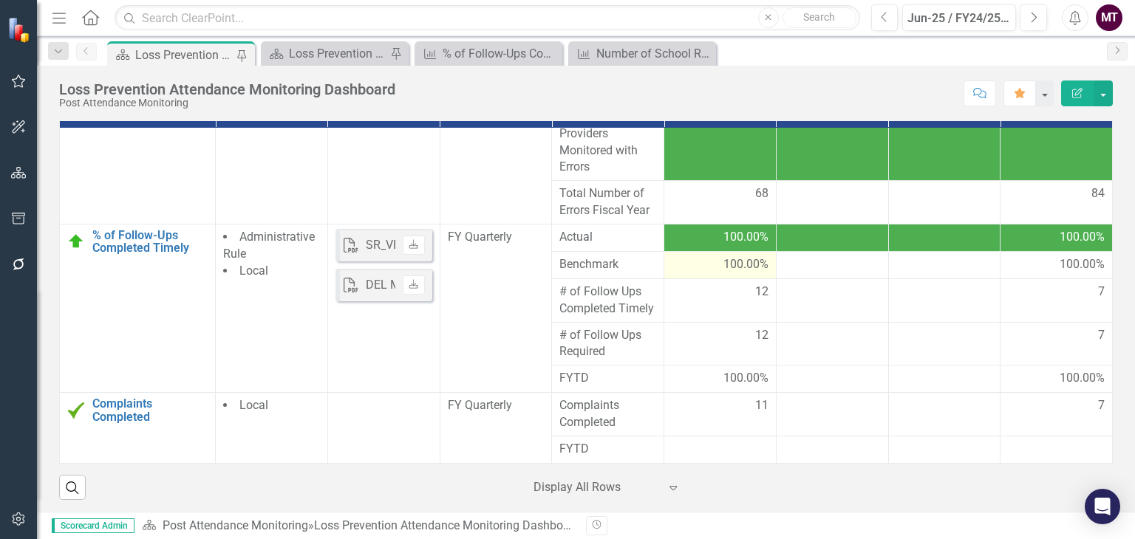
scroll to position [226, 0]
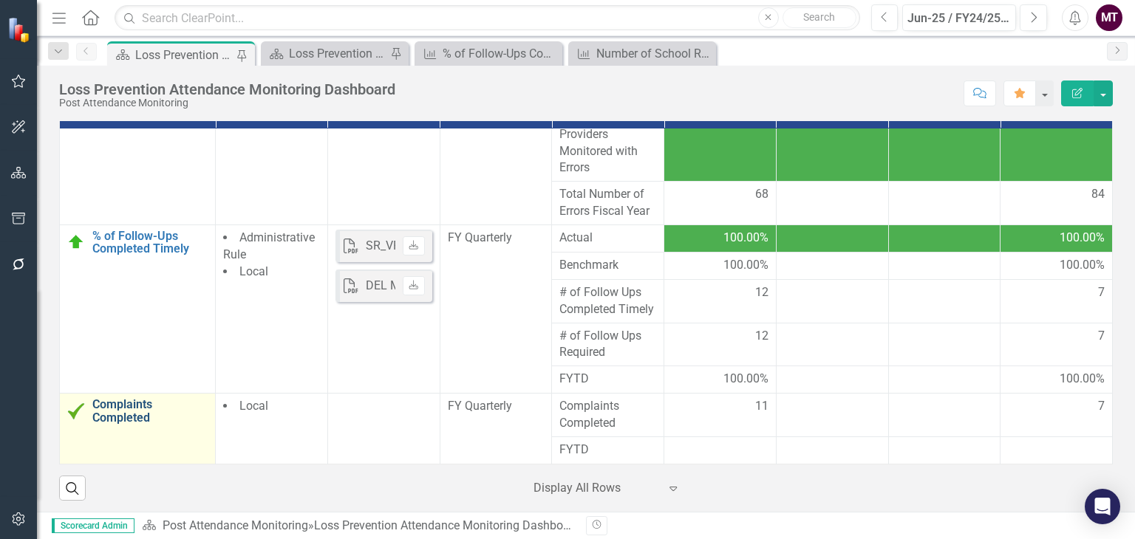
click at [140, 412] on link "Complaints Completed" at bounding box center [149, 411] width 115 height 26
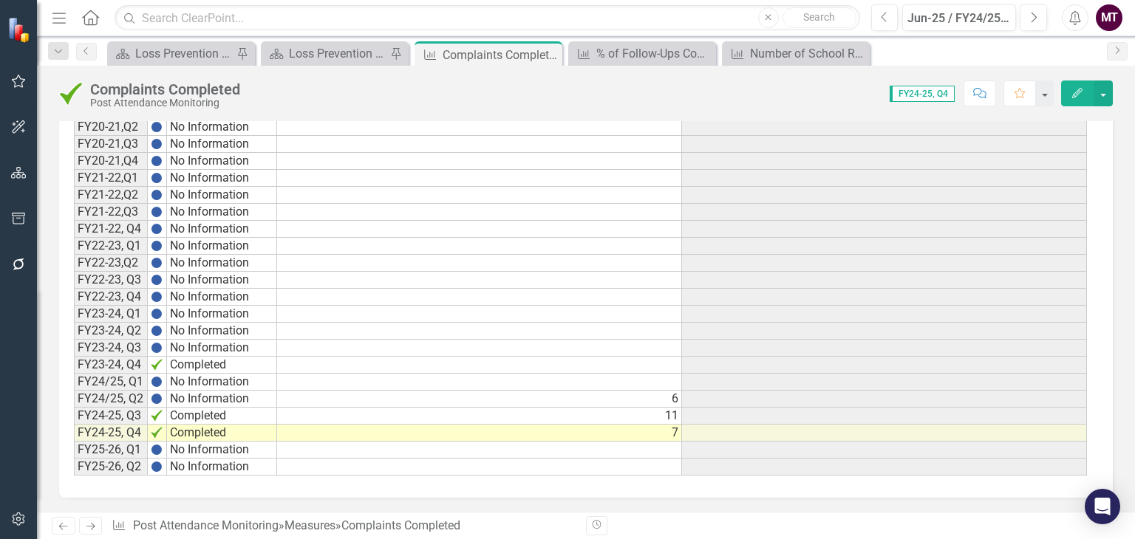
scroll to position [1039, 0]
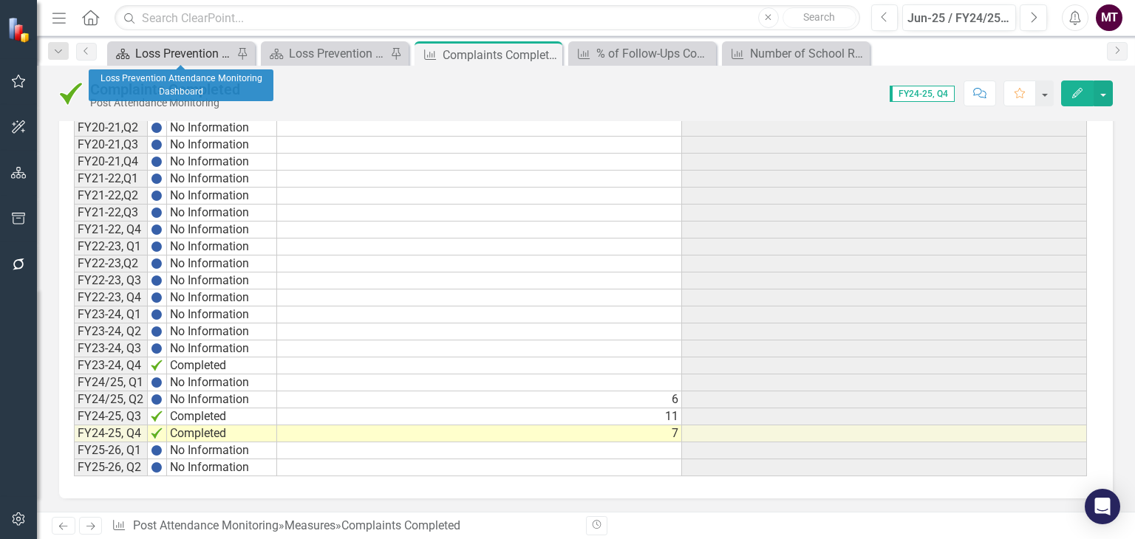
click at [168, 51] on div "Loss Prevention Attendance Monitoring Dashboard" at bounding box center [184, 53] width 98 height 18
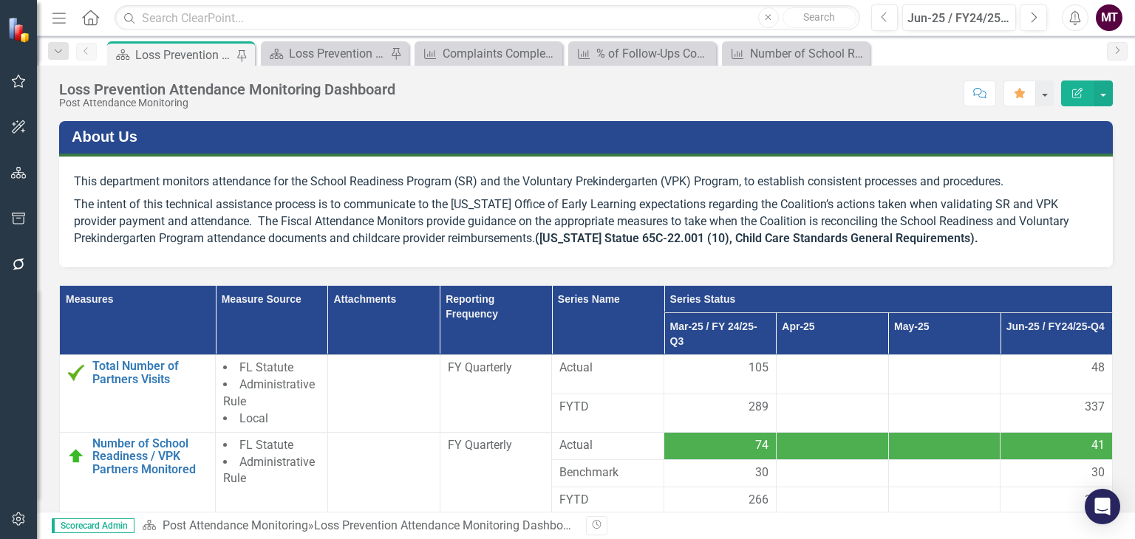
drag, startPoint x: 1134, startPoint y: 201, endPoint x: 1134, endPoint y: 324, distance: 122.7
click at [1134, 324] on div "About Us This department monitors attendance for the School Readiness Program (…" at bounding box center [586, 316] width 1098 height 391
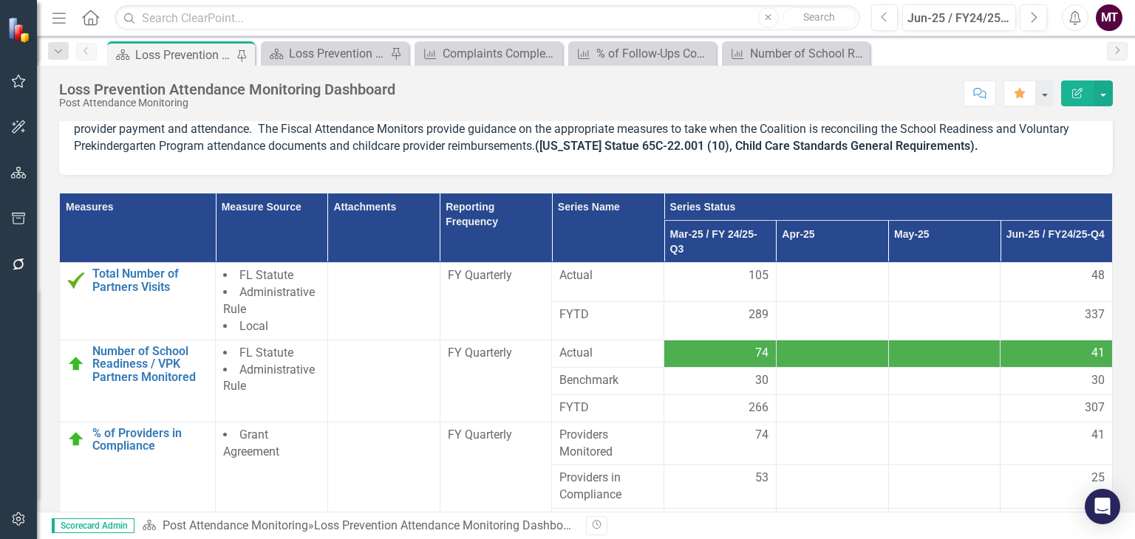
scroll to position [228, 0]
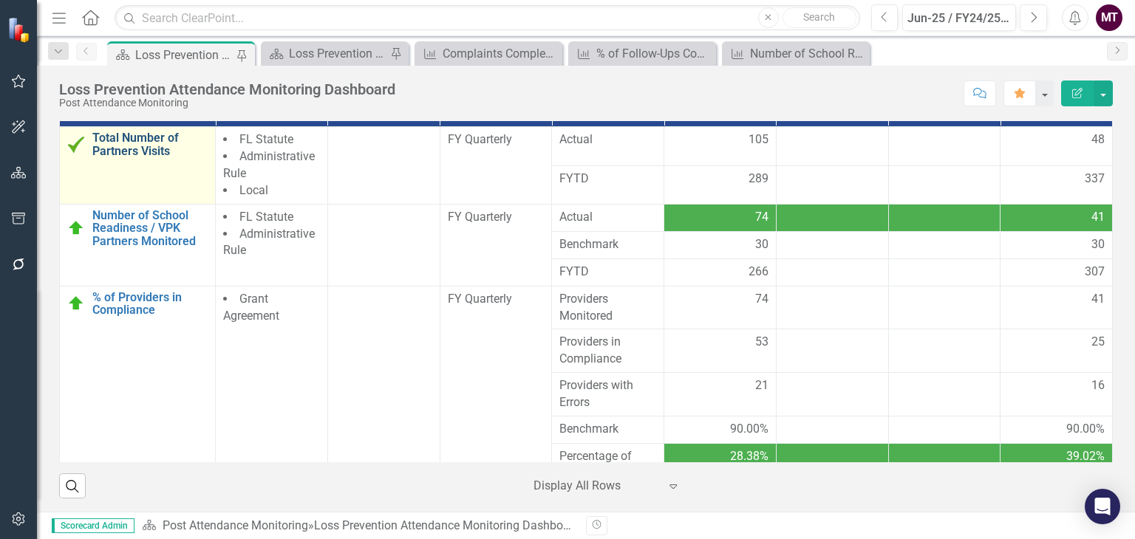
click at [142, 150] on link "Total Number of Partners Visits" at bounding box center [149, 145] width 115 height 26
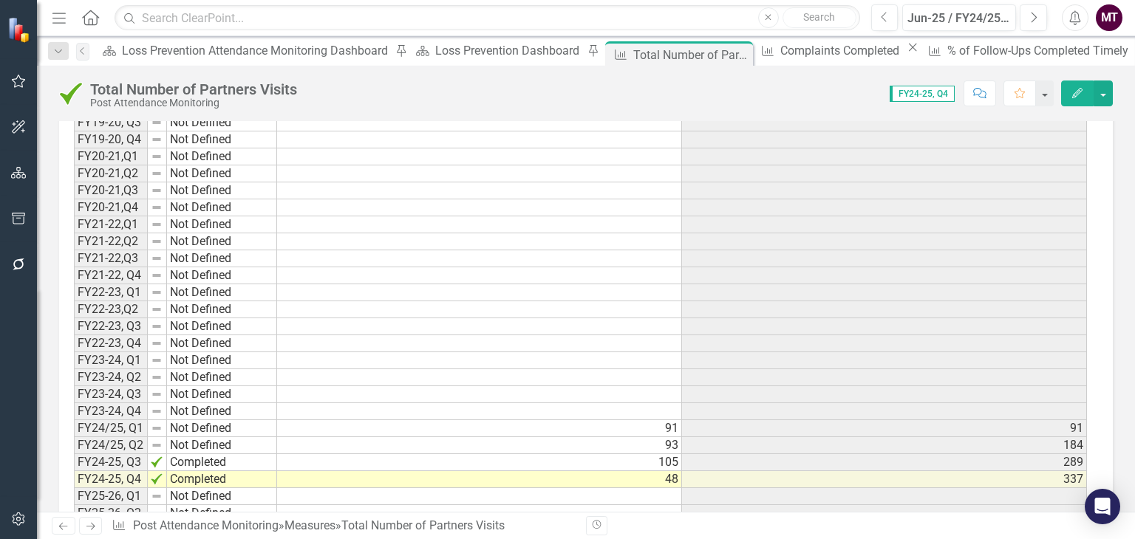
scroll to position [1228, 0]
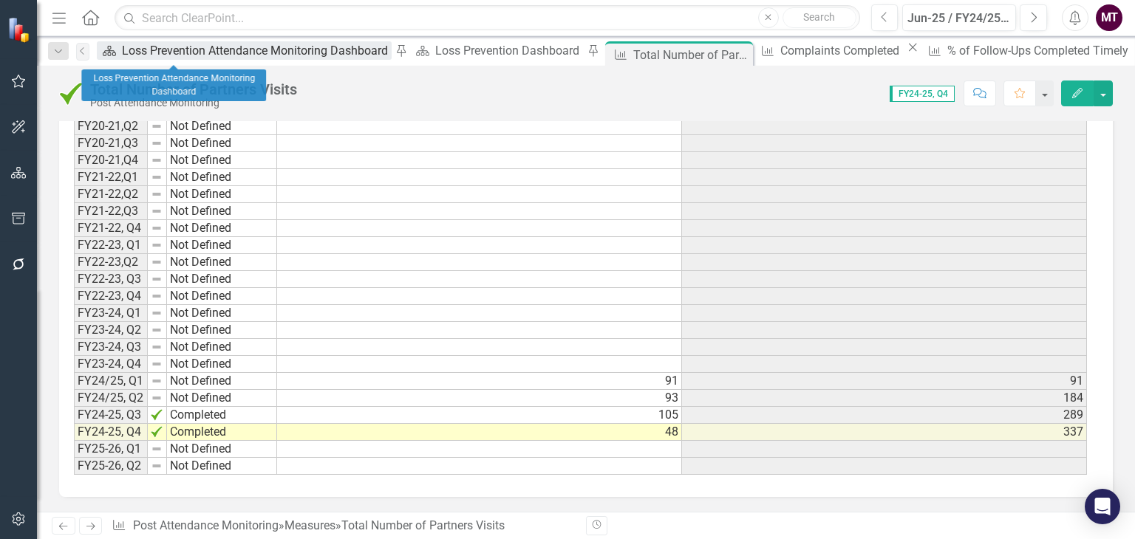
click at [188, 56] on div "Loss Prevention Attendance Monitoring Dashboard" at bounding box center [257, 50] width 270 height 18
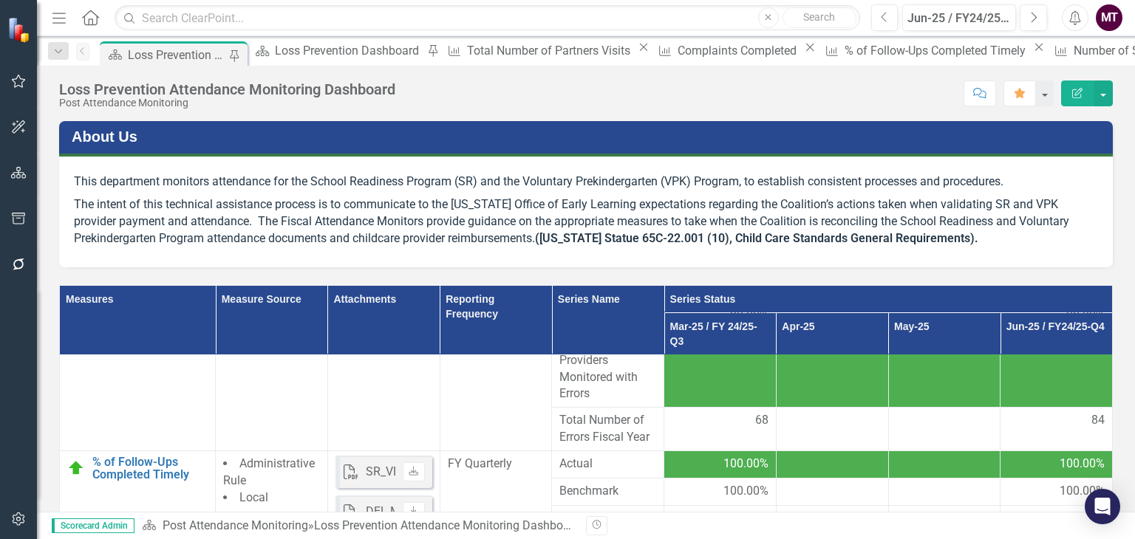
scroll to position [228, 0]
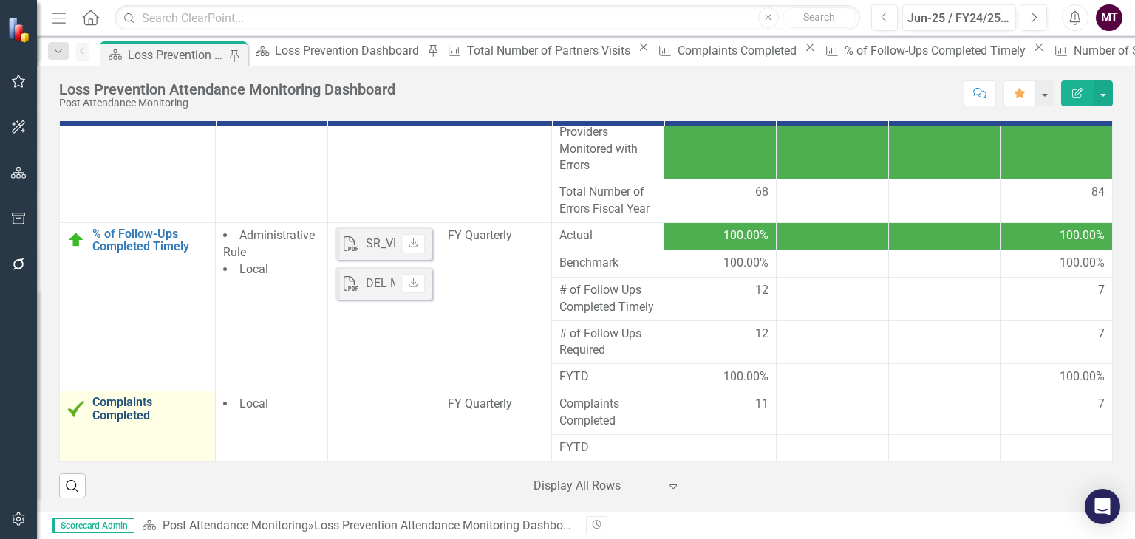
click at [124, 419] on link "Complaints Completed" at bounding box center [149, 409] width 115 height 26
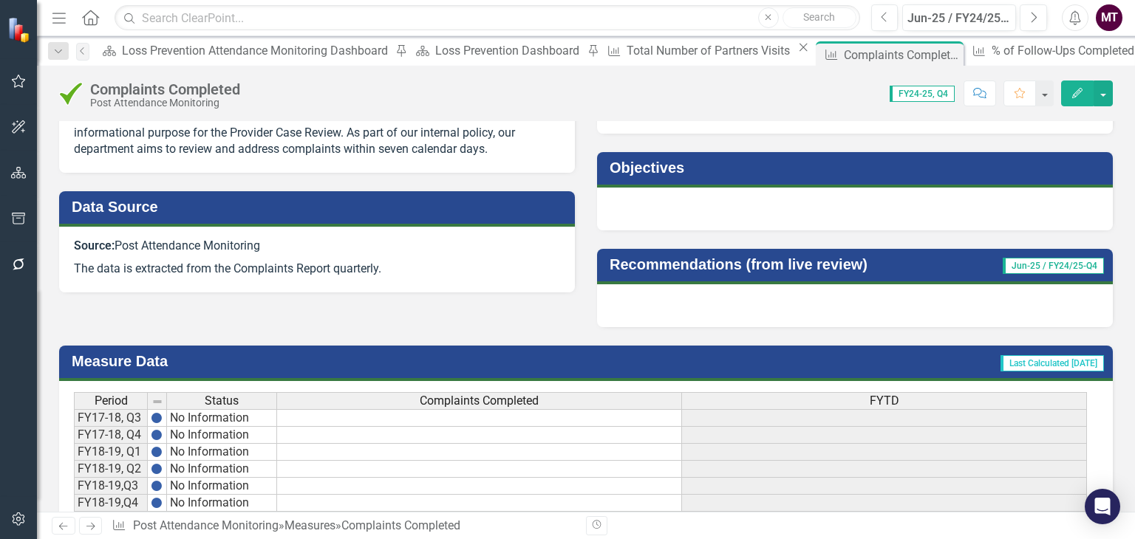
scroll to position [1043, 0]
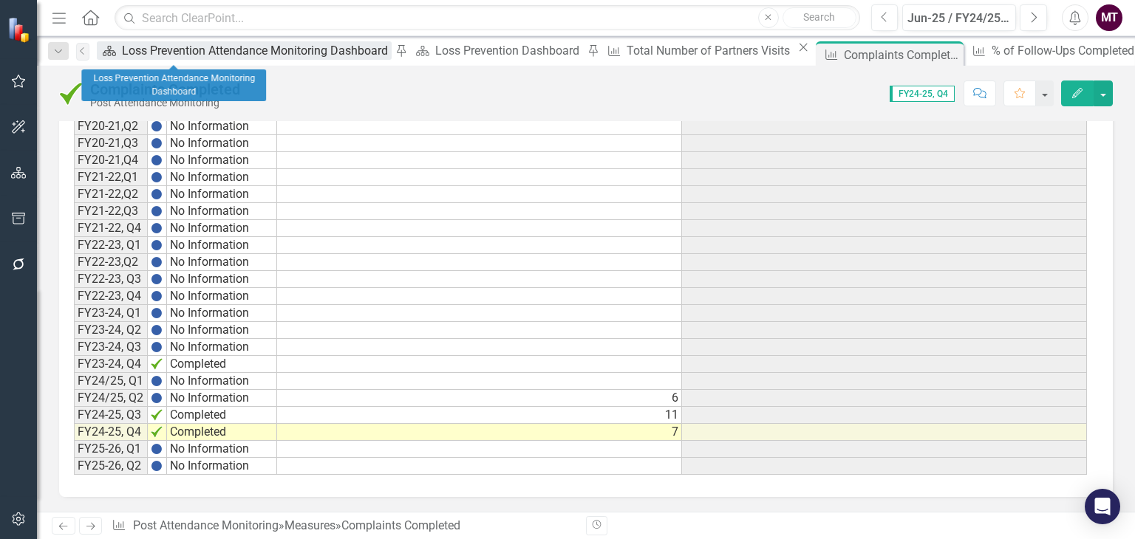
click at [183, 54] on div "Loss Prevention Attendance Monitoring Dashboard" at bounding box center [257, 50] width 270 height 18
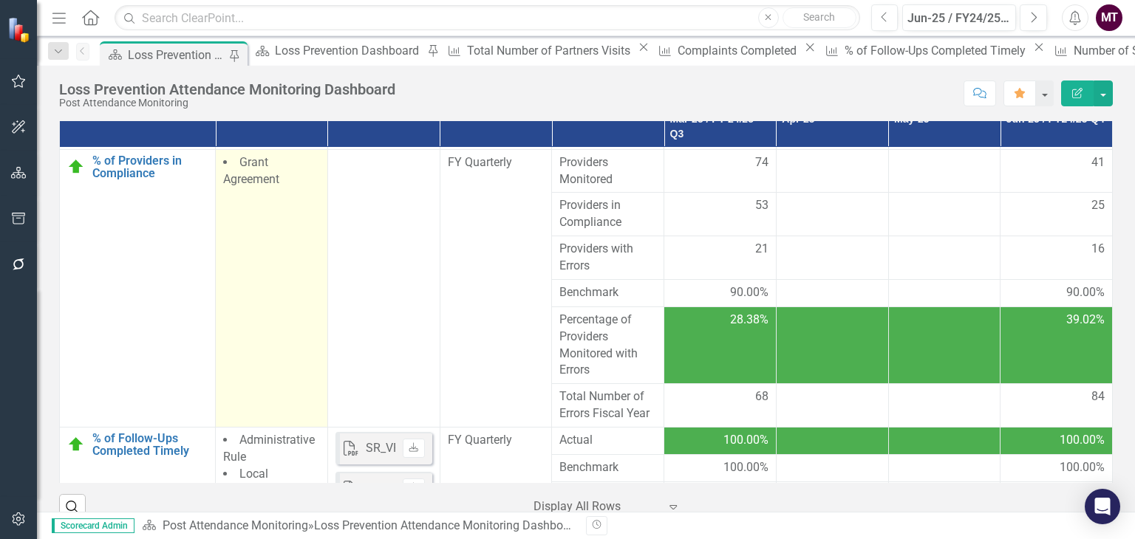
scroll to position [157, 0]
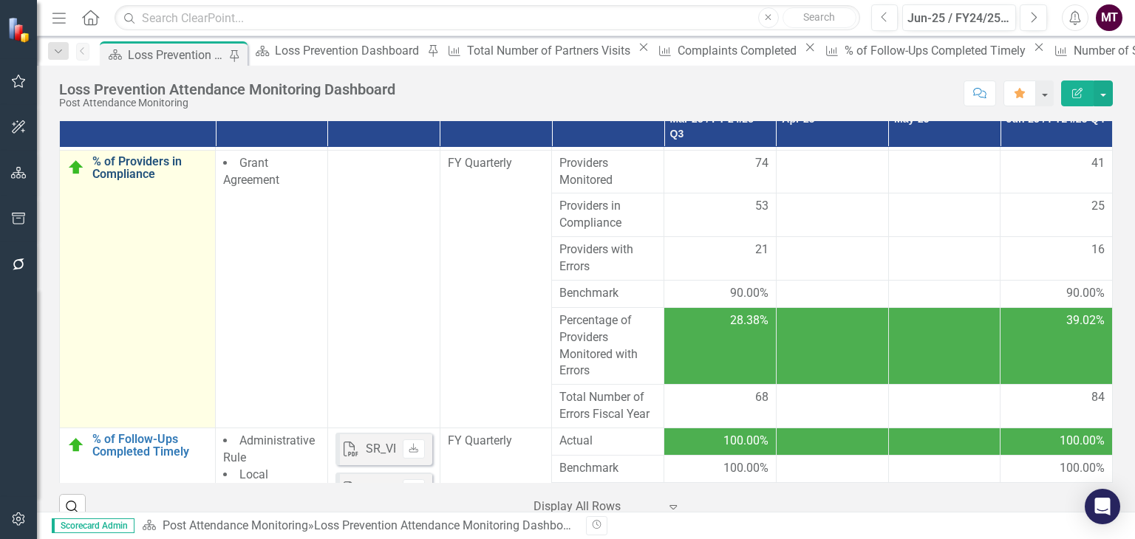
click at [123, 172] on link "% of Providers in Compliance" at bounding box center [149, 168] width 115 height 26
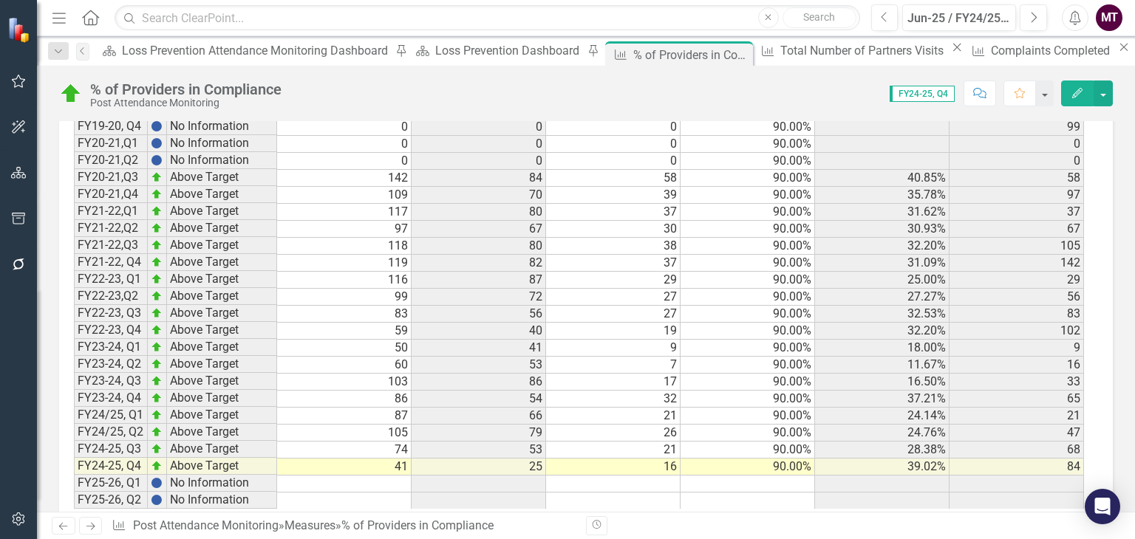
scroll to position [1052, 0]
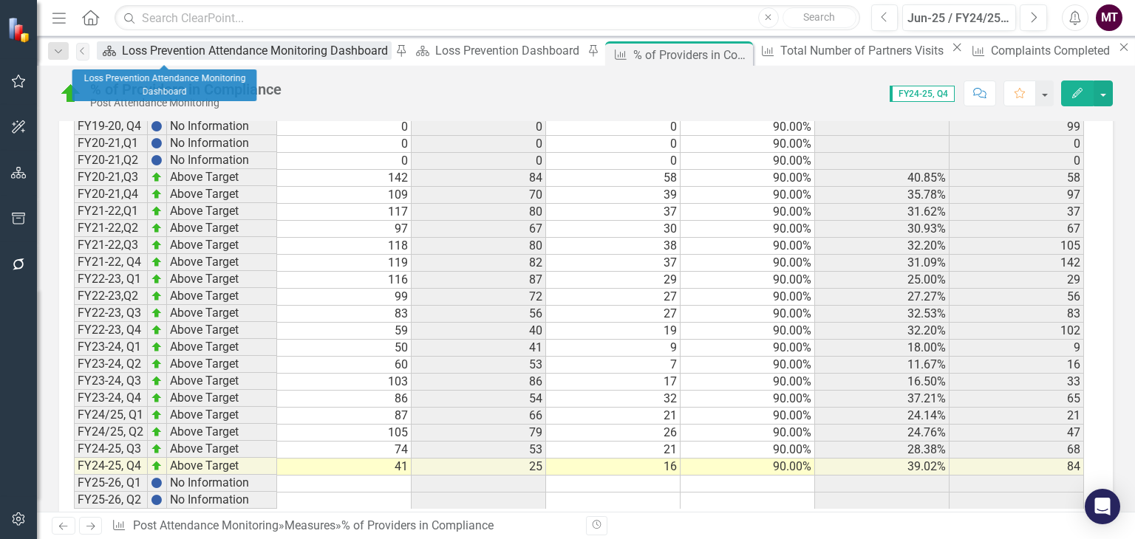
click at [166, 52] on div "Loss Prevention Attendance Monitoring Dashboard" at bounding box center [257, 50] width 270 height 18
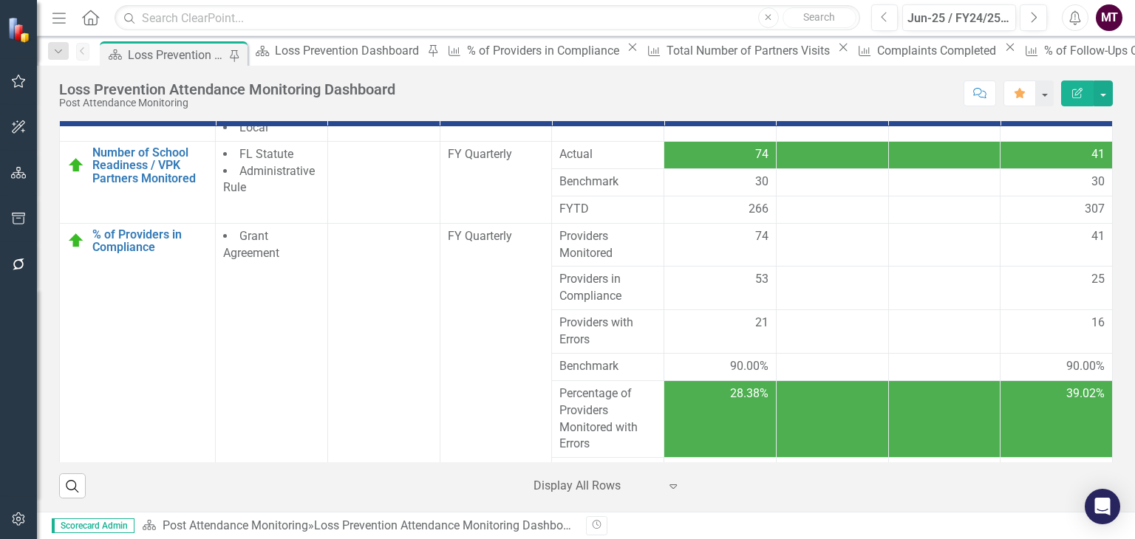
scroll to position [47, 0]
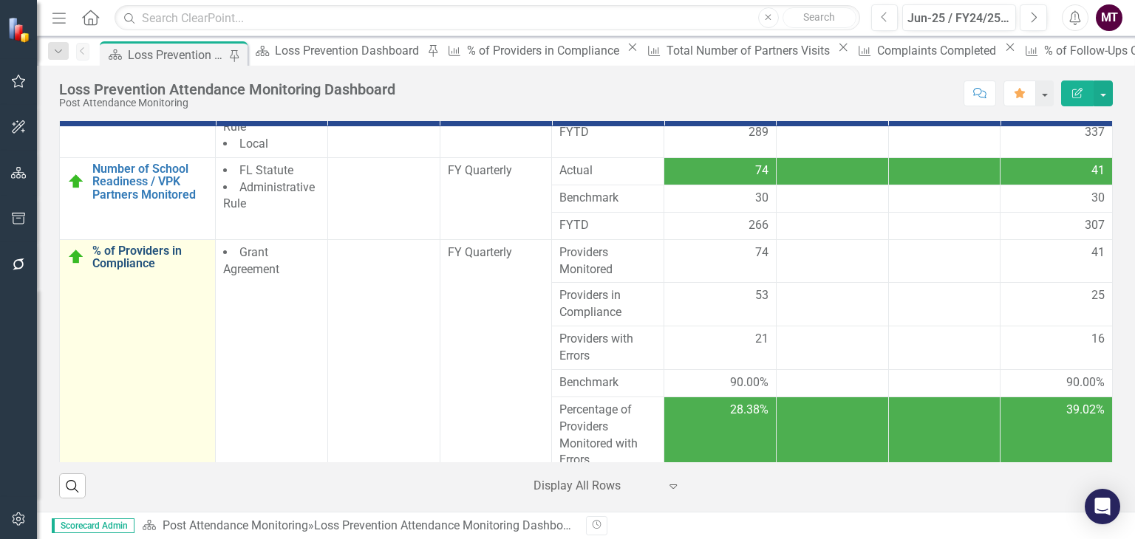
click at [124, 261] on link "% of Providers in Compliance" at bounding box center [149, 258] width 115 height 26
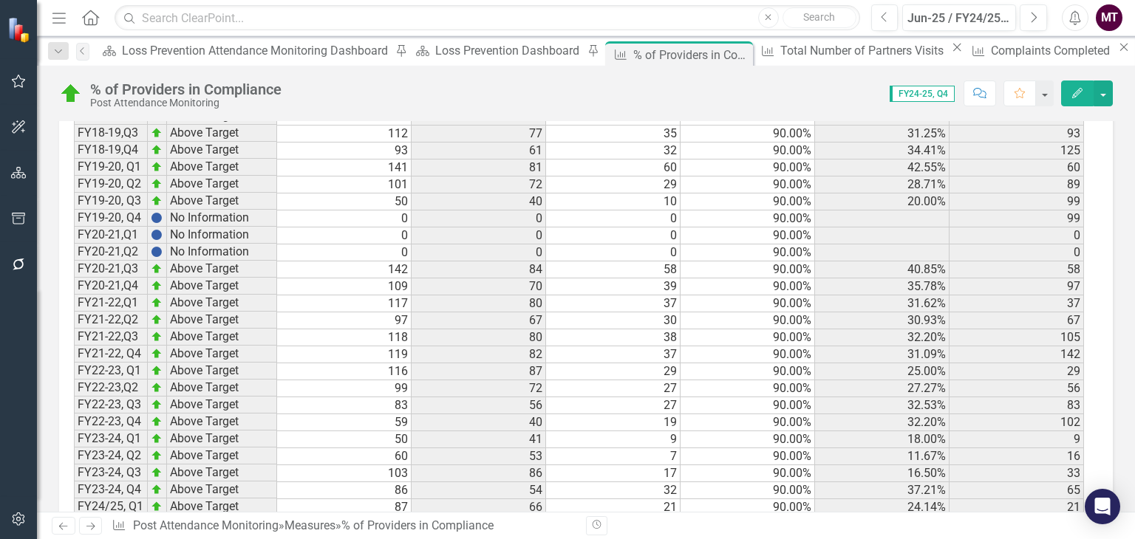
scroll to position [1088, 0]
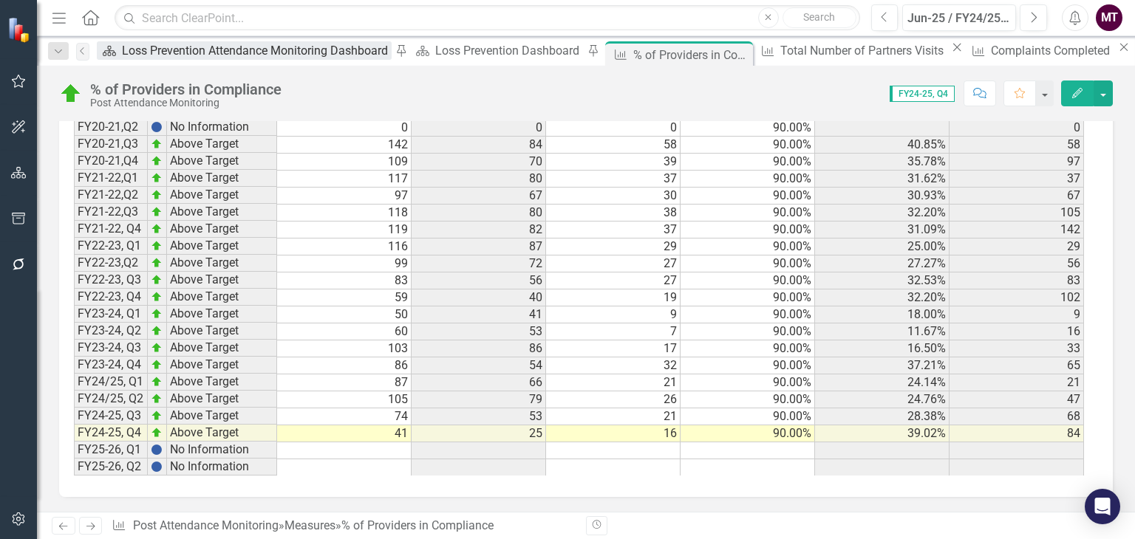
click at [151, 44] on div "Loss Prevention Attendance Monitoring Dashboard" at bounding box center [257, 50] width 270 height 18
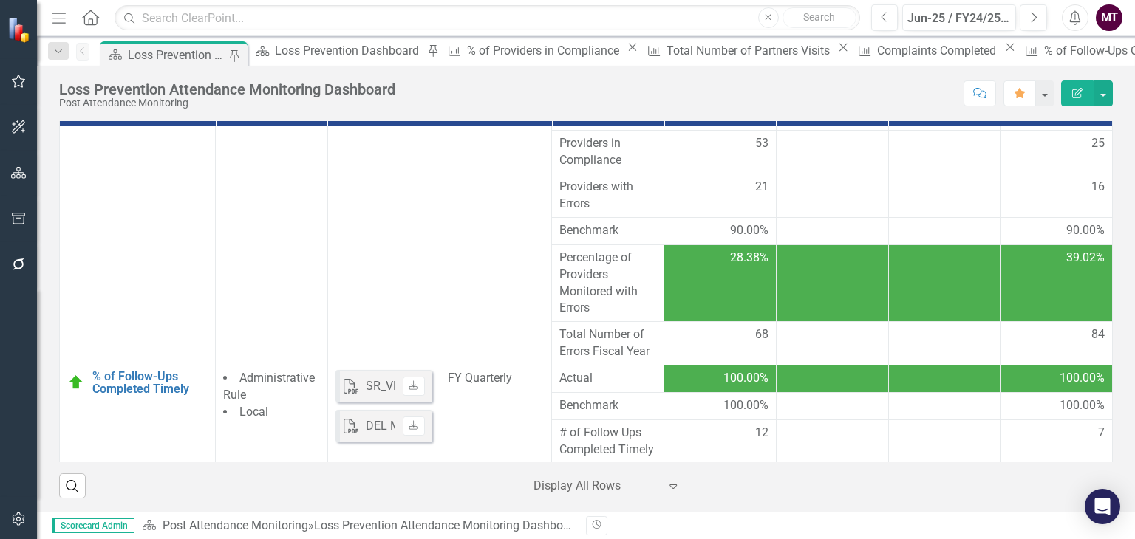
scroll to position [50, 0]
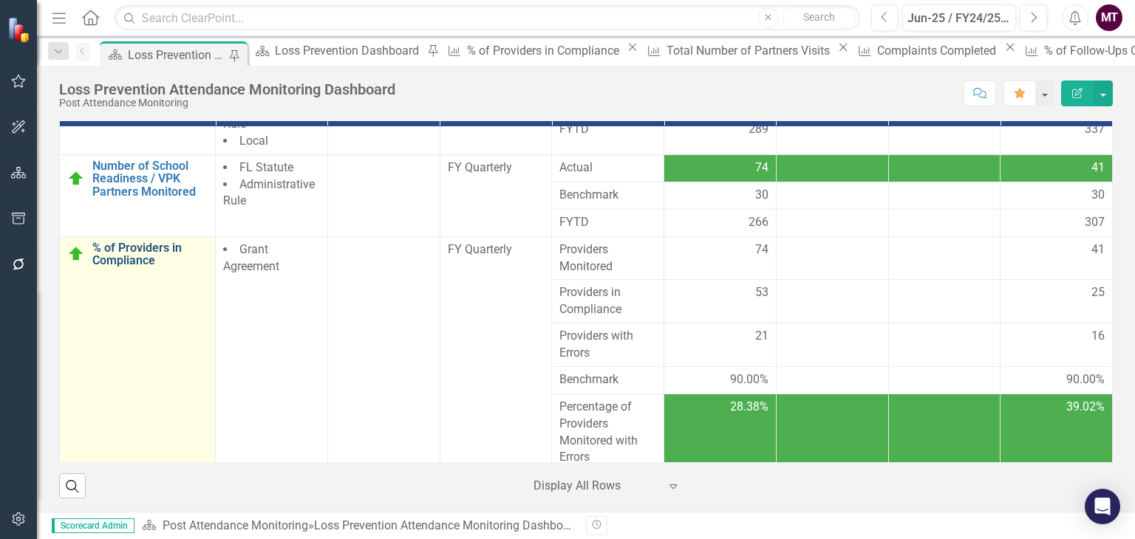
click at [117, 264] on link "% of Providers in Compliance" at bounding box center [149, 255] width 115 height 26
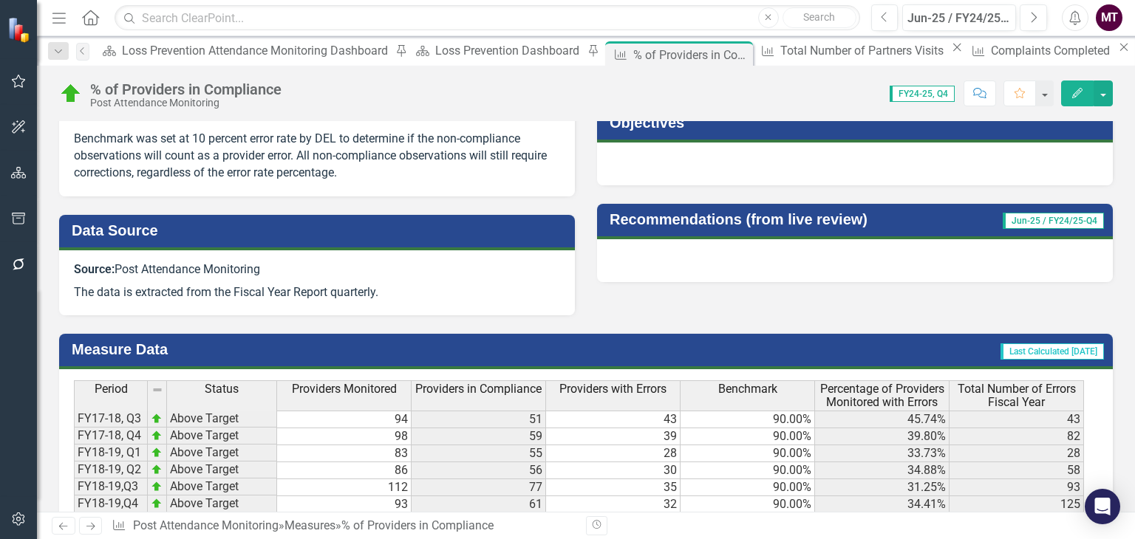
scroll to position [609, 0]
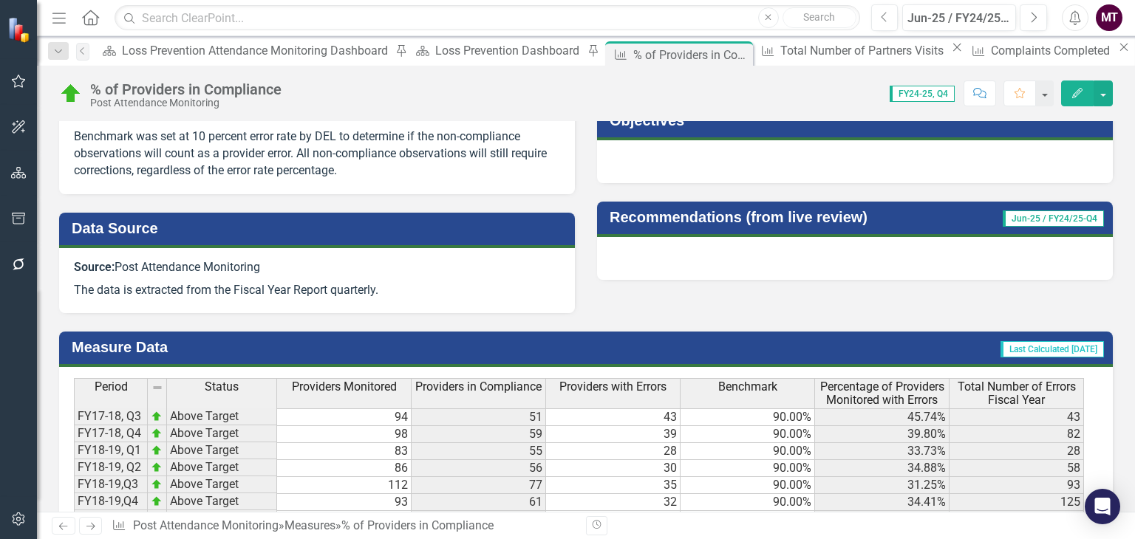
click at [1080, 83] on button "Edit" at bounding box center [1077, 94] width 33 height 26
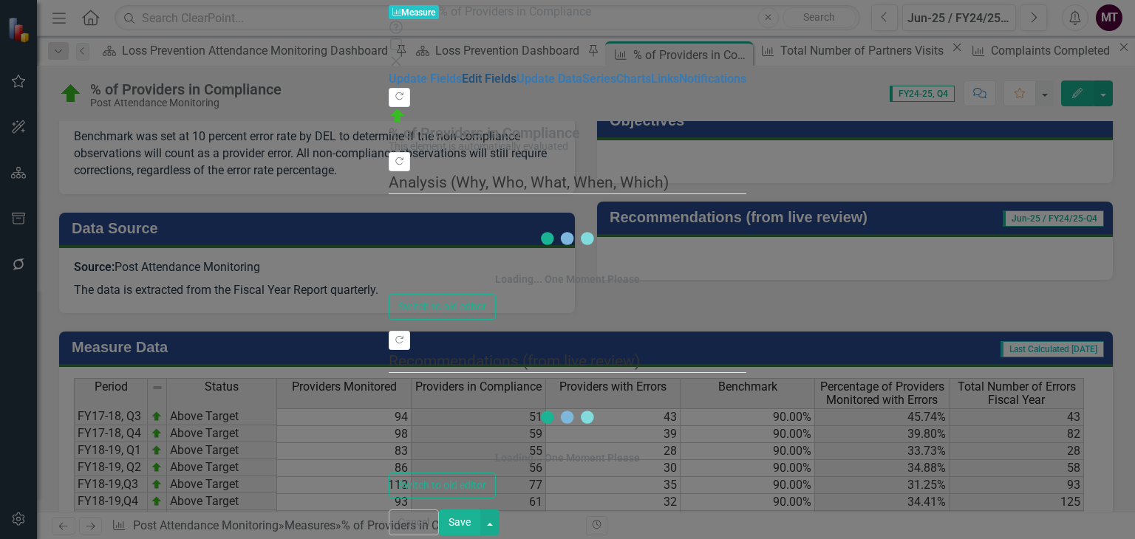
click at [462, 83] on link "Edit Fields" at bounding box center [489, 79] width 55 height 14
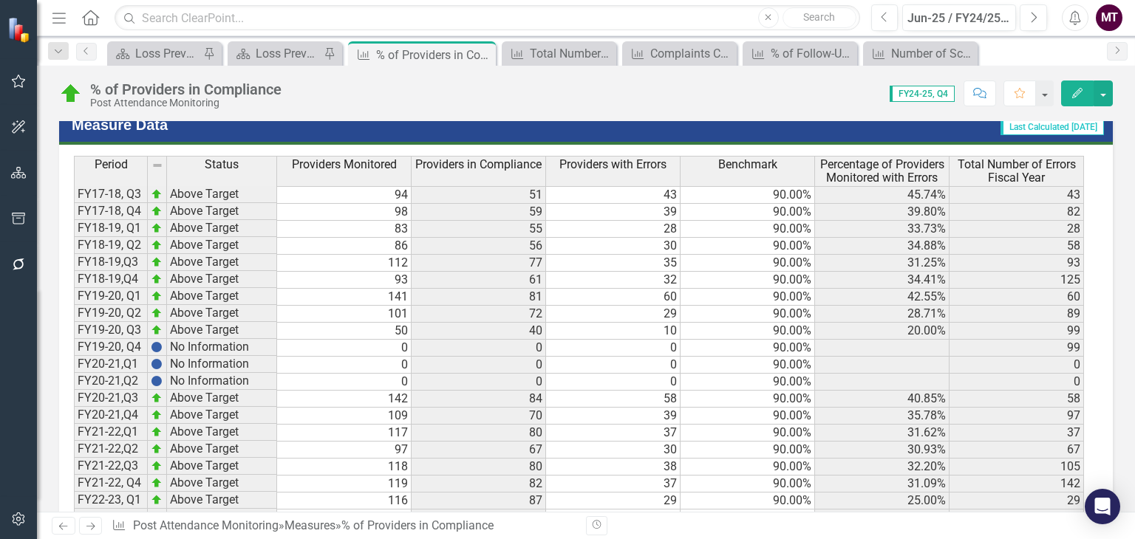
scroll to position [834, 0]
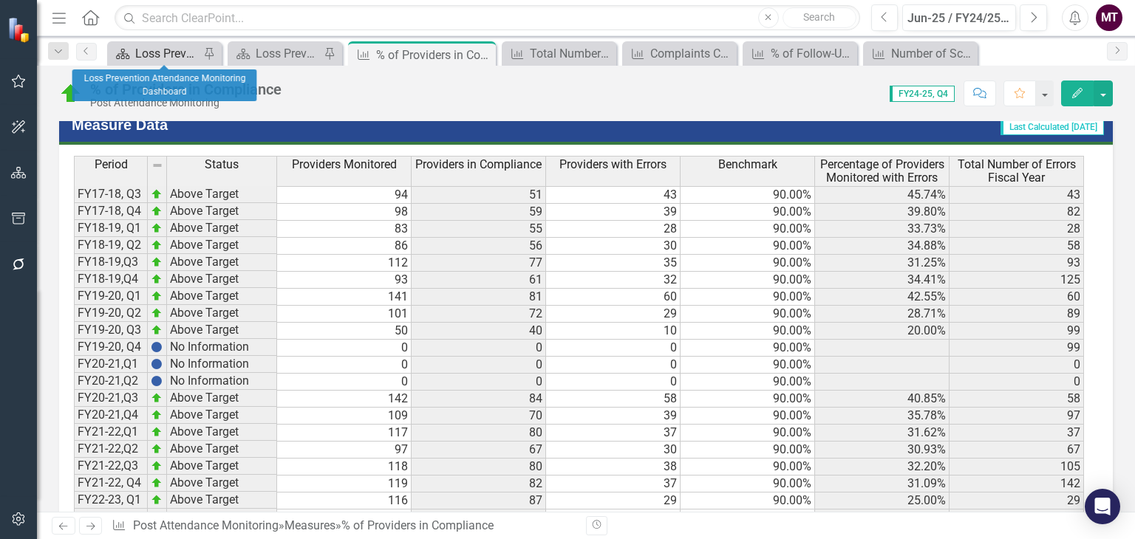
click at [165, 55] on div "Loss Prevention Attendance Monitoring Dashboard" at bounding box center [167, 53] width 64 height 18
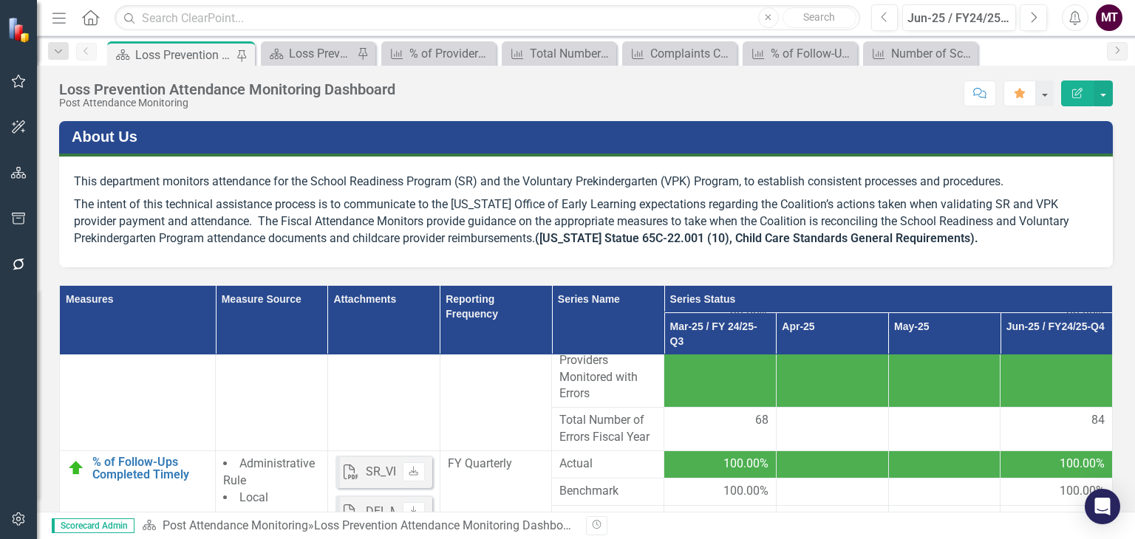
scroll to position [228, 0]
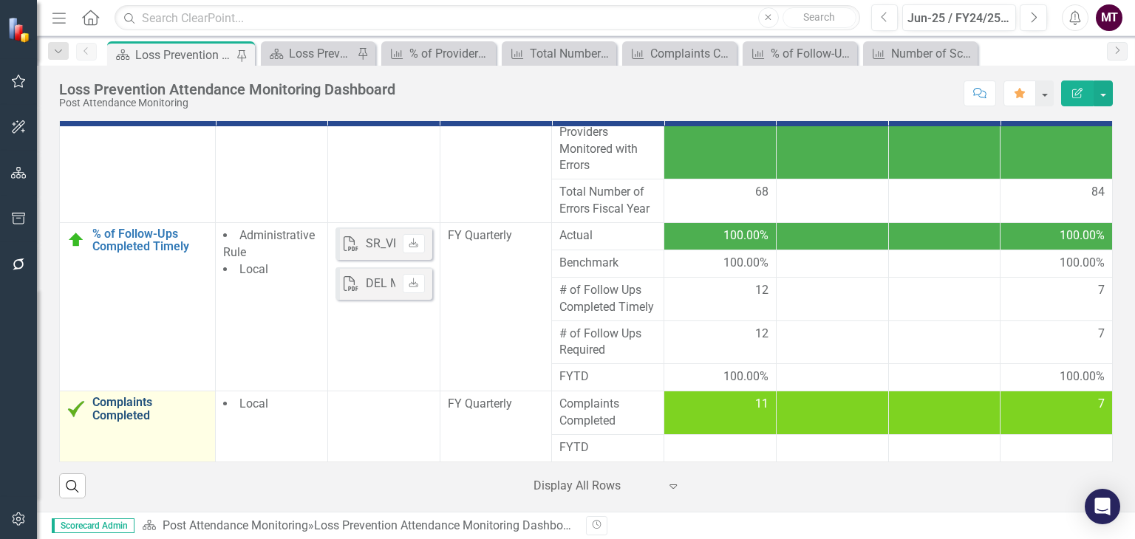
click at [132, 418] on link "Complaints Completed" at bounding box center [149, 409] width 115 height 26
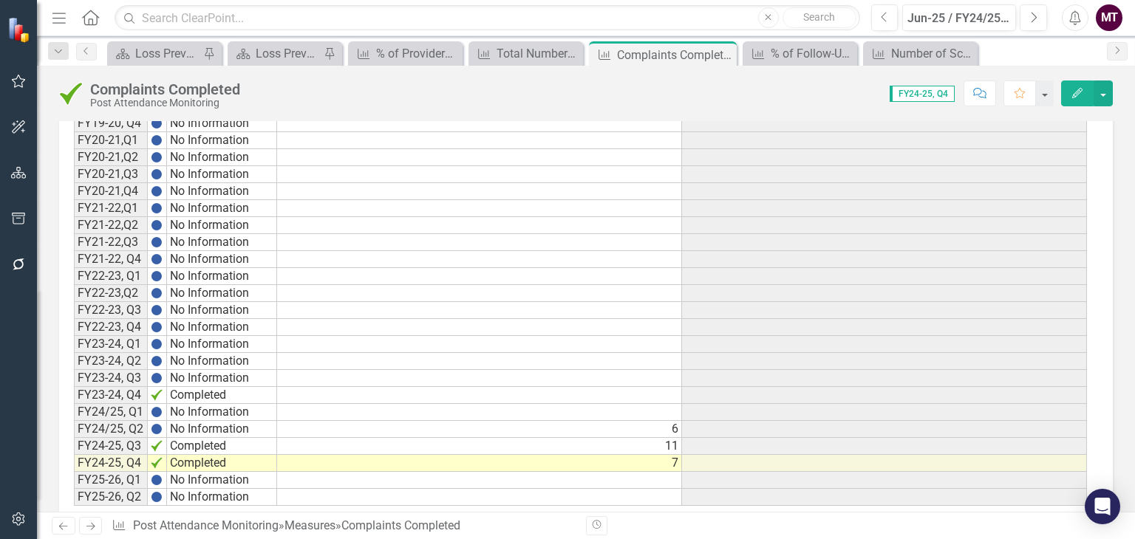
scroll to position [1043, 0]
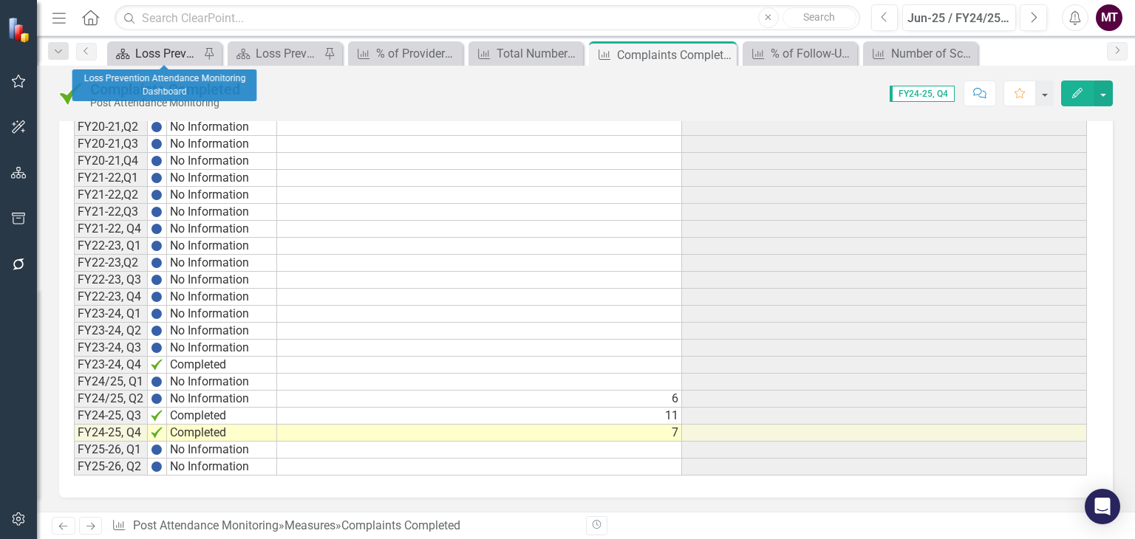
click at [123, 49] on icon at bounding box center [122, 54] width 13 height 10
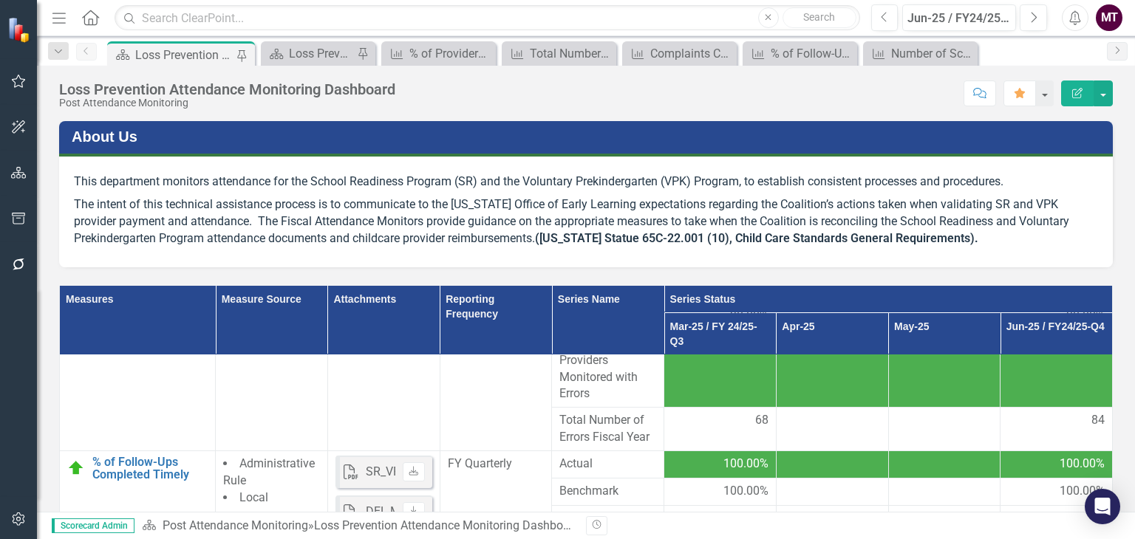
scroll to position [228, 0]
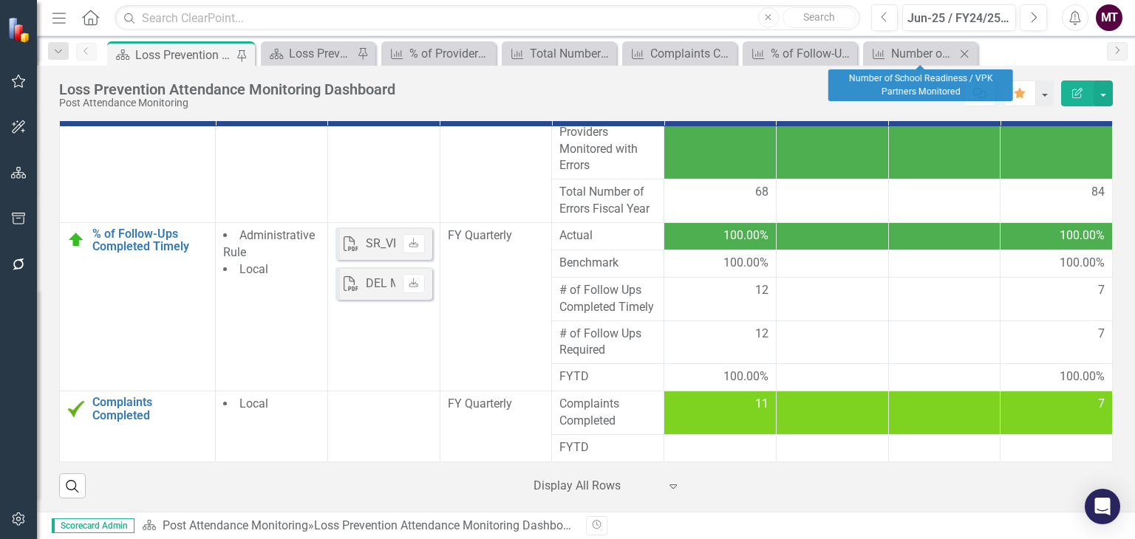
click at [969, 54] on icon "Close" at bounding box center [964, 54] width 15 height 12
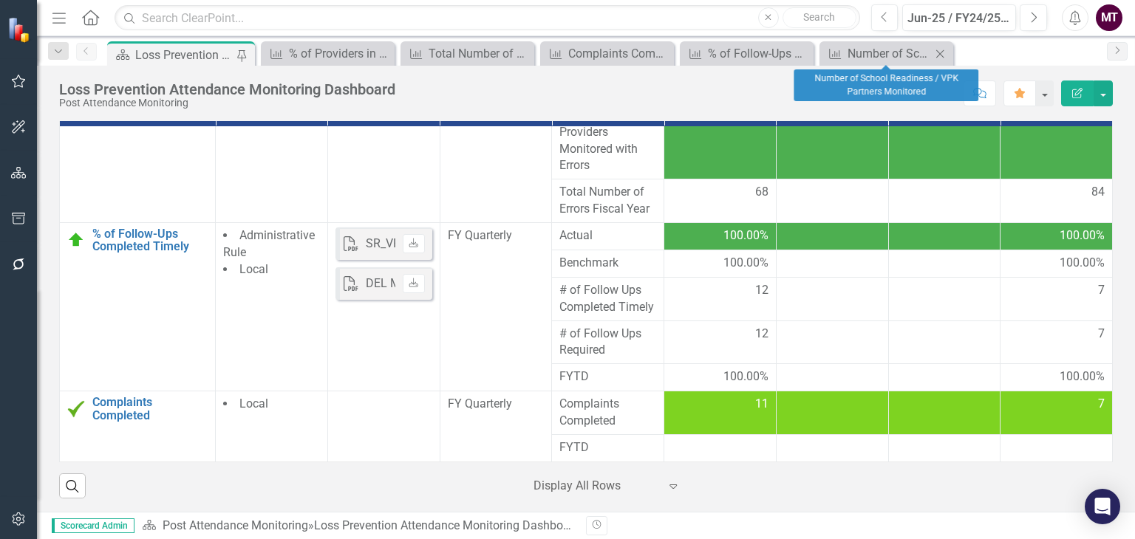
click at [941, 55] on icon "Close" at bounding box center [940, 54] width 15 height 12
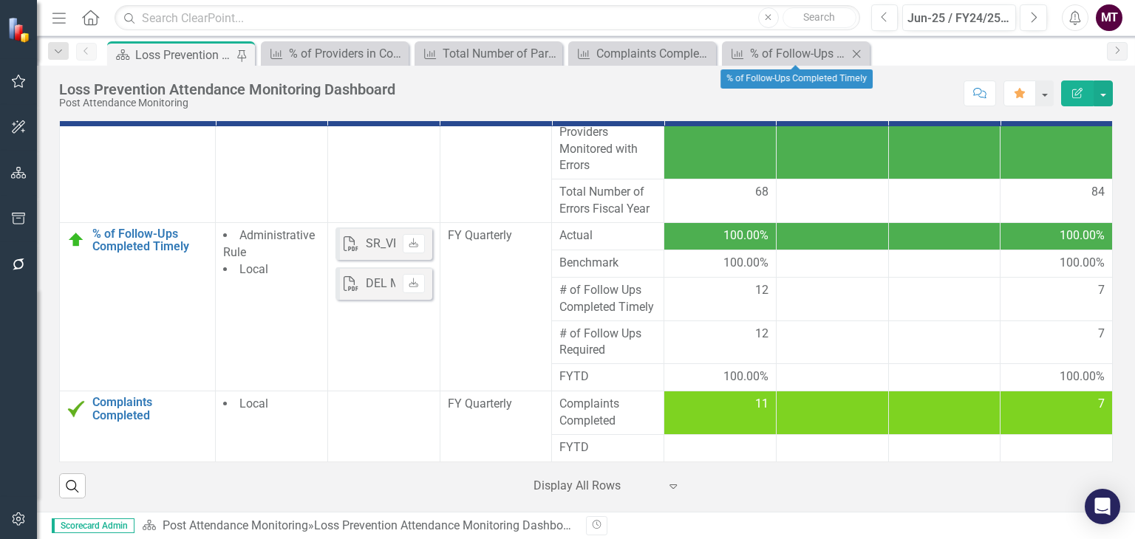
click at [854, 54] on icon "Close" at bounding box center [856, 54] width 15 height 12
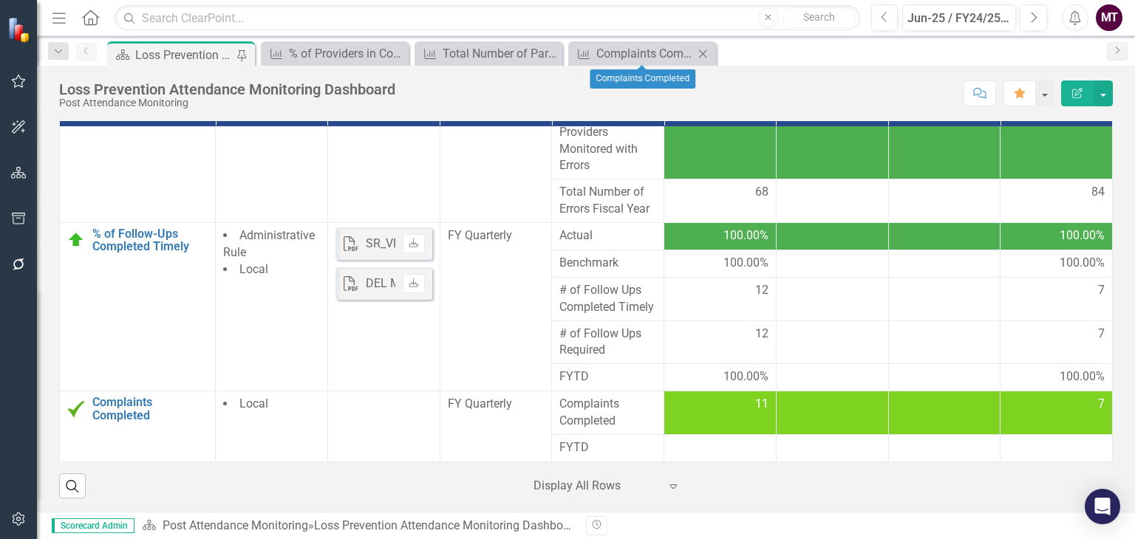
click at [703, 53] on icon at bounding box center [703, 54] width 8 height 8
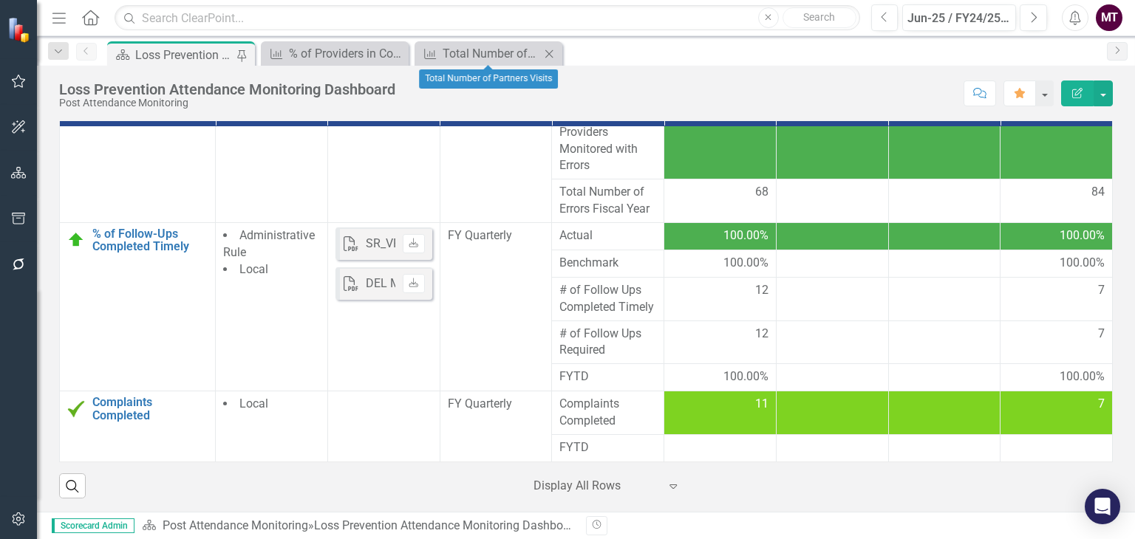
click at [550, 50] on icon "Close" at bounding box center [549, 54] width 15 height 12
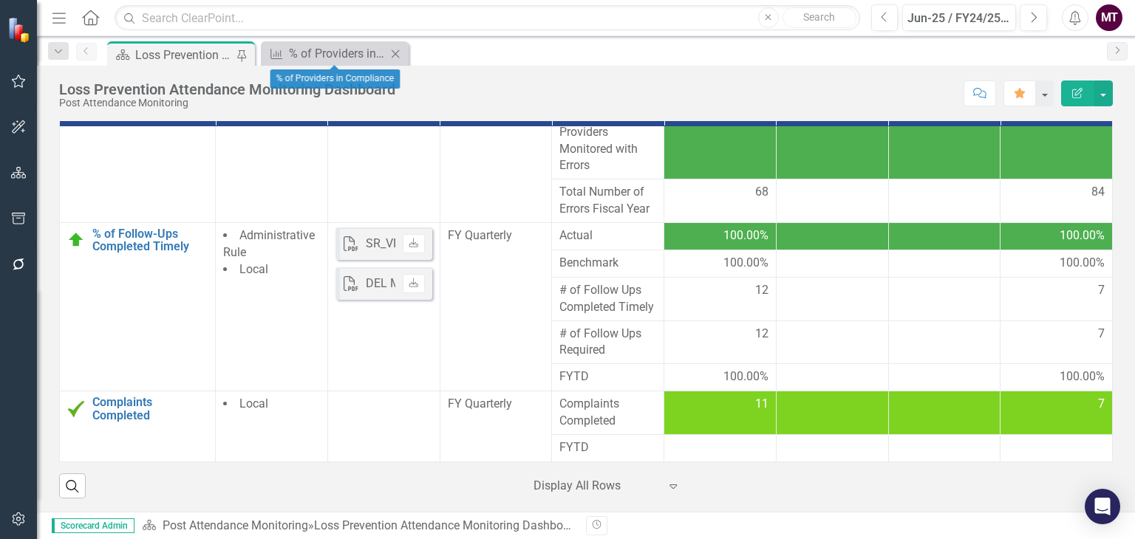
click at [397, 54] on icon at bounding box center [396, 54] width 8 height 8
click at [56, 15] on icon "Menu" at bounding box center [59, 18] width 19 height 16
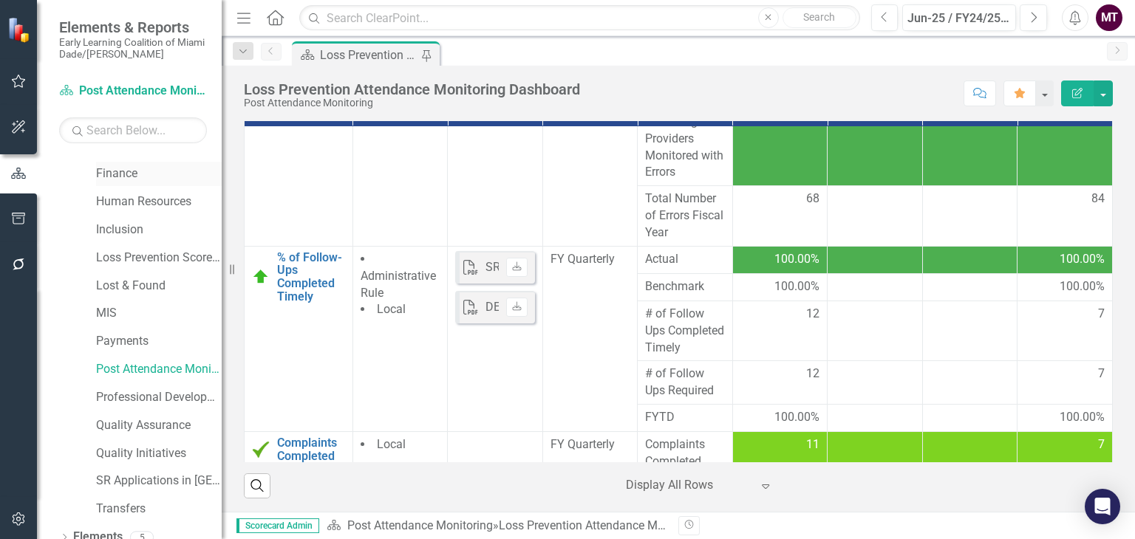
scroll to position [384, 0]
click at [167, 261] on link "Loss Prevention Scorecard" at bounding box center [159, 258] width 126 height 17
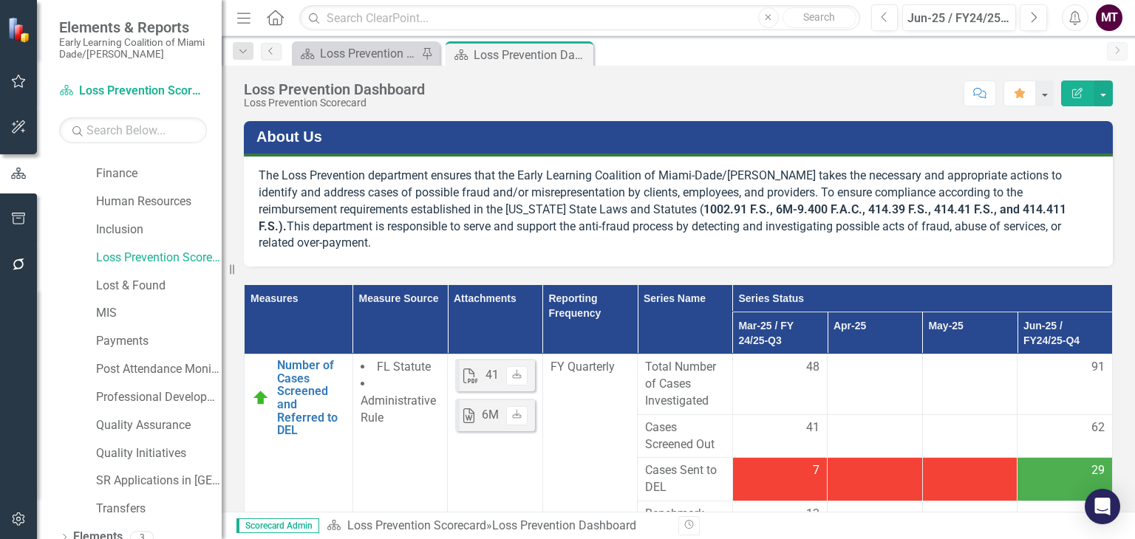
click at [239, 16] on icon "Menu" at bounding box center [243, 18] width 19 height 16
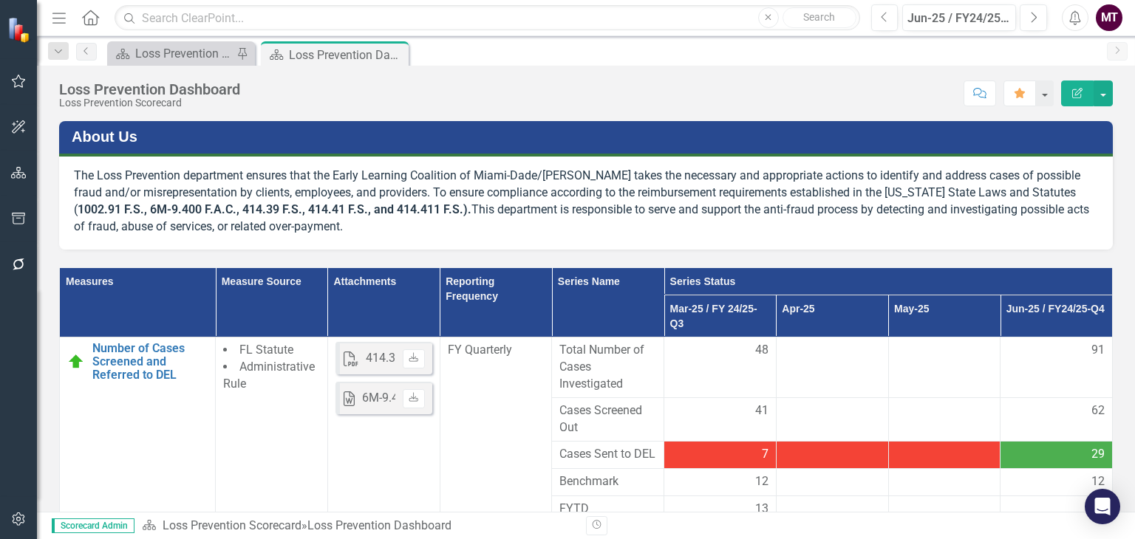
drag, startPoint x: 1134, startPoint y: 177, endPoint x: 1128, endPoint y: 262, distance: 84.4
click at [1128, 262] on div "About Us The Loss Prevention department ensures that the Early Learning Coaliti…" at bounding box center [586, 316] width 1098 height 391
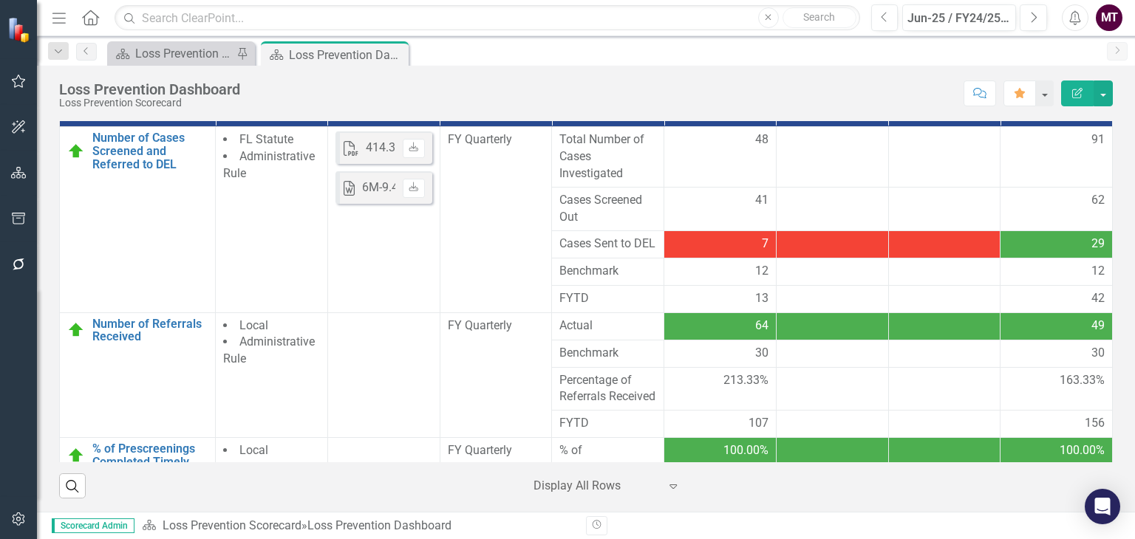
click at [605, 491] on div at bounding box center [596, 487] width 126 height 20
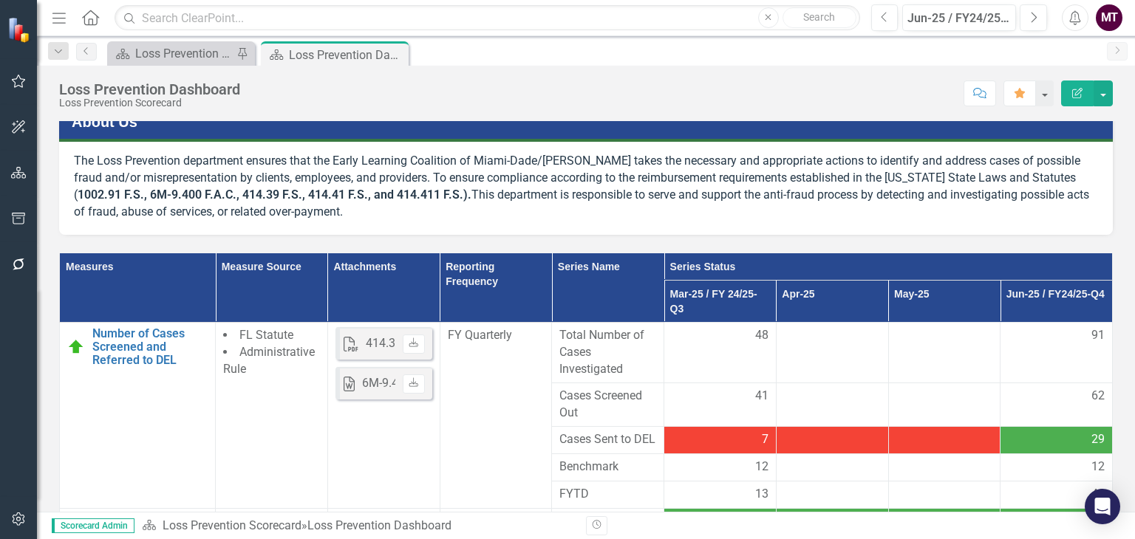
scroll to position [0, 0]
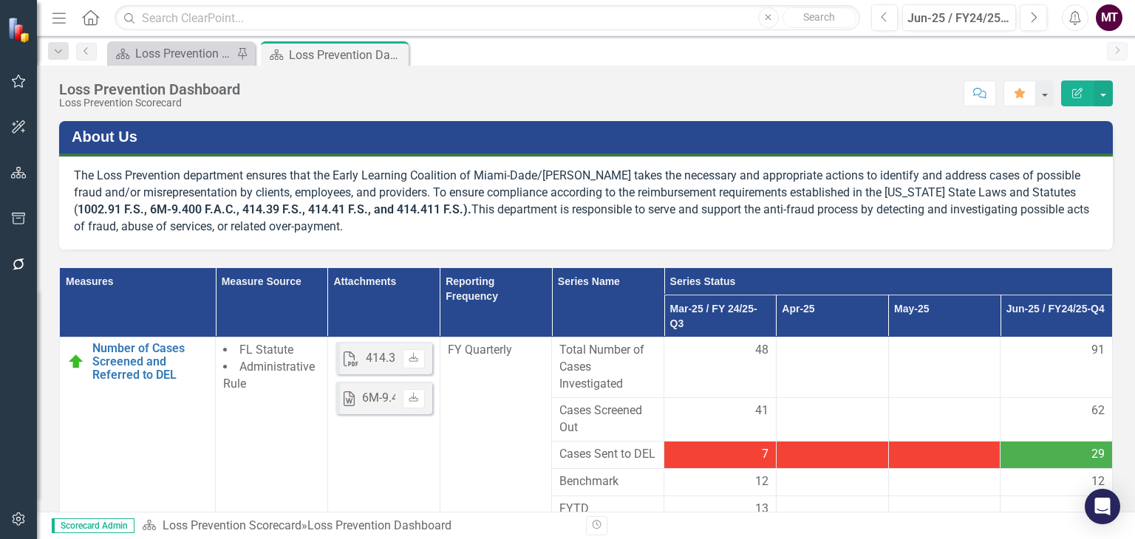
click at [721, 204] on p "The Loss Prevention department ensures that the Early Learning Coalition of Mia…" at bounding box center [586, 201] width 1024 height 67
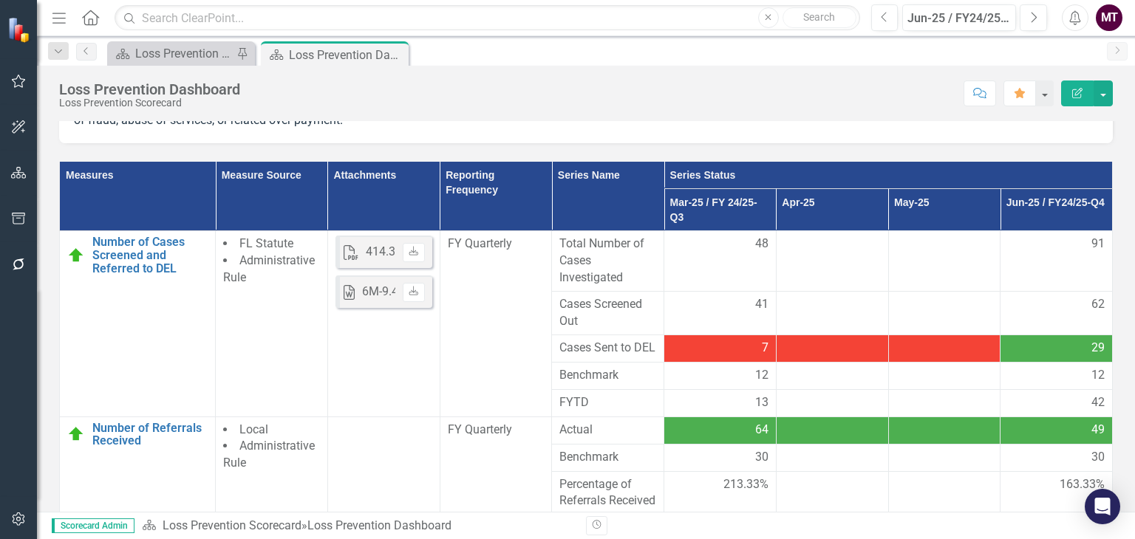
scroll to position [115, 0]
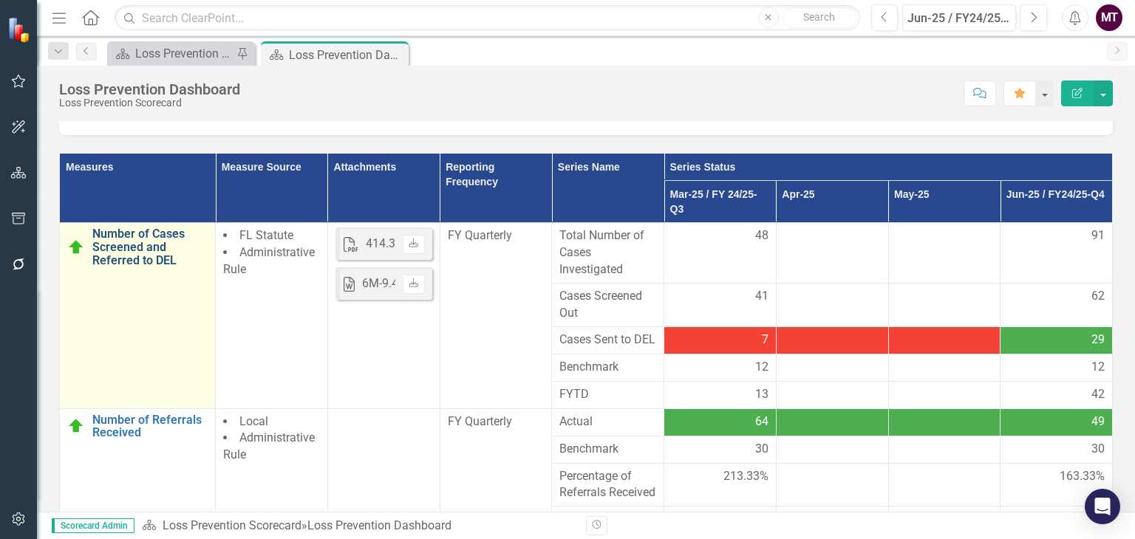
click at [120, 248] on link "Number of Cases Screened and Referred to DEL" at bounding box center [149, 247] width 115 height 39
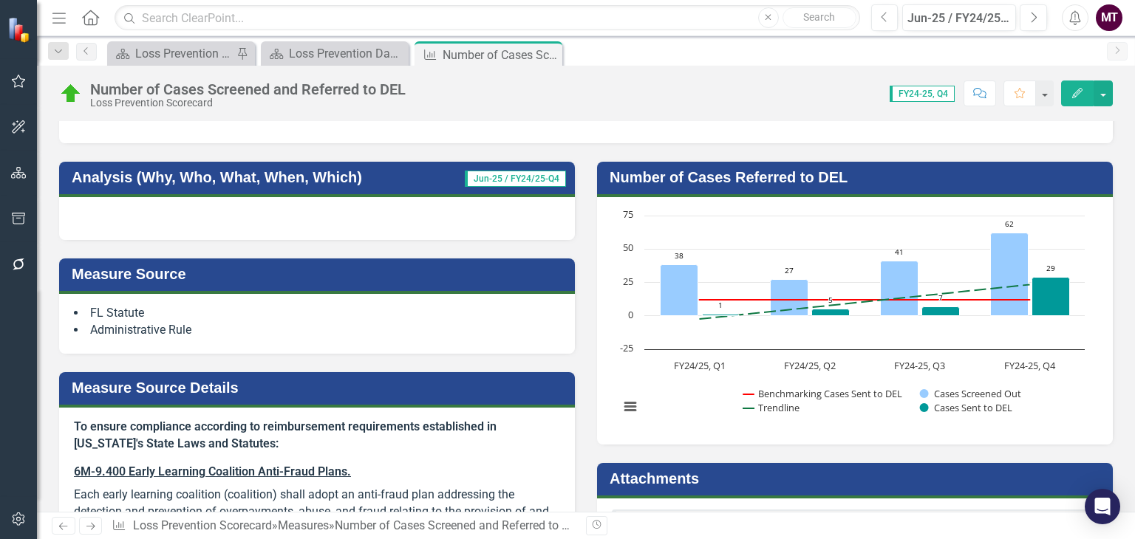
scroll to position [157, 0]
click at [314, 50] on div "Loss Prevention Dashboard" at bounding box center [338, 53] width 98 height 18
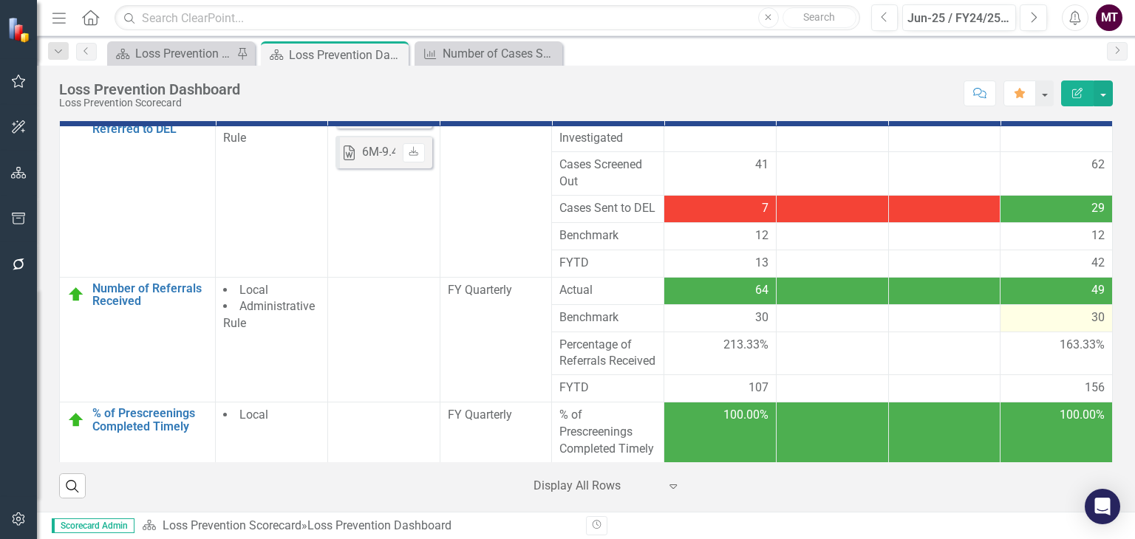
scroll to position [35, 0]
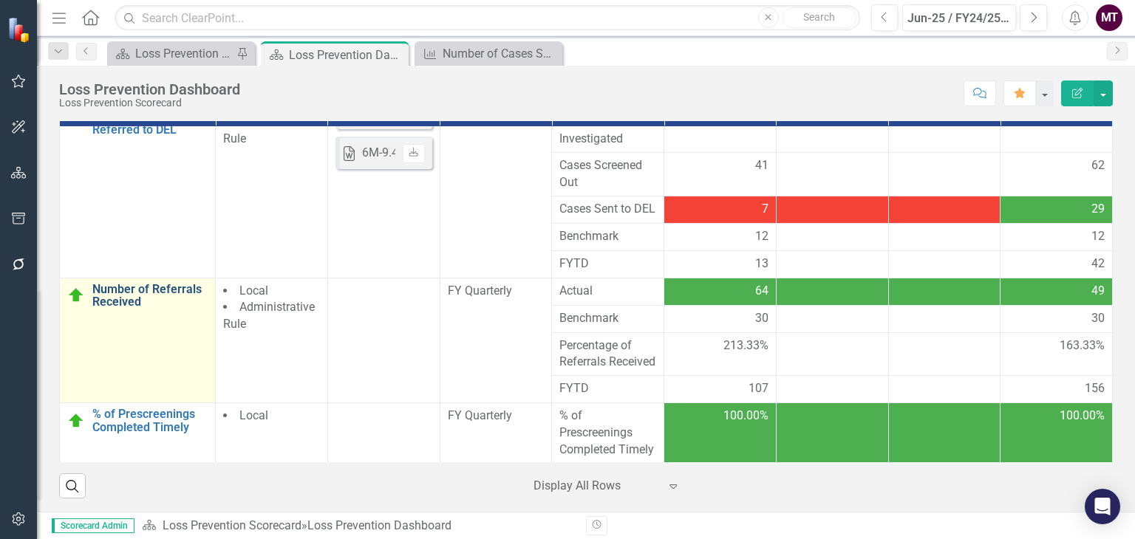
click at [104, 309] on link "Number of Referrals Received" at bounding box center [149, 296] width 115 height 26
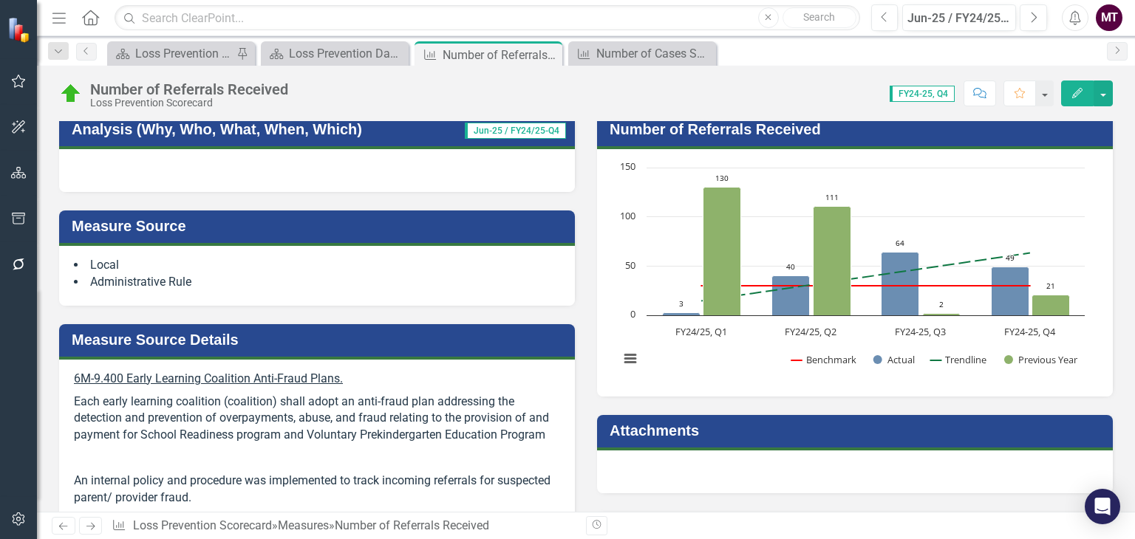
scroll to position [204, 0]
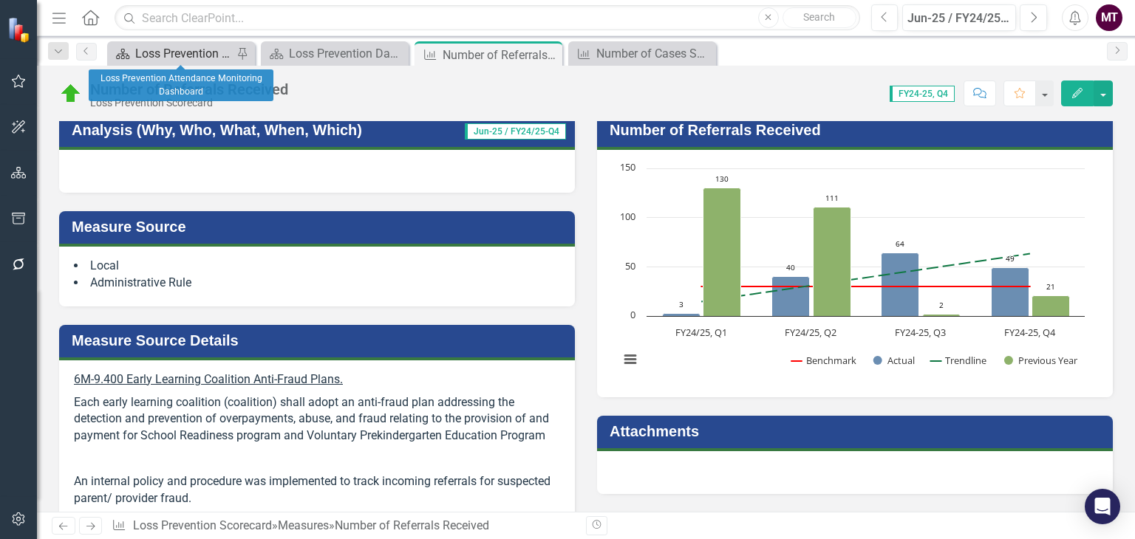
click at [201, 58] on div "Loss Prevention Attendance Monitoring Dashboard" at bounding box center [184, 53] width 98 height 18
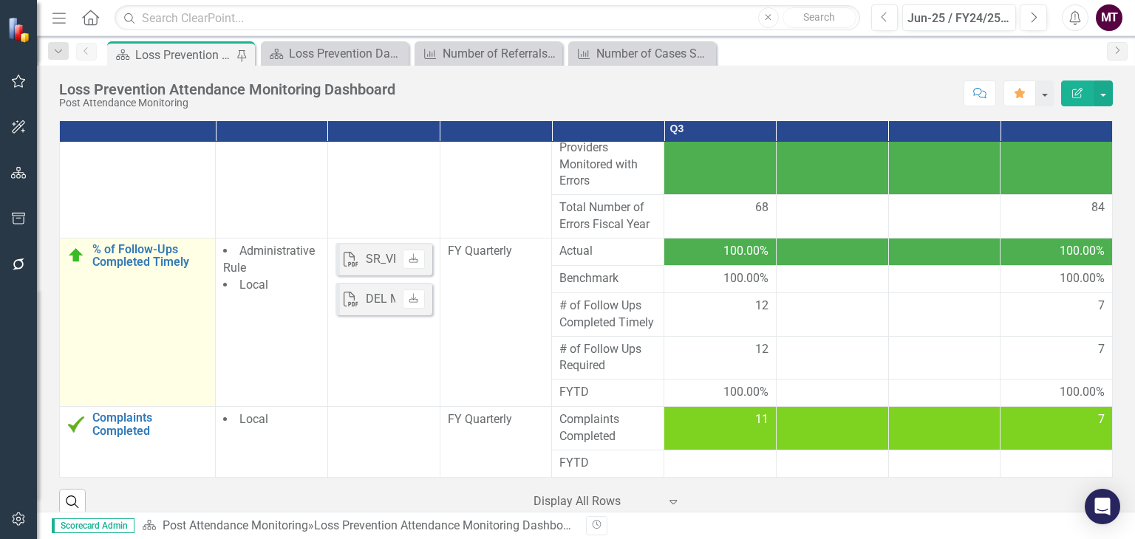
scroll to position [213, 0]
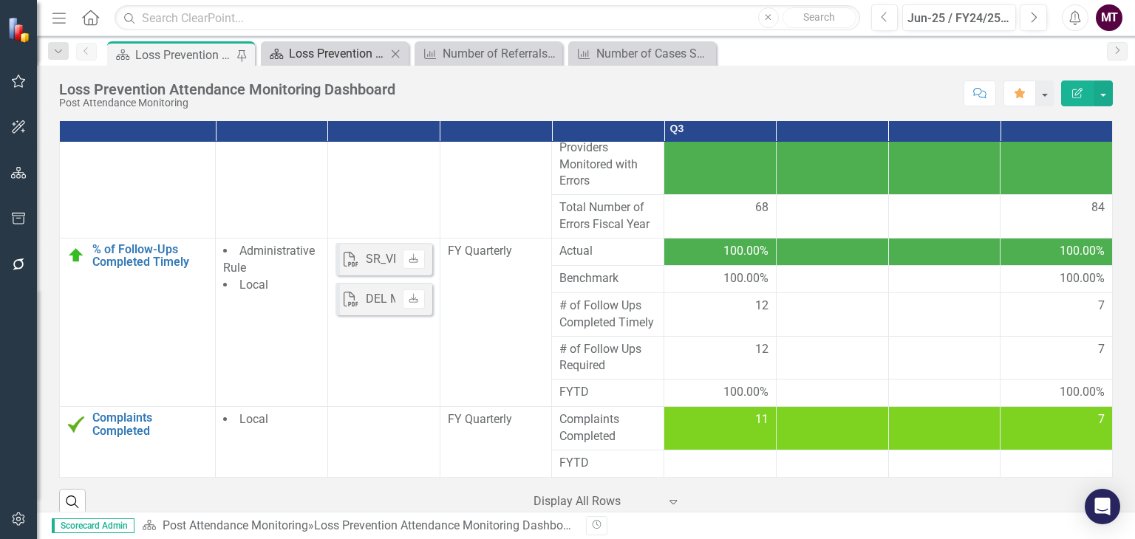
click at [329, 58] on div "Loss Prevention Dashboard" at bounding box center [338, 53] width 98 height 18
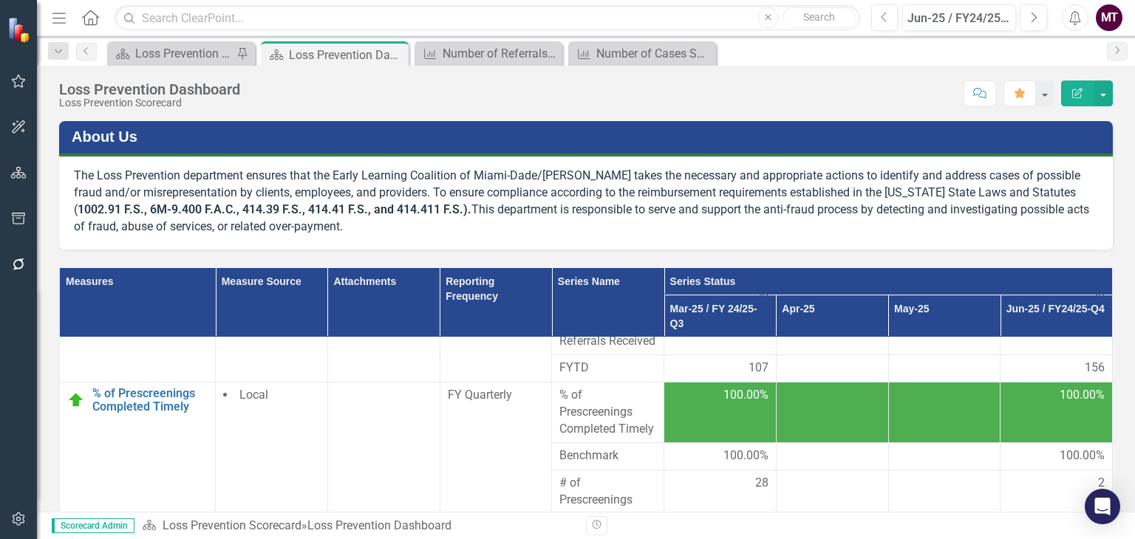
scroll to position [315, 0]
